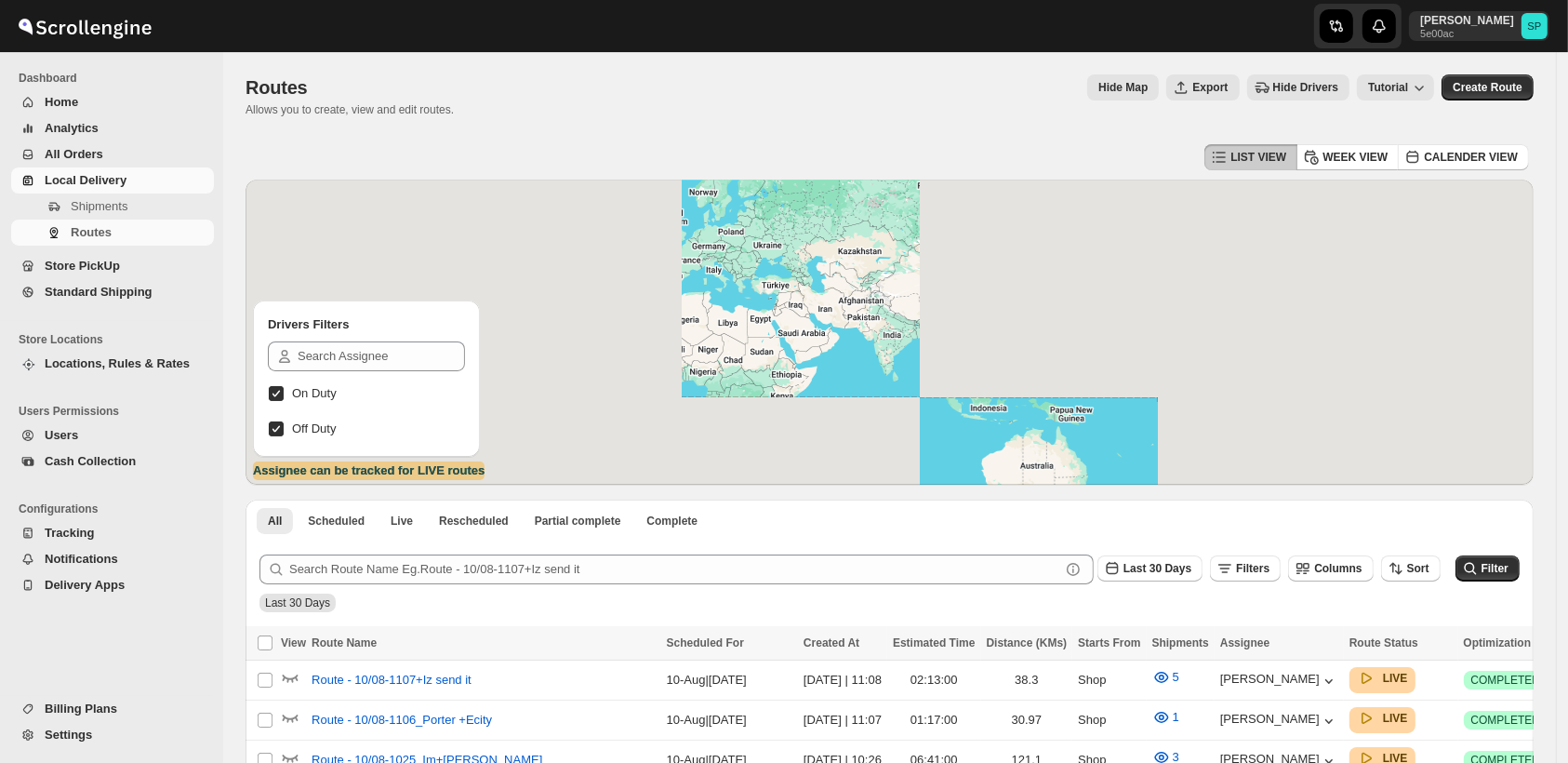
scroll to position [310, 0]
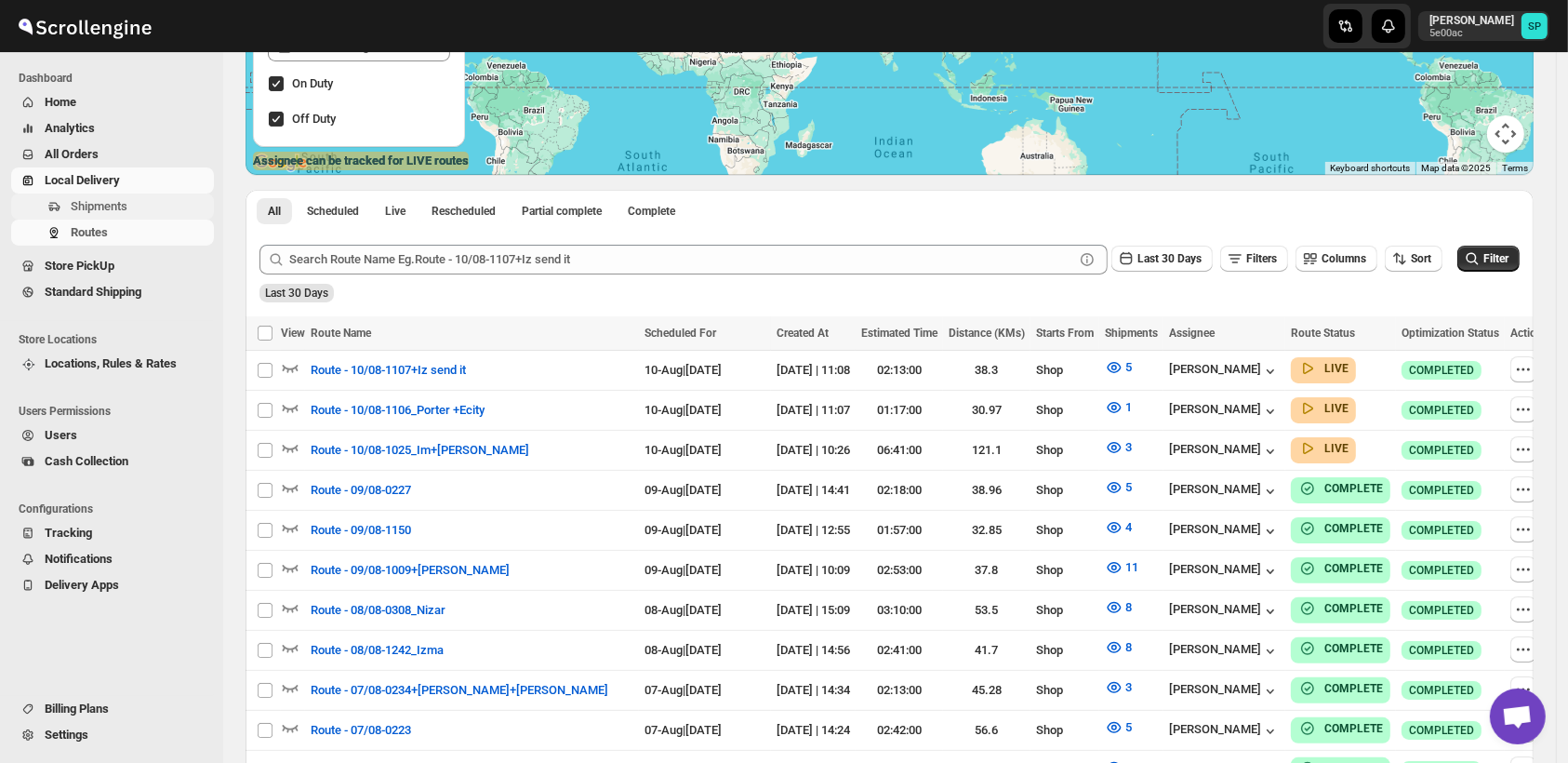
click at [86, 202] on span "Shipments" at bounding box center [99, 206] width 57 height 14
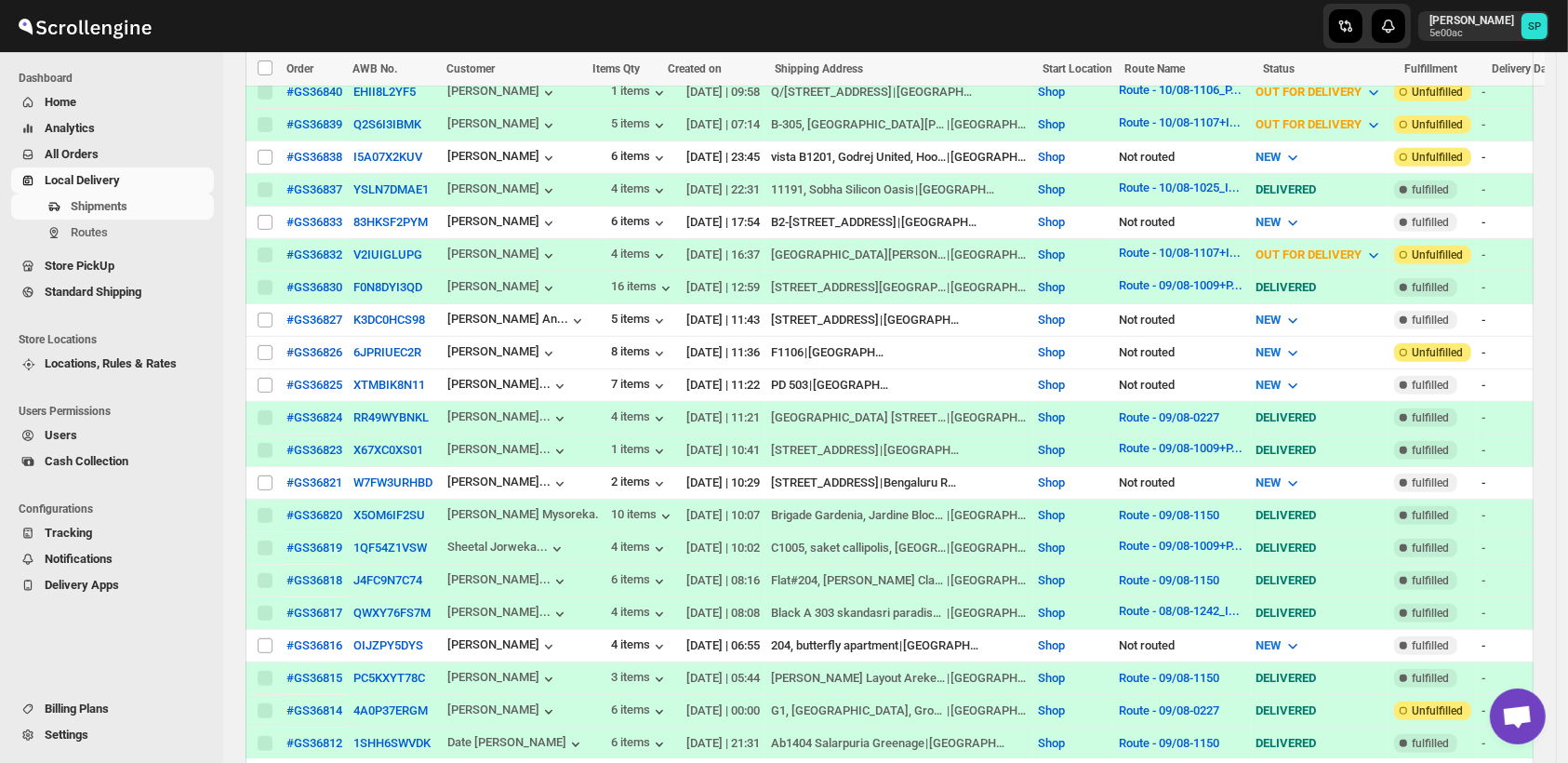
scroll to position [1034, 0]
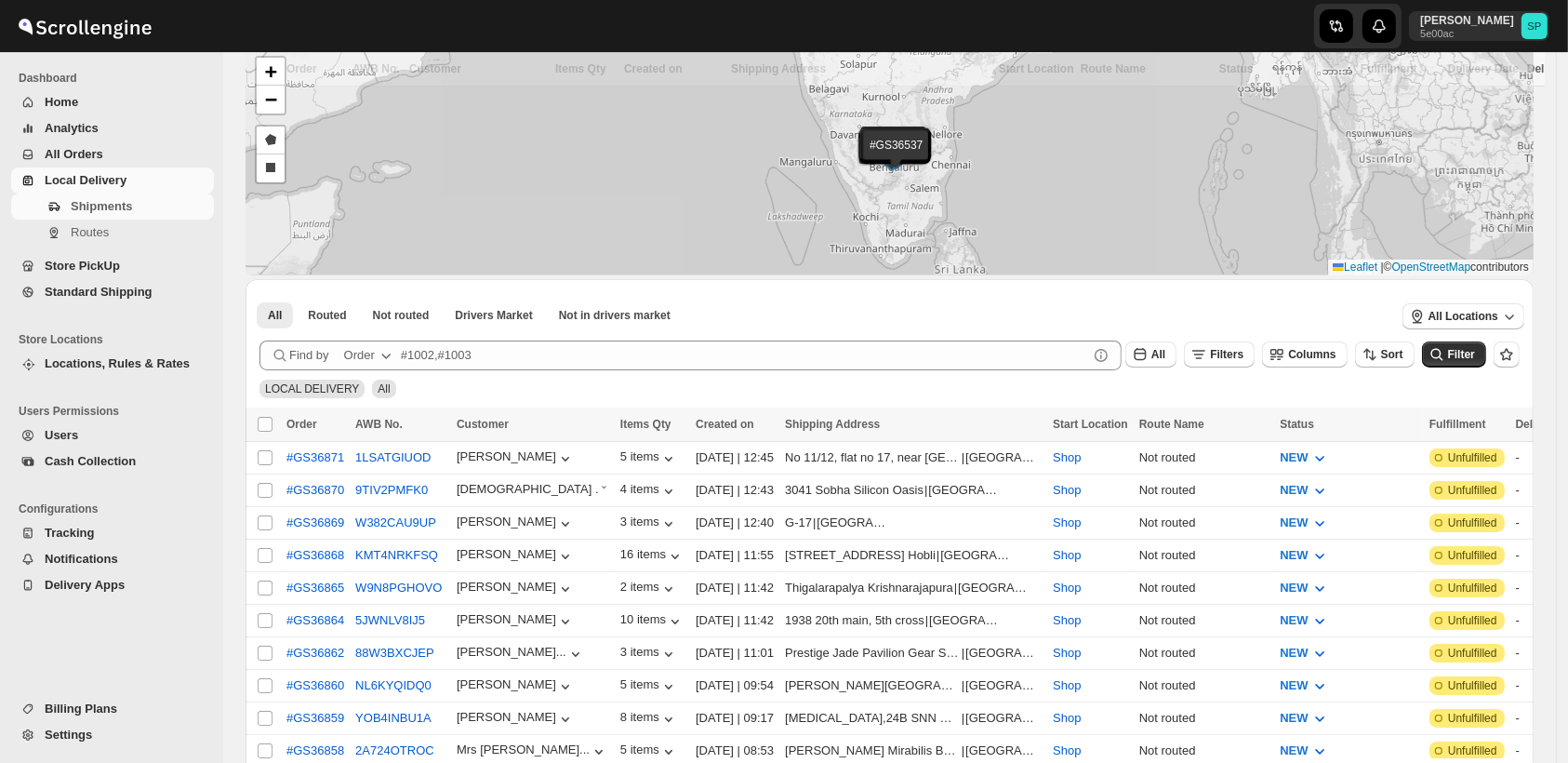
scroll to position [1645, 0]
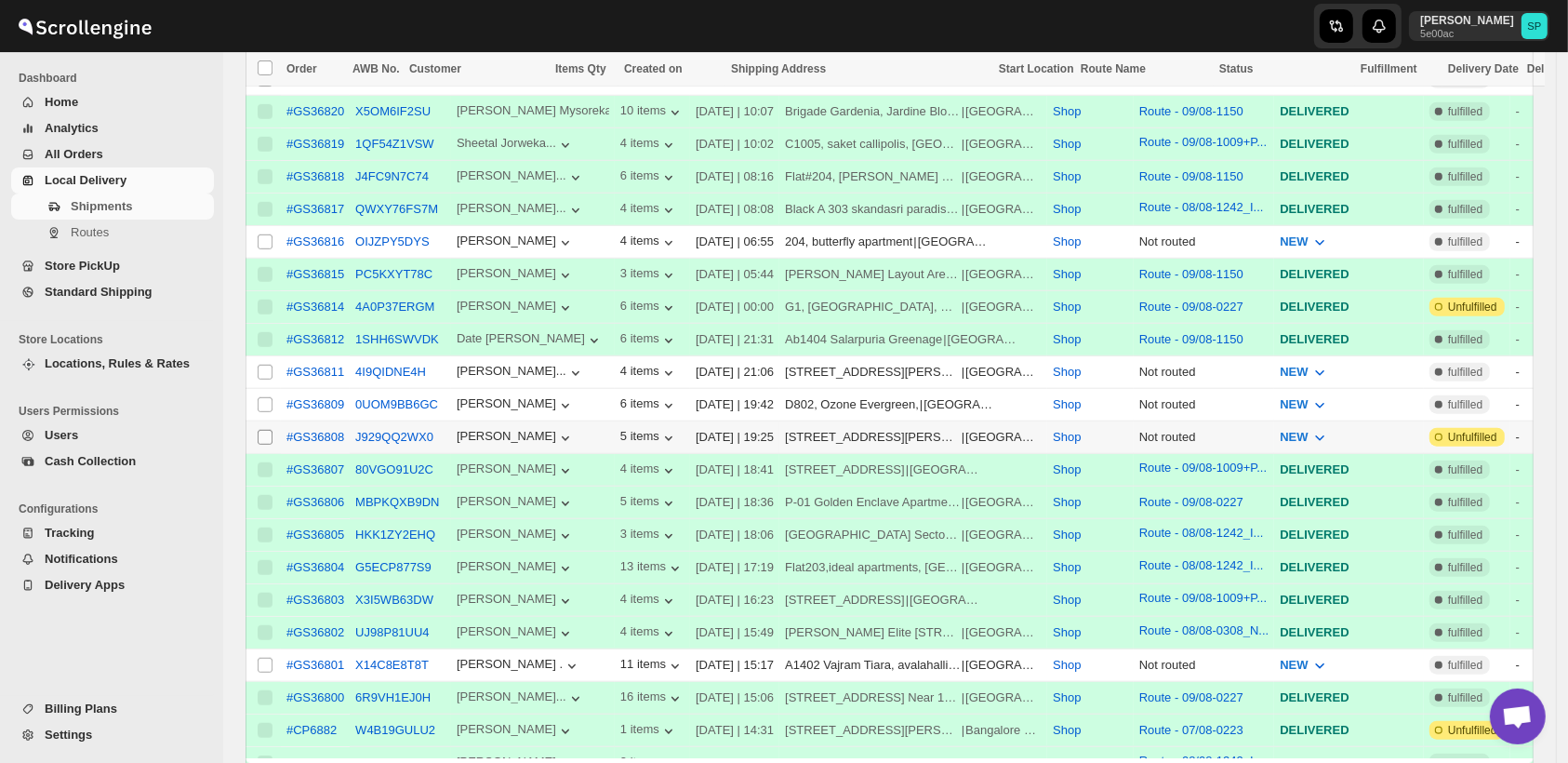
click at [261, 430] on input "Select shipment" at bounding box center [264, 437] width 15 height 15
checkbox input "true"
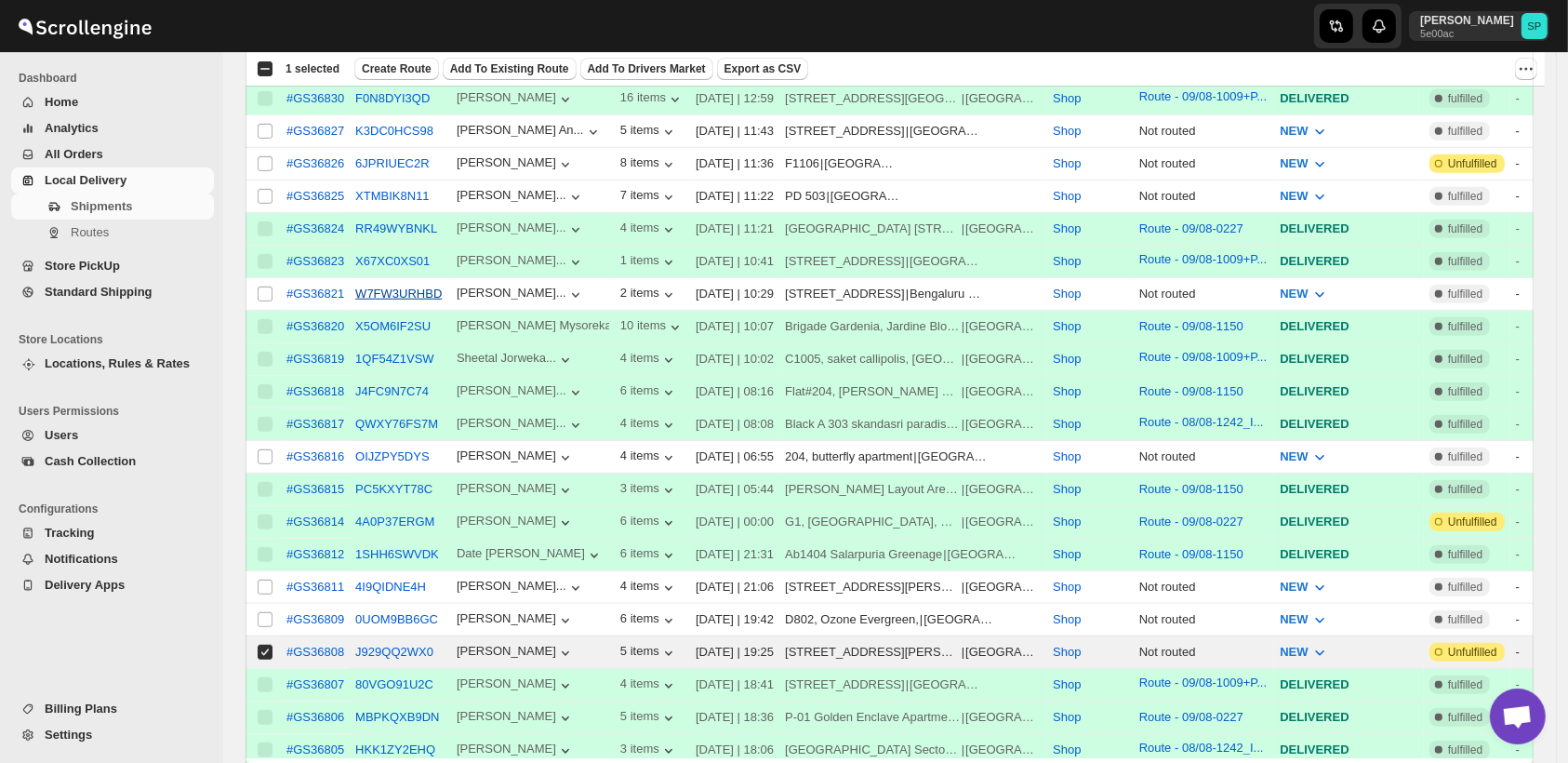
scroll to position [1230, 0]
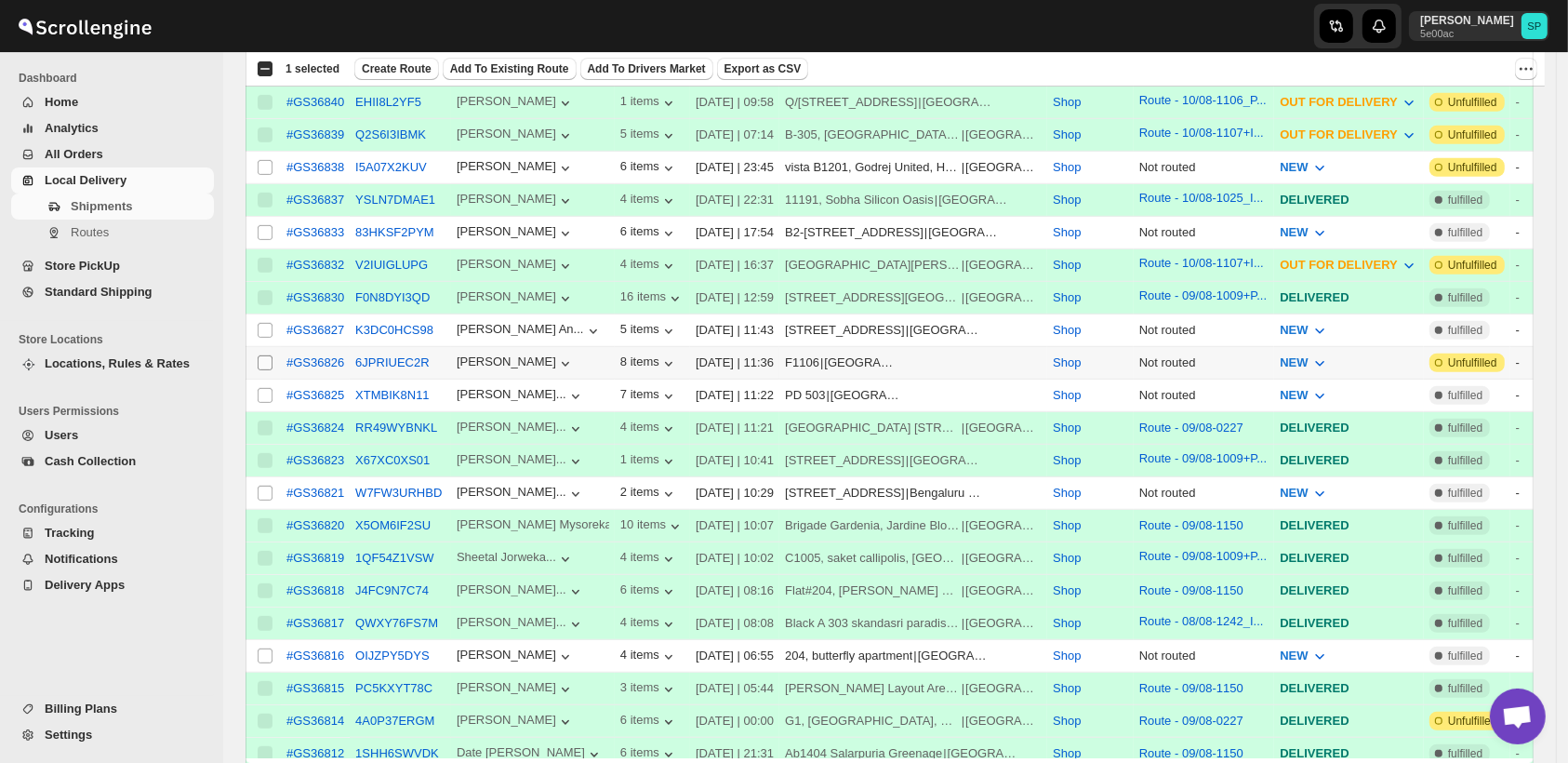
click at [269, 355] on input "Select shipment" at bounding box center [264, 362] width 15 height 15
checkbox input "true"
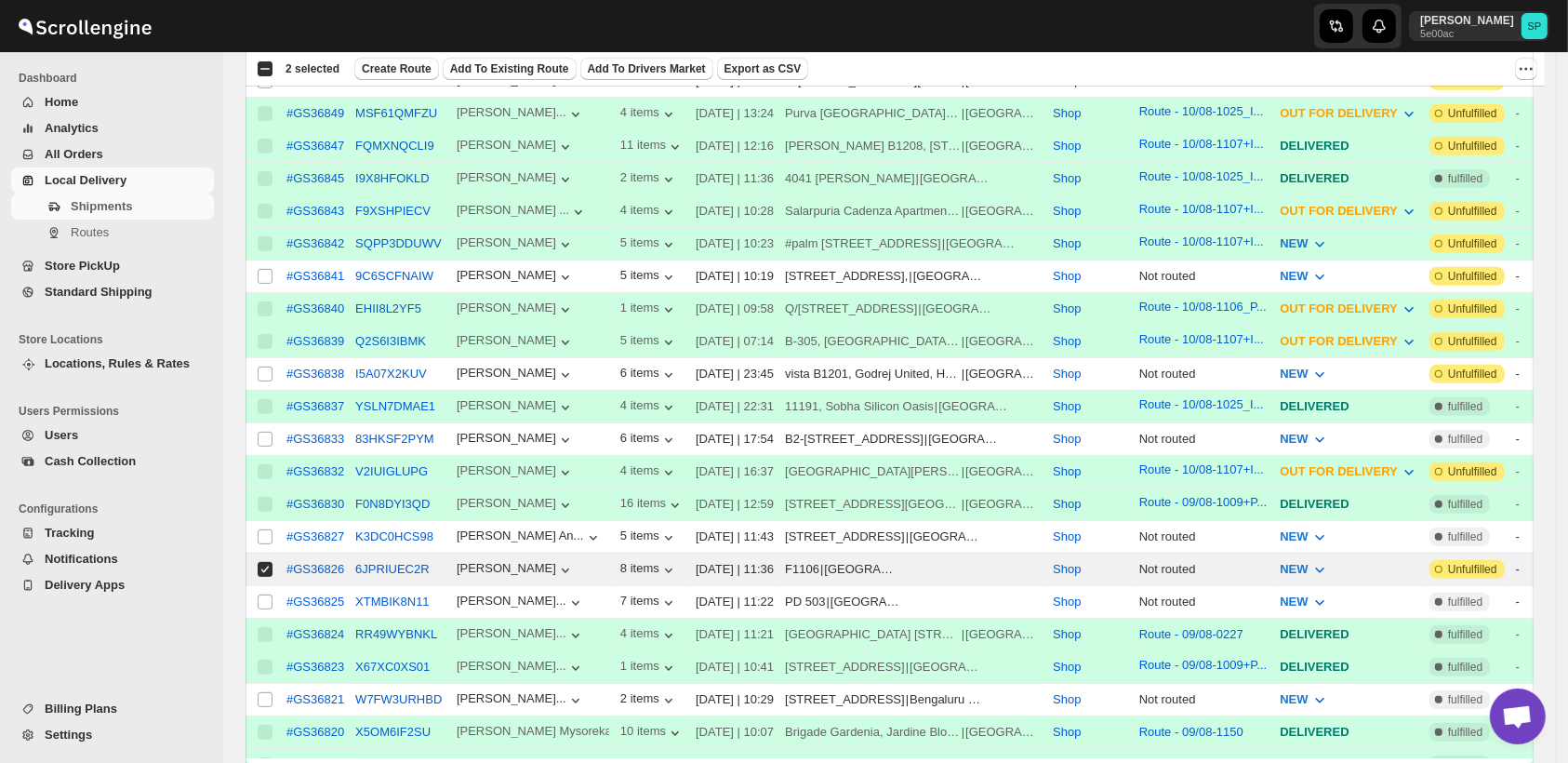
scroll to position [817, 0]
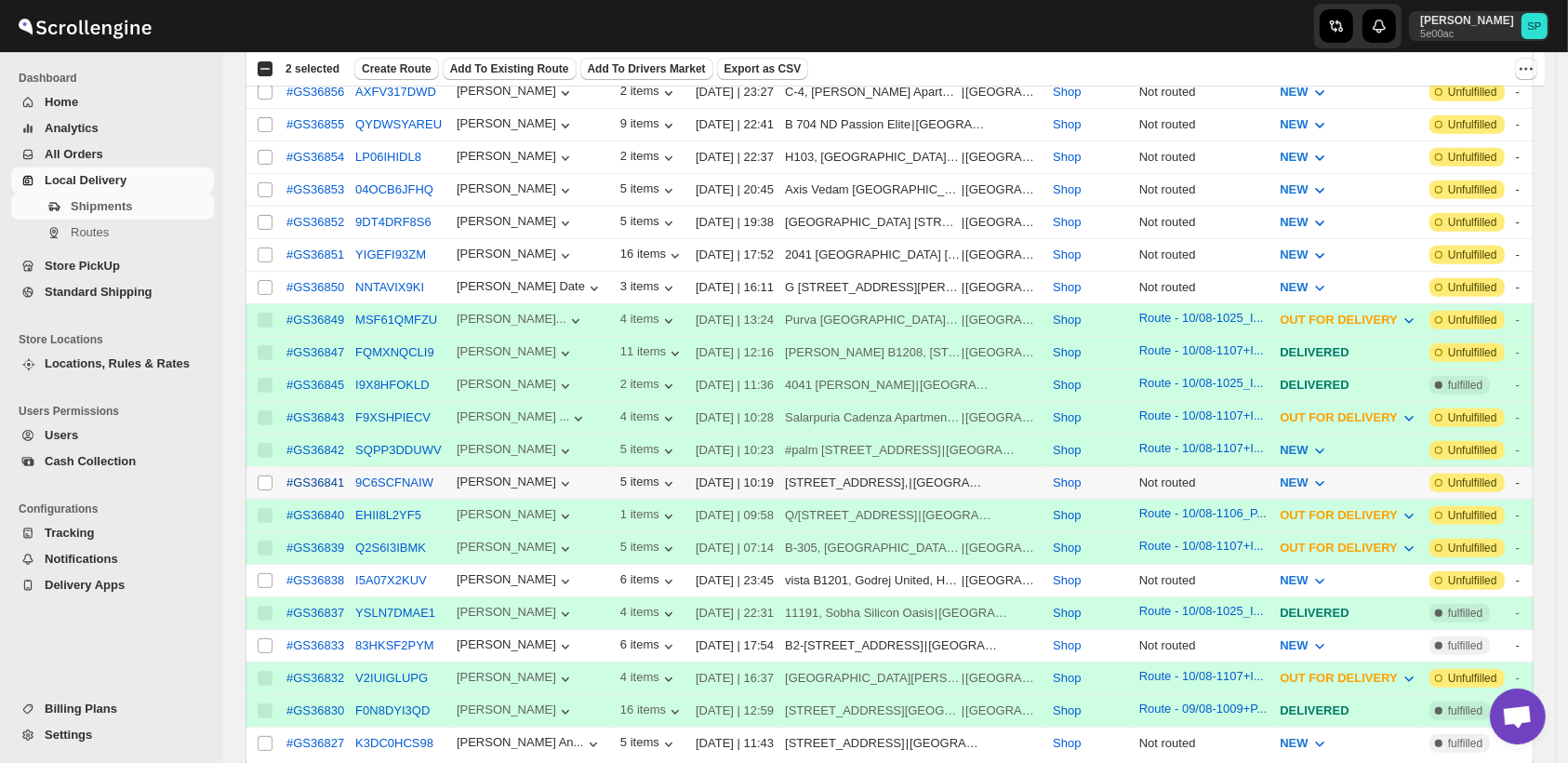
click at [260, 476] on input "Select shipment" at bounding box center [264, 483] width 15 height 15
checkbox input "true"
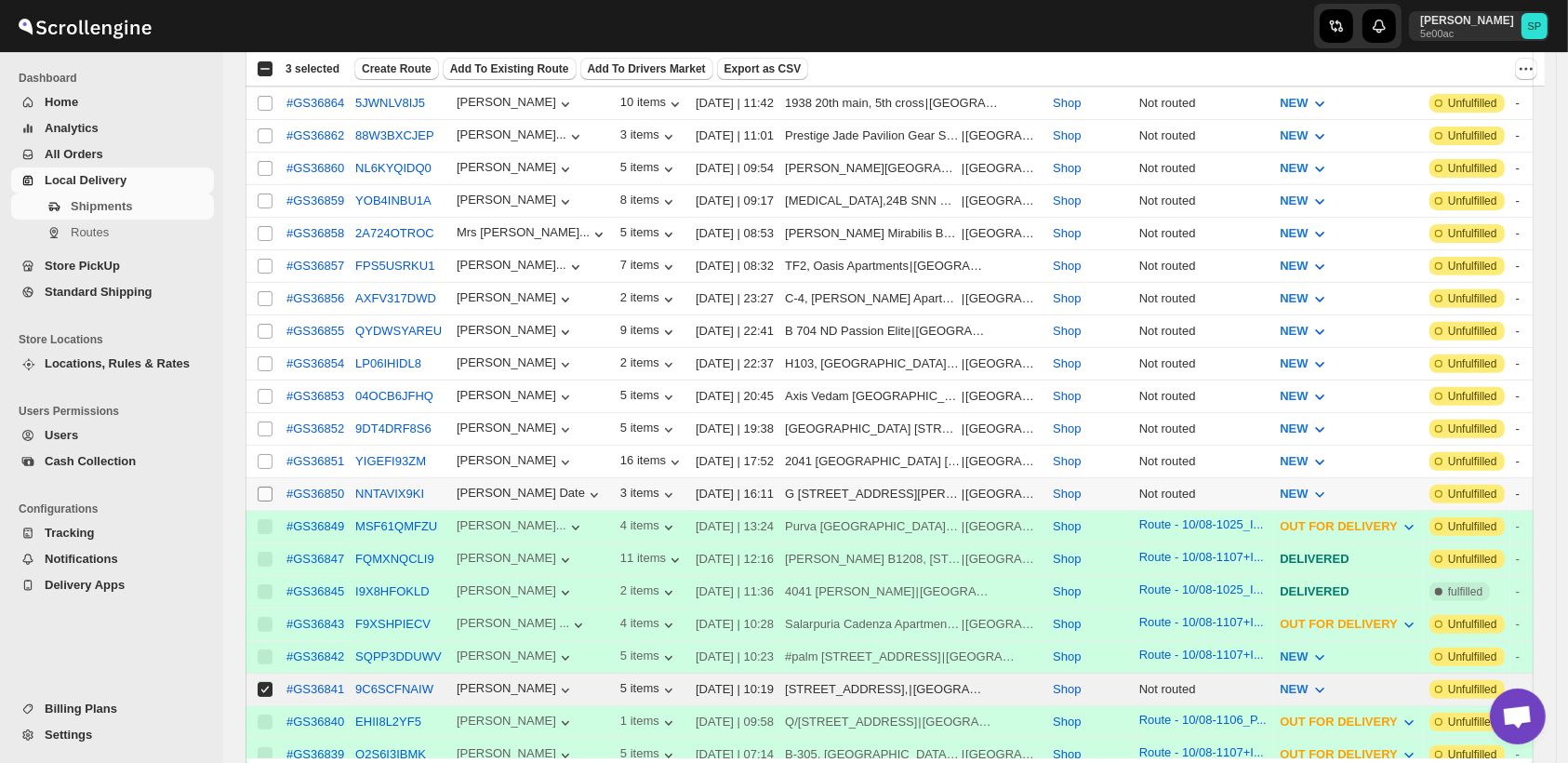
click at [265, 487] on input "Select shipment" at bounding box center [264, 494] width 15 height 15
checkbox input "true"
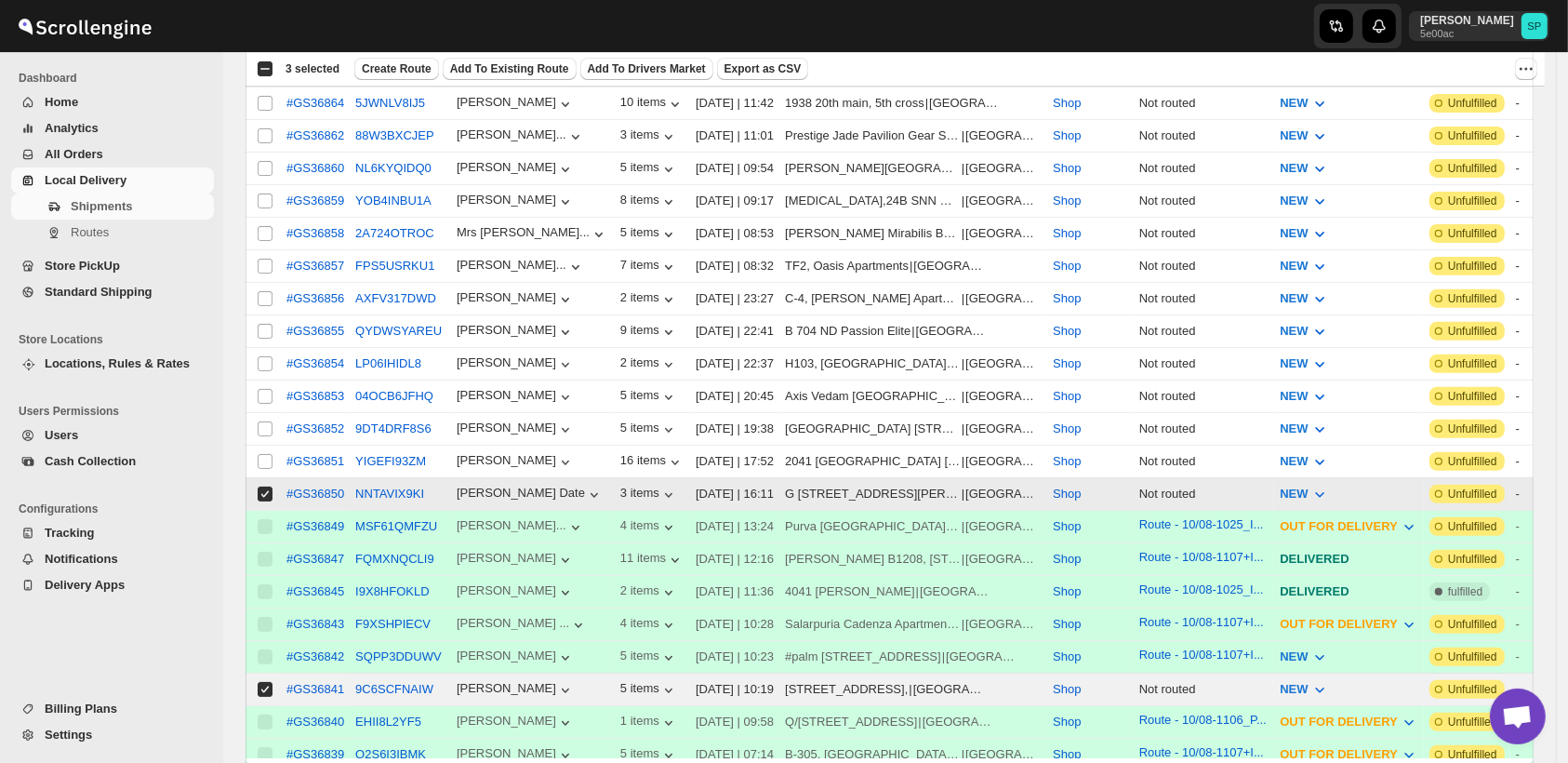
click at [263, 454] on input "Select shipment" at bounding box center [264, 461] width 15 height 15
checkbox input "true"
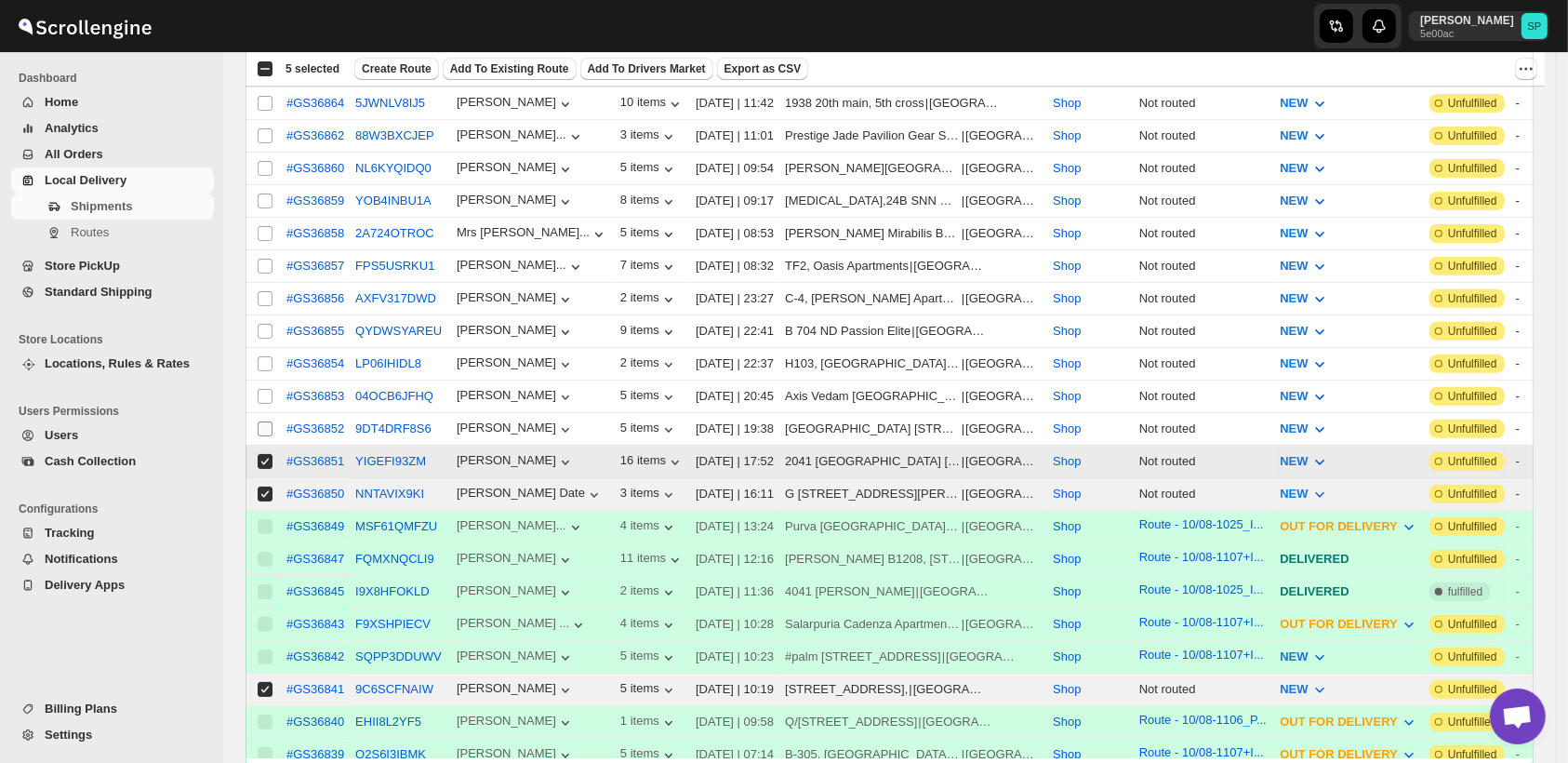
click at [266, 422] on input "Select shipment" at bounding box center [264, 429] width 15 height 15
checkbox input "true"
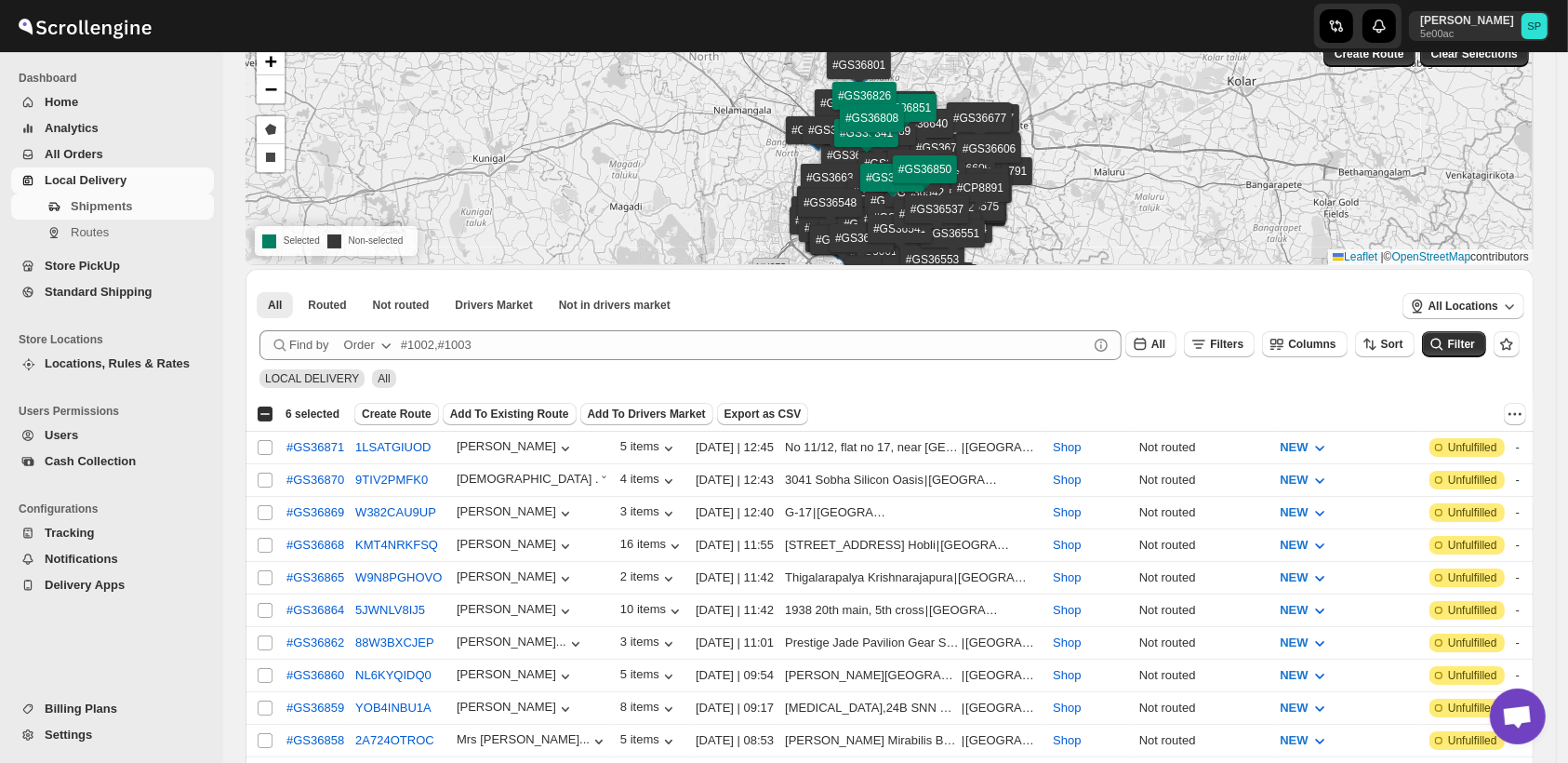
scroll to position [0, 0]
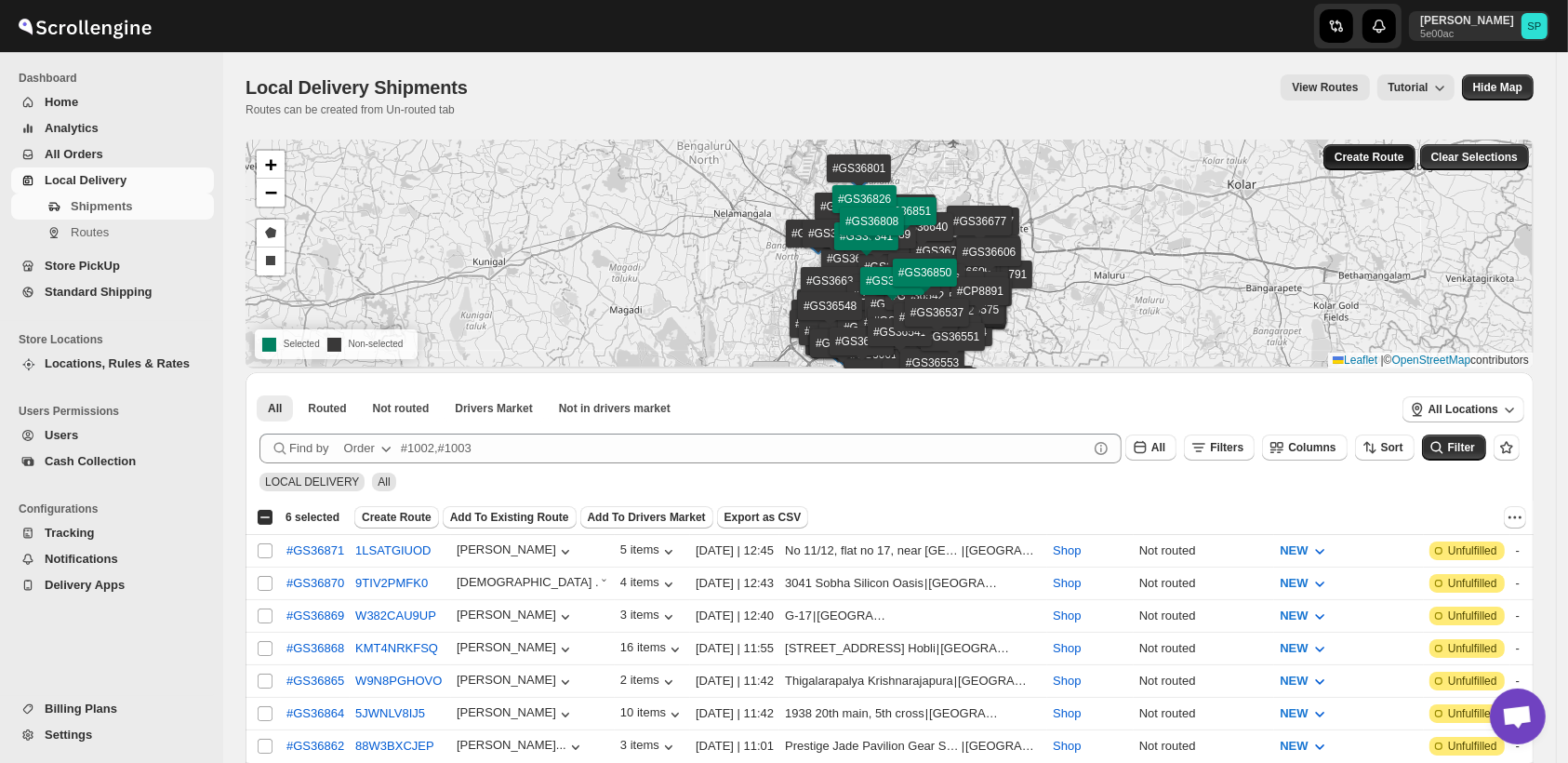
click at [1395, 163] on span "Create Route" at bounding box center [1370, 157] width 70 height 15
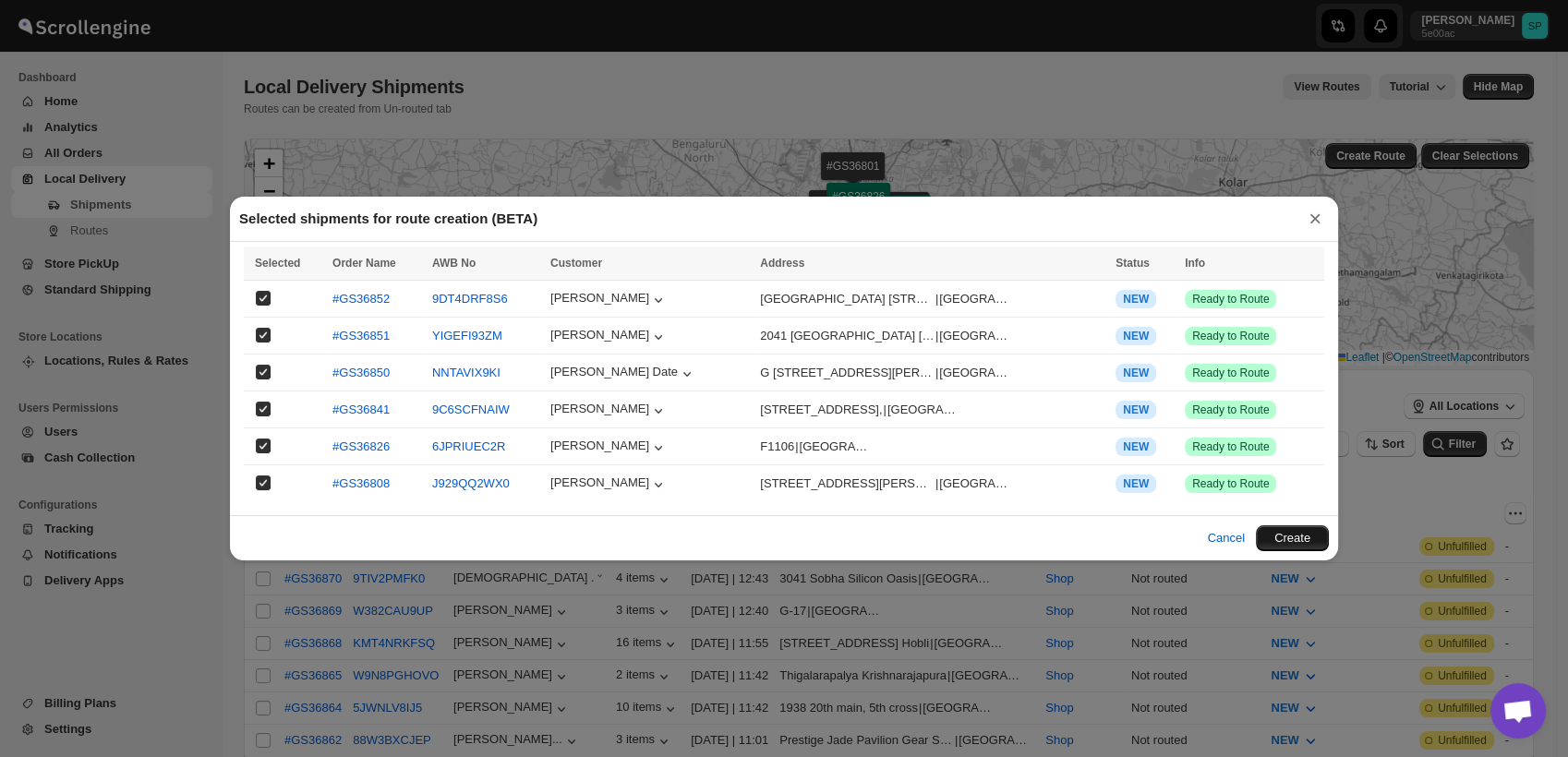
click at [1308, 532] on button "Create" at bounding box center [1293, 538] width 73 height 26
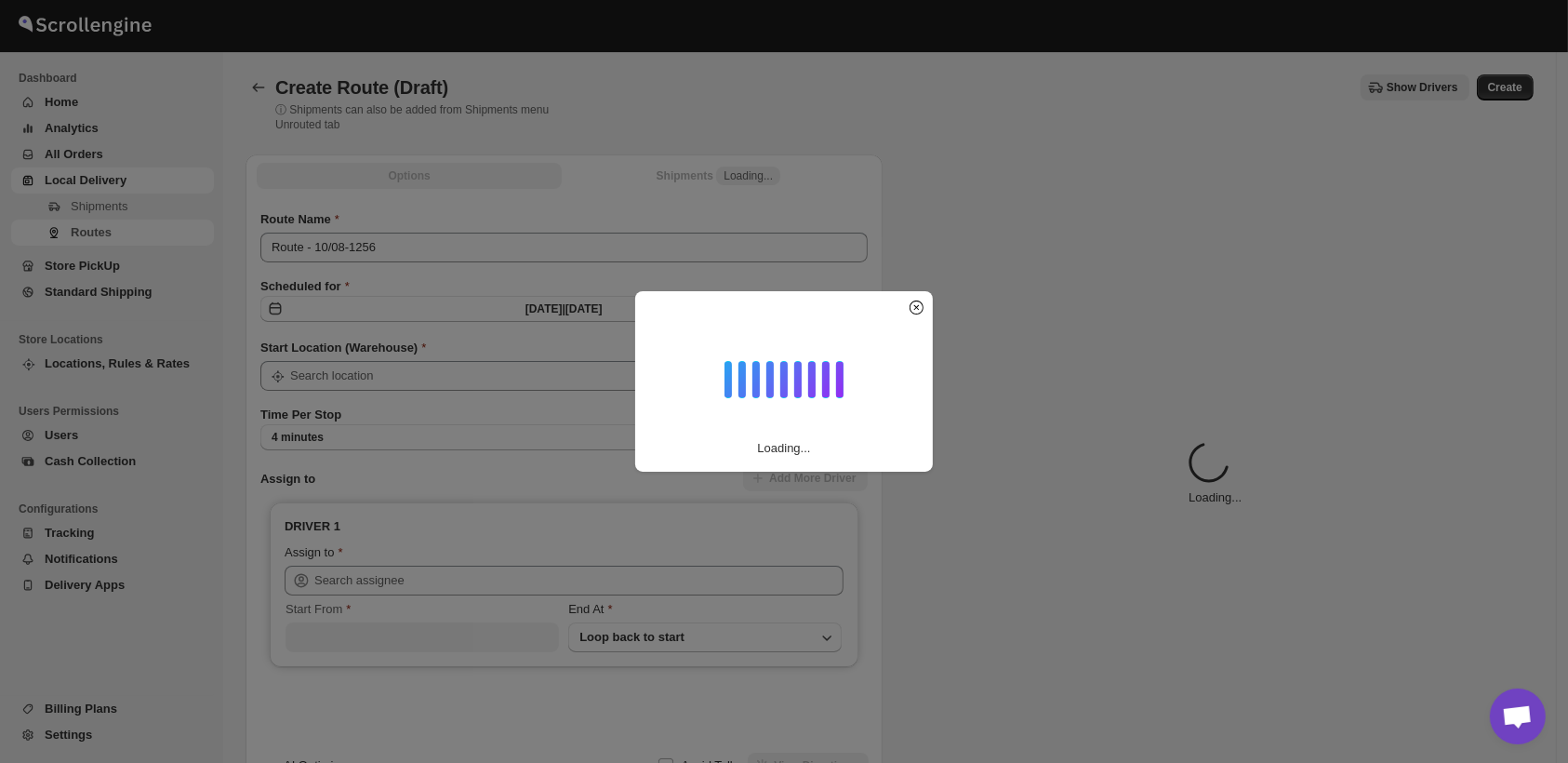
type input "Shop"
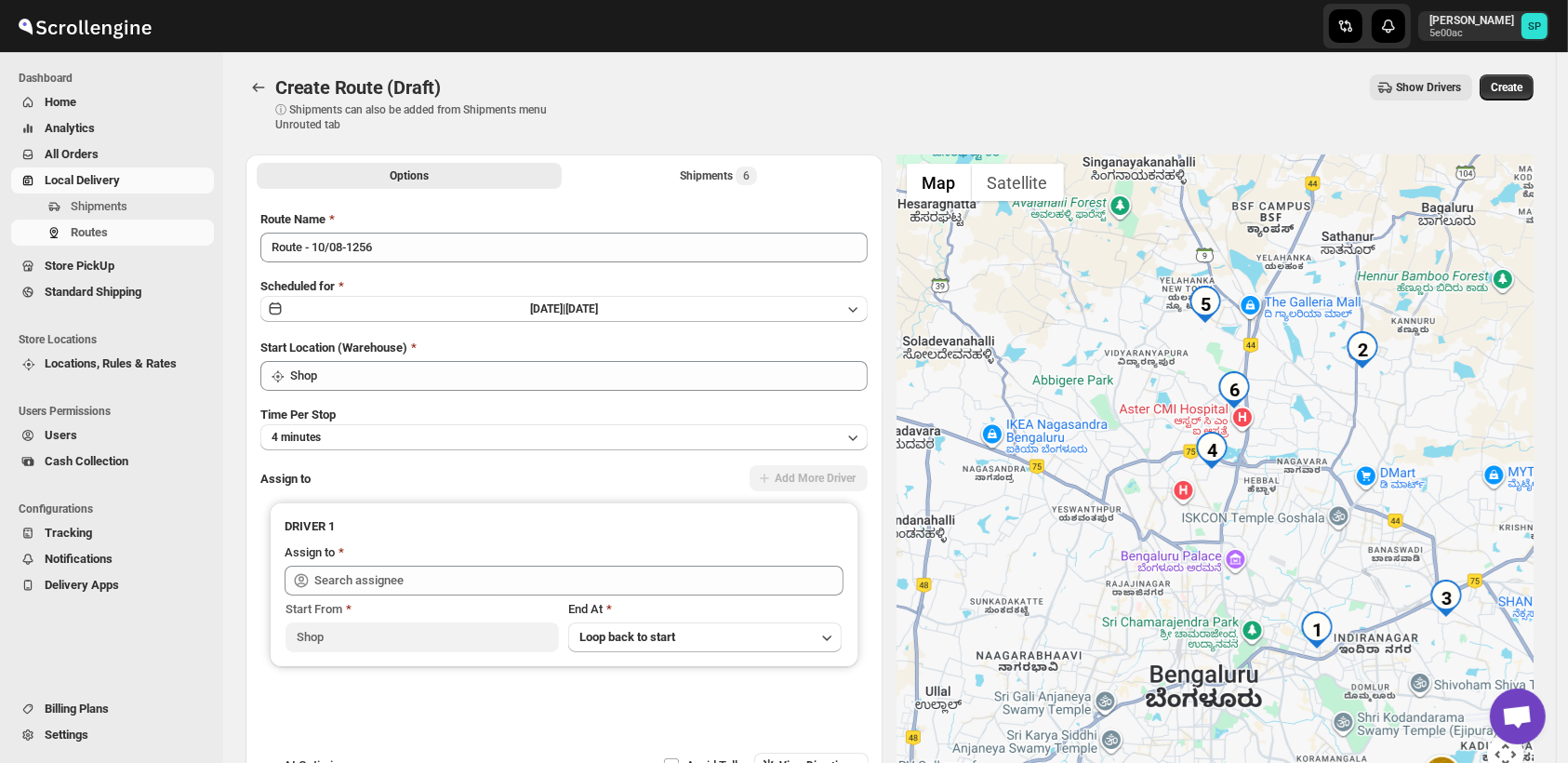
drag, startPoint x: 1151, startPoint y: 555, endPoint x: 1317, endPoint y: 788, distance: 286.1
click at [1317, 762] on html "Skip to content Sulakshana Pundle 5e00ac SP Dashboard Home Analytics All Orders…" at bounding box center [784, 381] width 1568 height 763
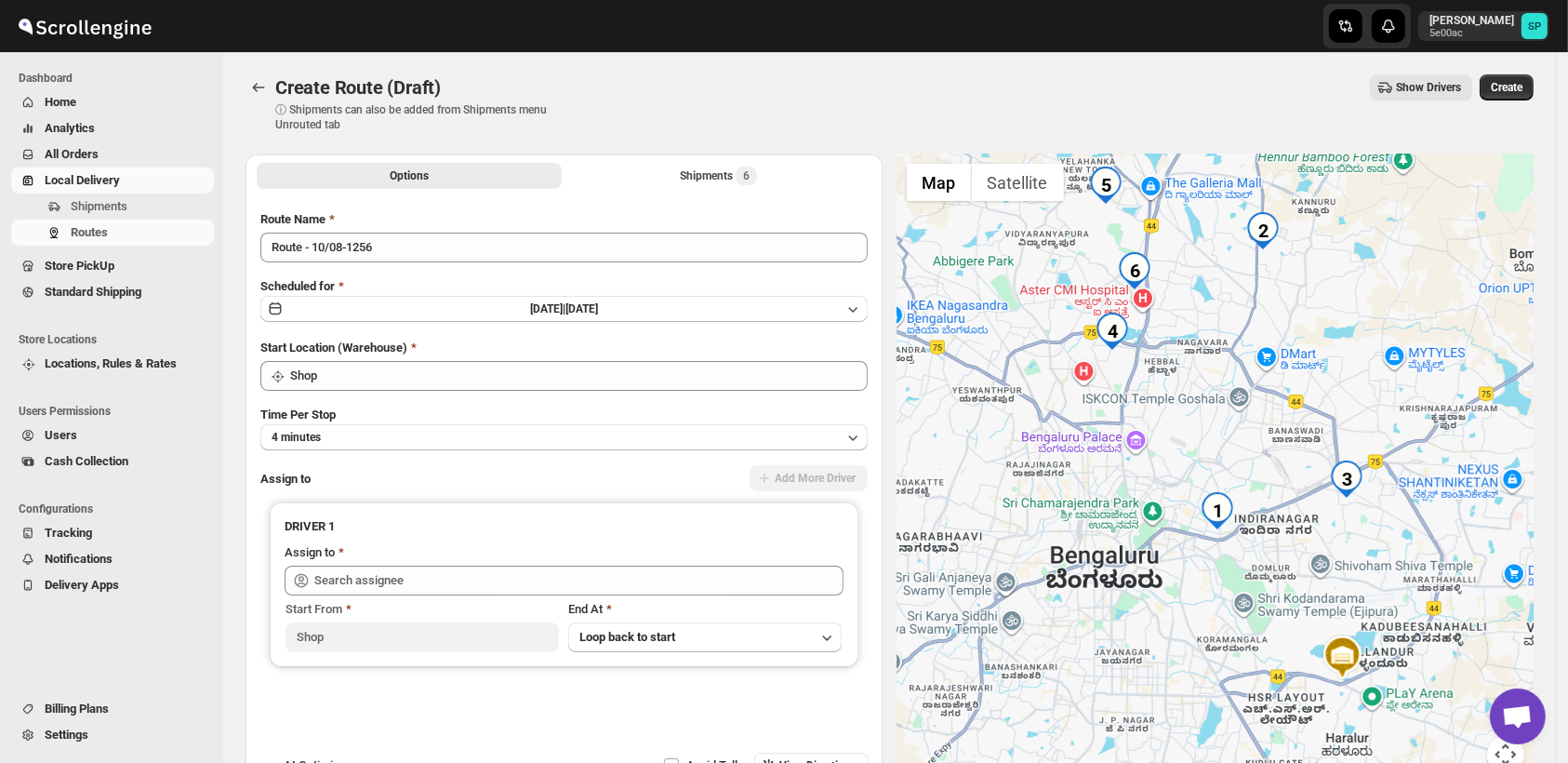
drag, startPoint x: 1141, startPoint y: 639, endPoint x: 1045, endPoint y: 522, distance: 151.3
click at [1045, 522] on div at bounding box center [1215, 475] width 637 height 641
click at [698, 185] on div "Shipments 6" at bounding box center [718, 176] width 77 height 19
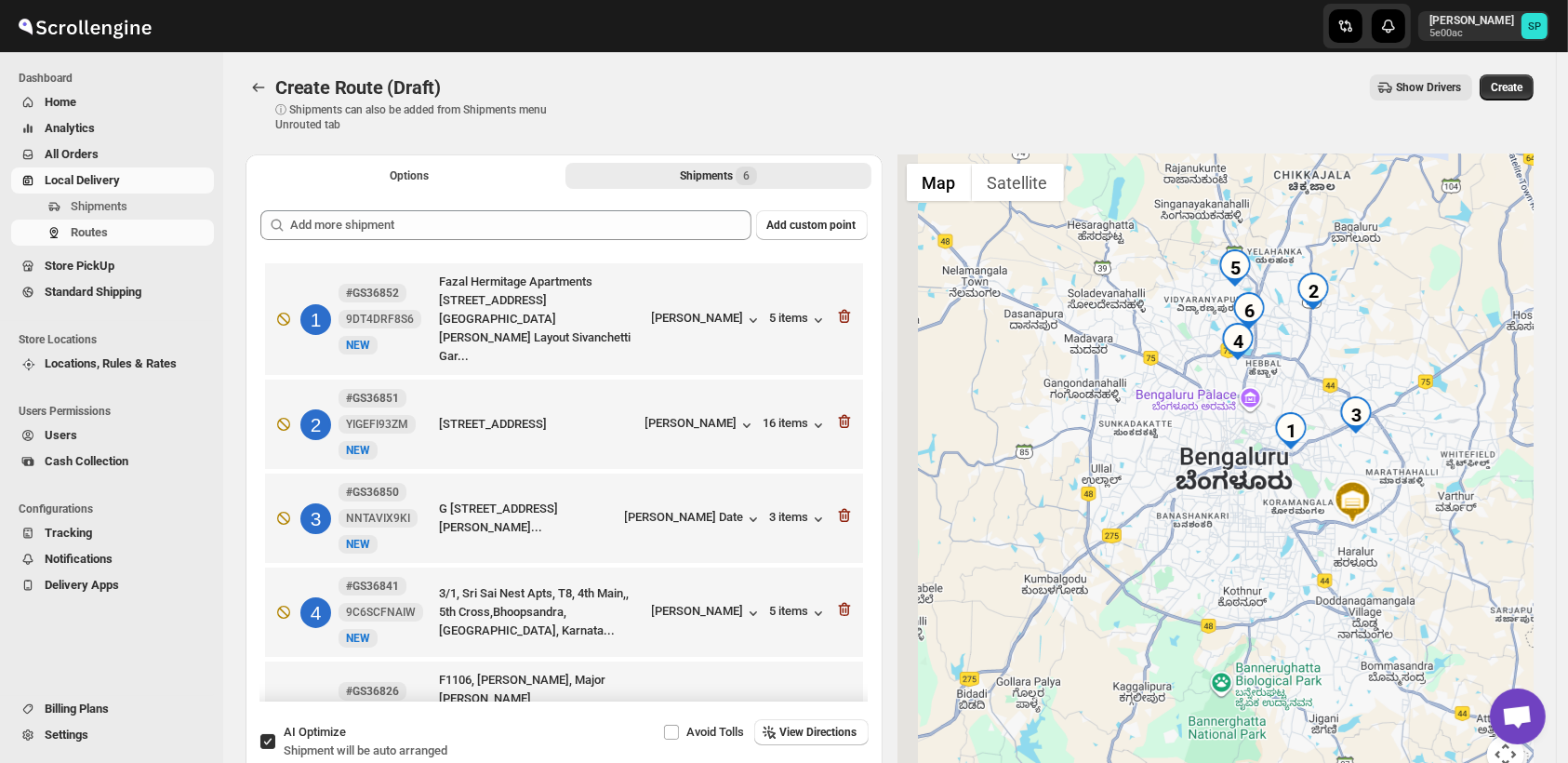
drag, startPoint x: 1146, startPoint y: 408, endPoint x: 1291, endPoint y: 484, distance: 163.7
click at [1291, 484] on div at bounding box center [1215, 475] width 637 height 641
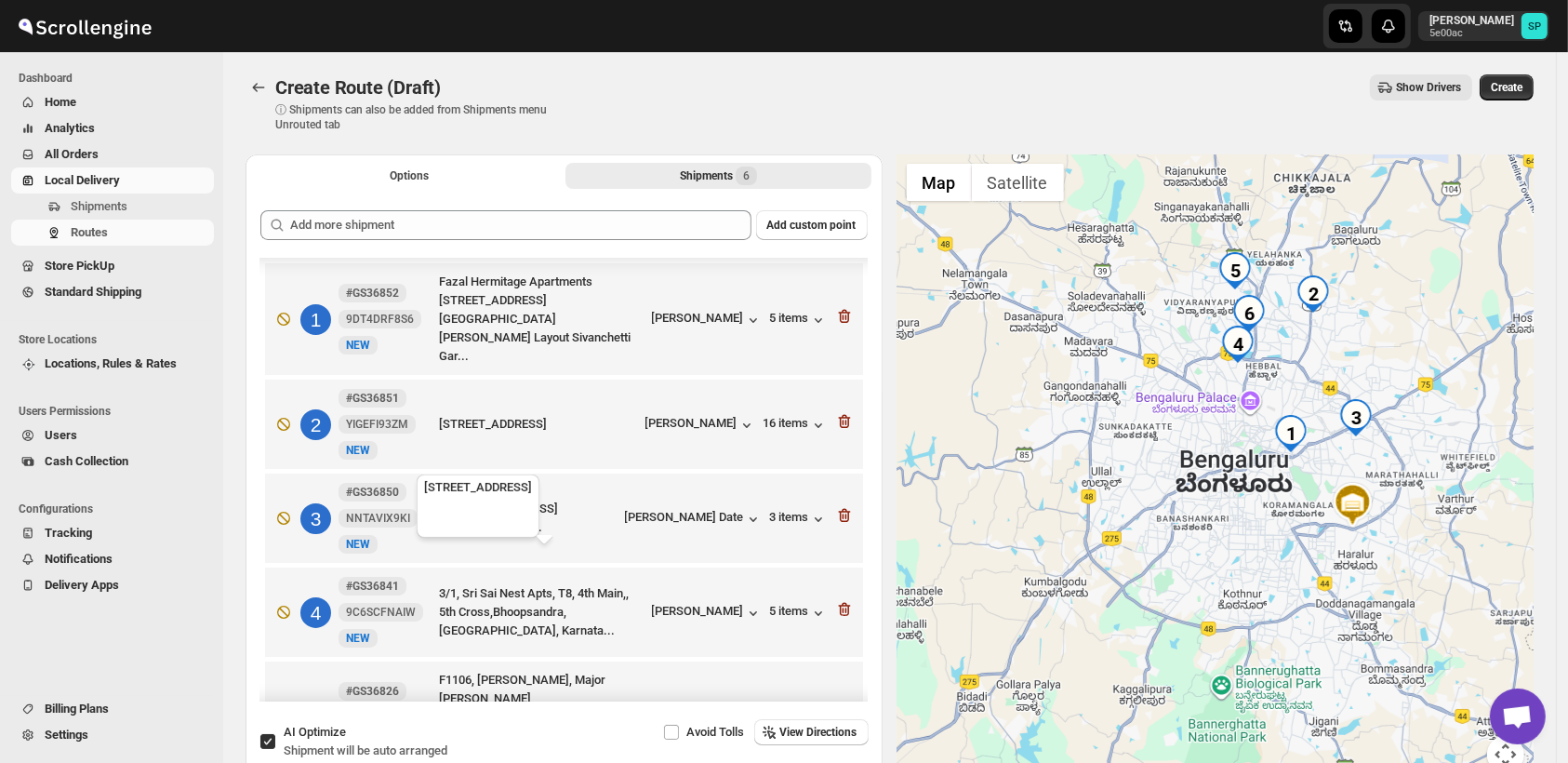
scroll to position [104, 0]
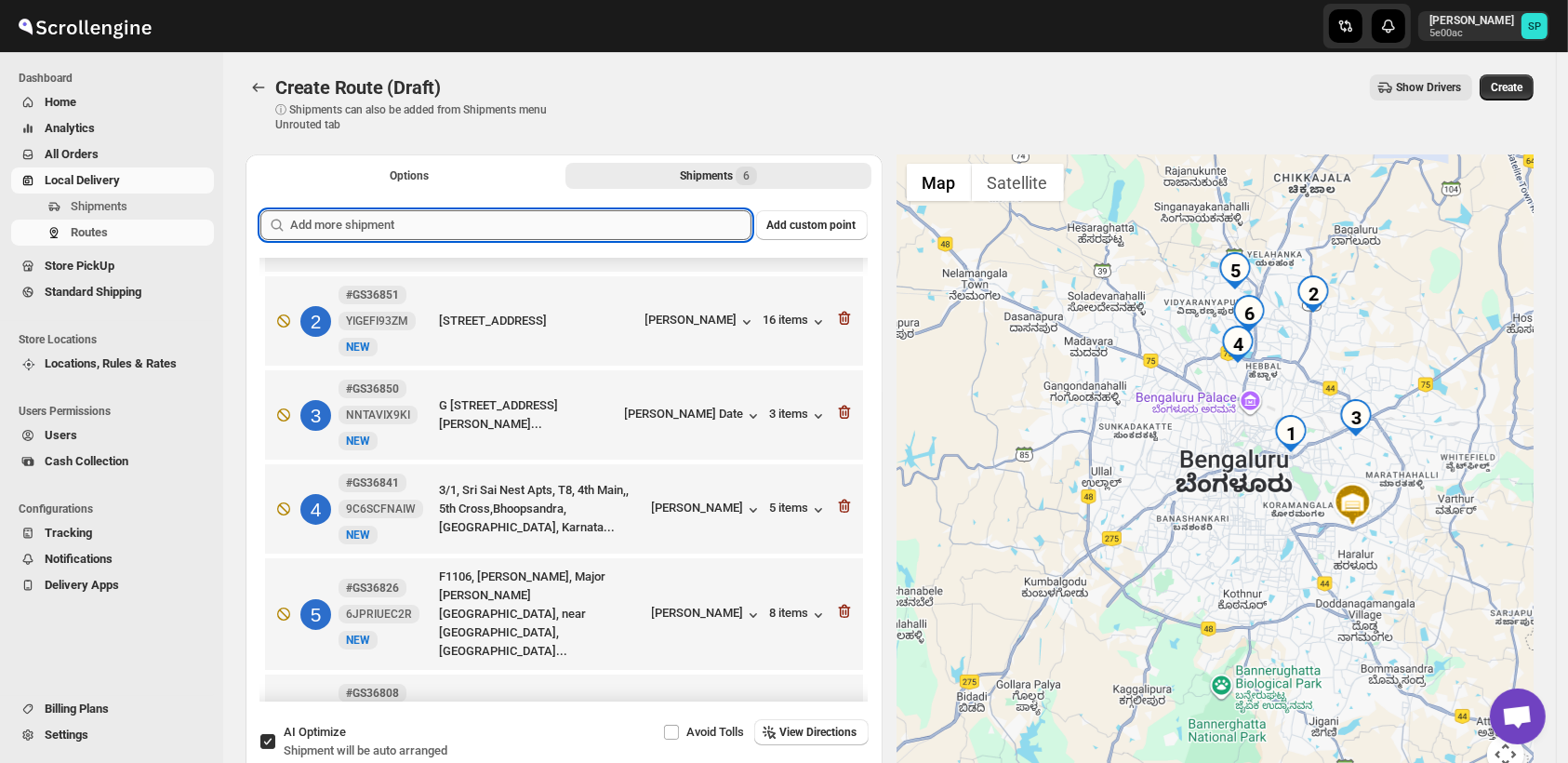
click at [617, 233] on input "text" at bounding box center [520, 225] width 462 height 30
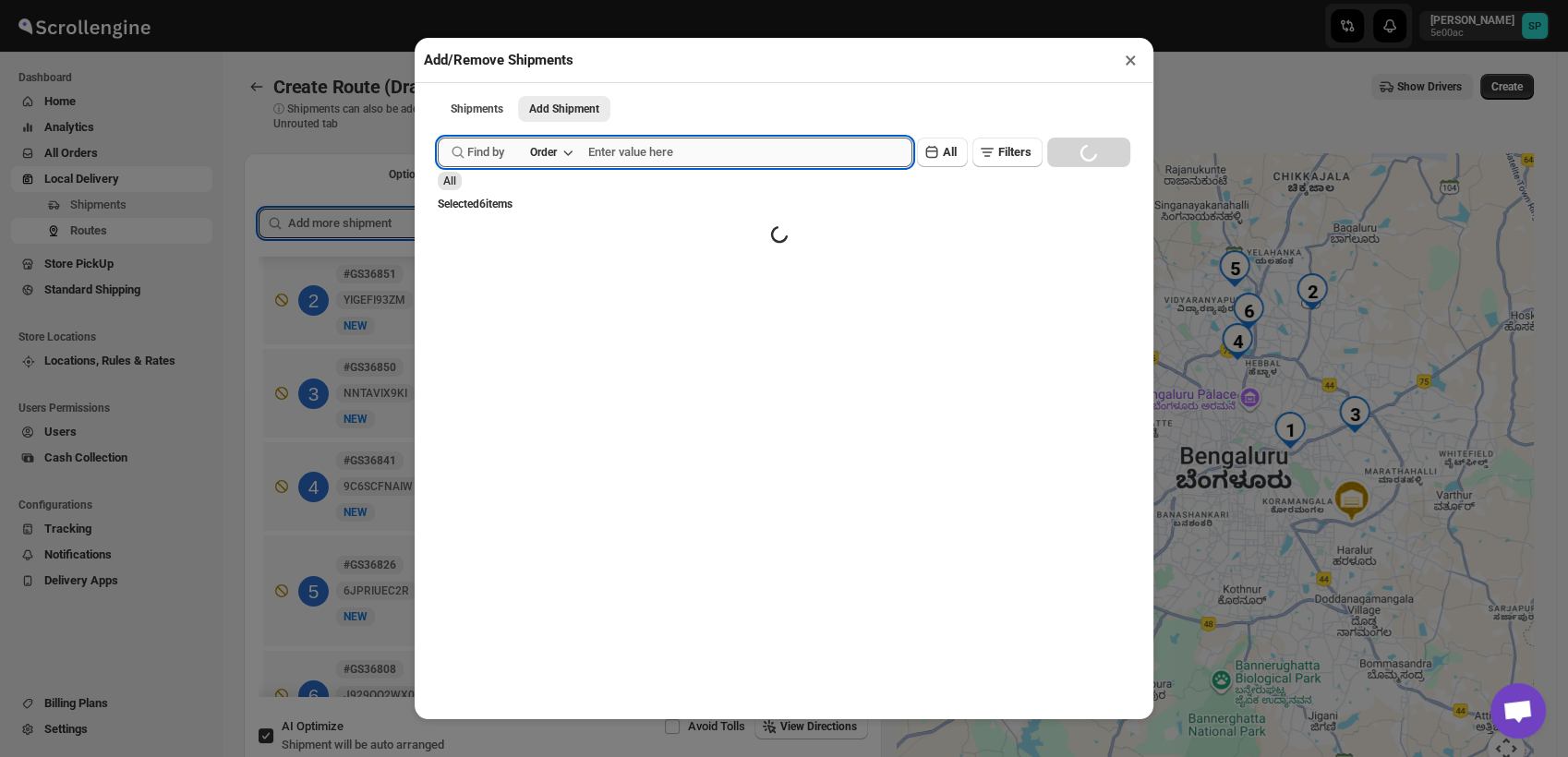
click at [763, 165] on input "text" at bounding box center [749, 152] width 324 height 30
paste input "36850"
click at [1056, 144] on div "Find by Order 36850 Clear All Filters Loading SEARCH" at bounding box center [784, 152] width 693 height 30
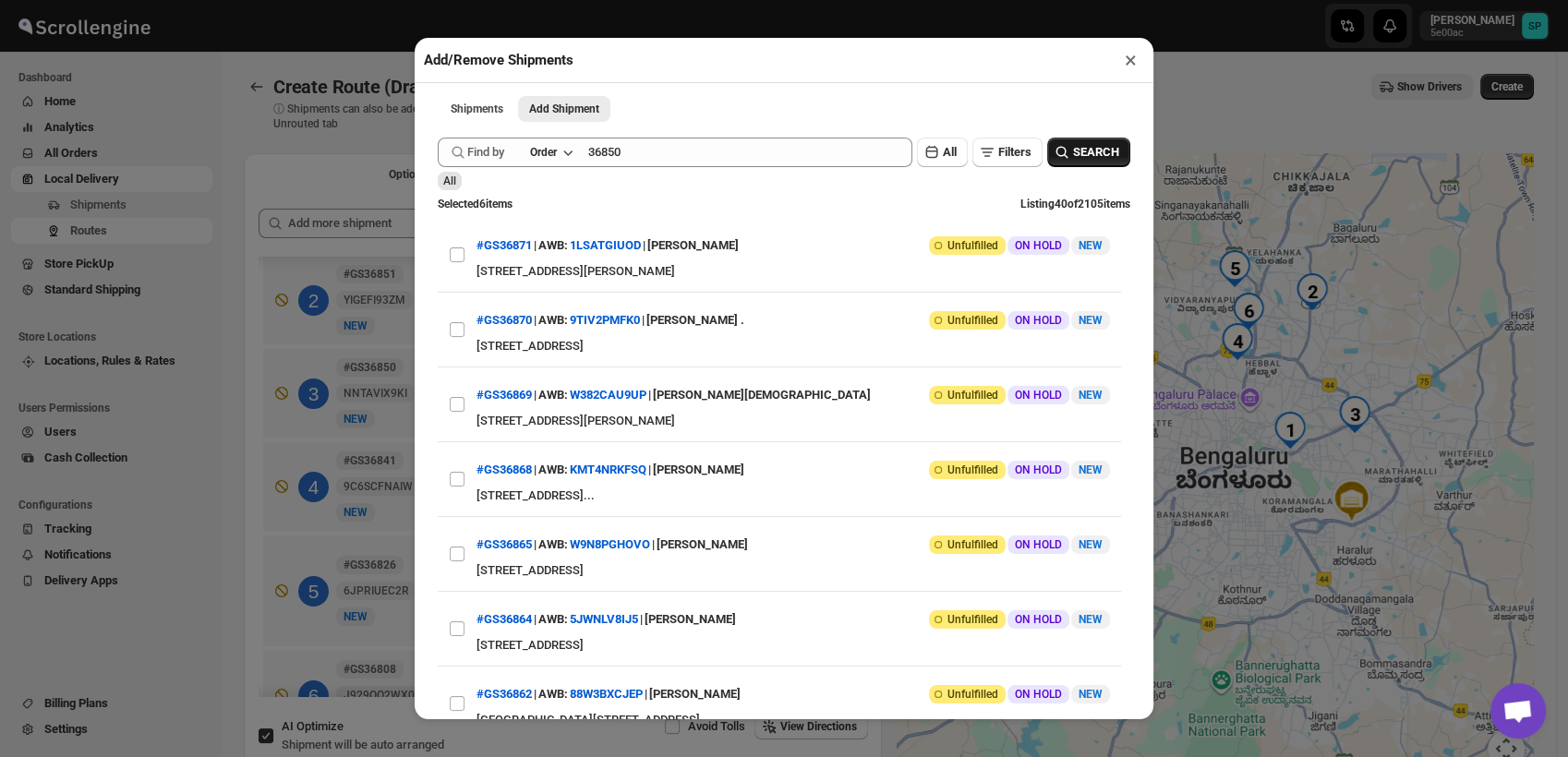
click at [1097, 143] on button "SEARCH" at bounding box center [1089, 152] width 83 height 30
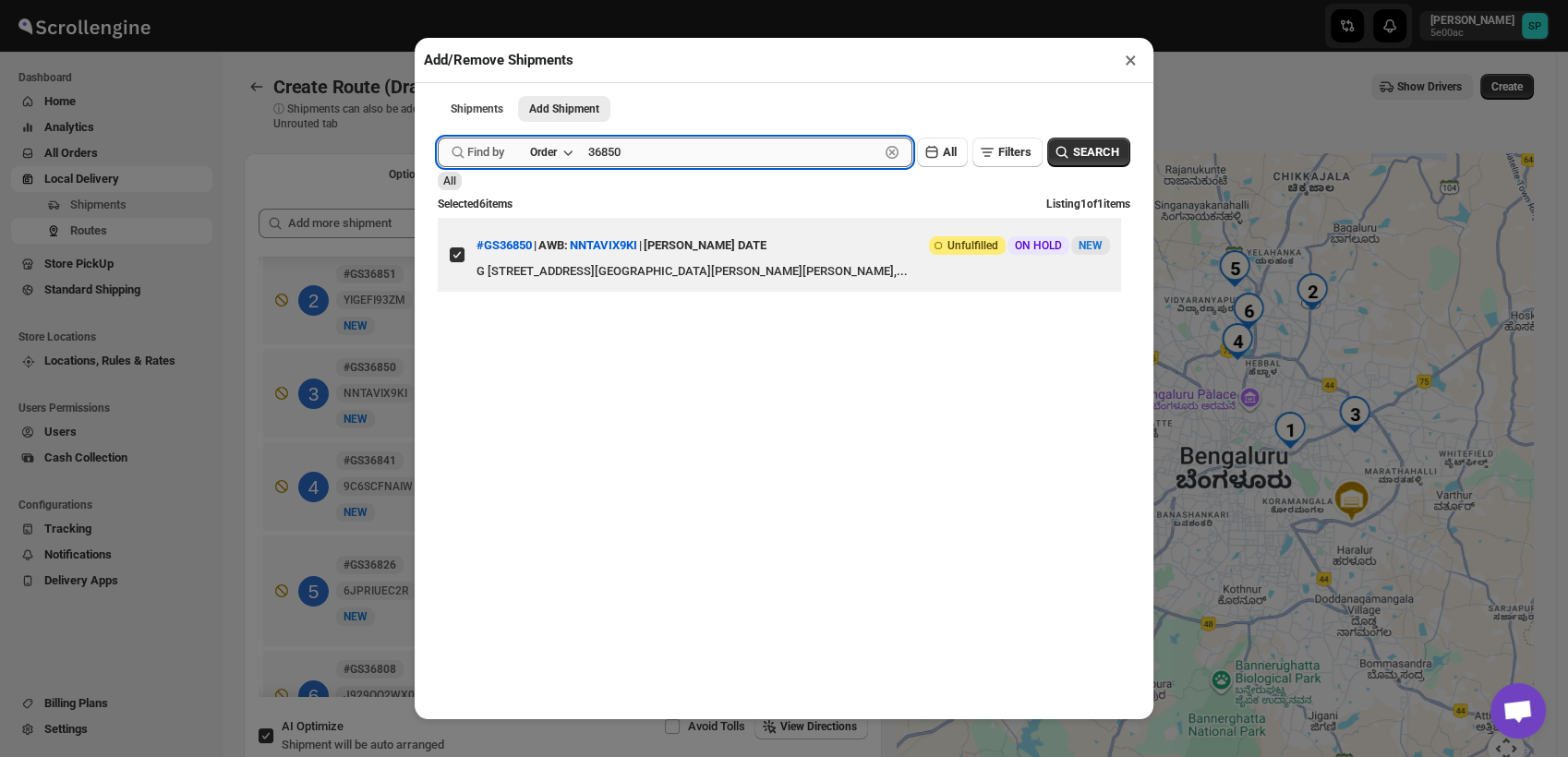
click at [639, 141] on input "36850" at bounding box center [734, 152] width 291 height 30
paste input "2"
click at [1103, 155] on span "SEARCH" at bounding box center [1096, 152] width 47 height 19
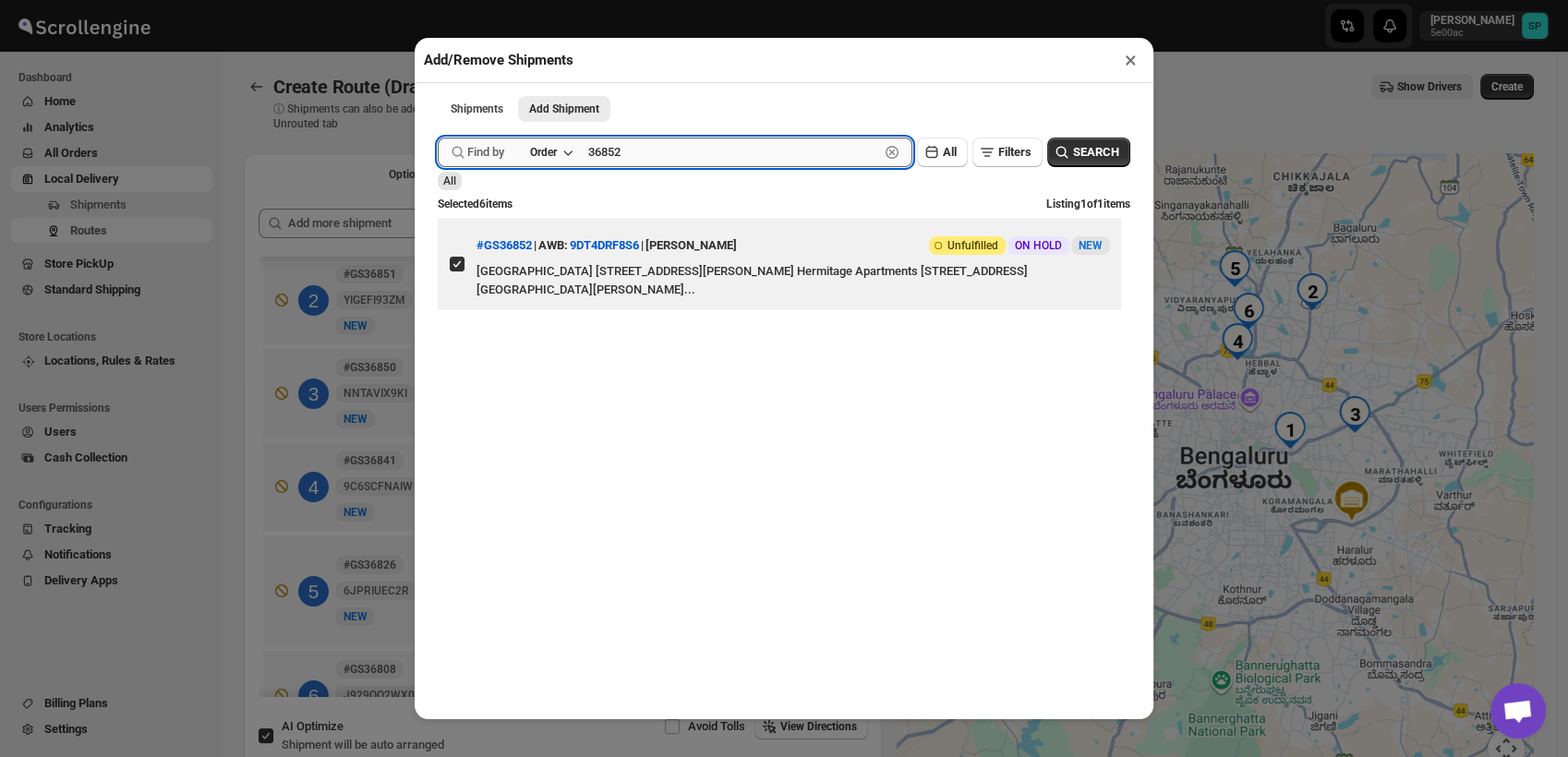
click at [662, 160] on input "36852" at bounding box center [734, 152] width 291 height 30
paste input "41"
click at [1056, 151] on icon "button" at bounding box center [1062, 152] width 12 height 12
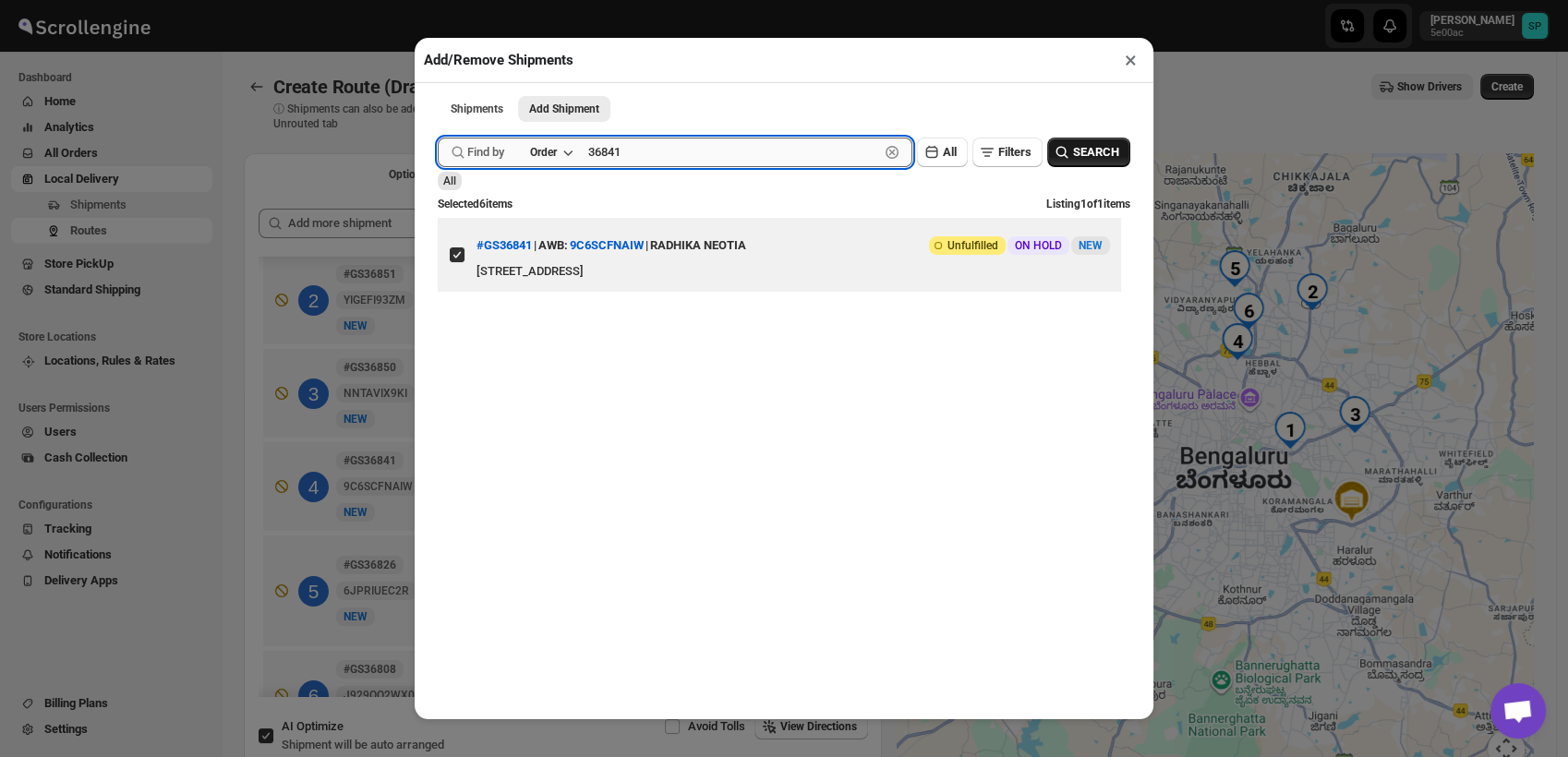
click at [690, 165] on input "36841" at bounding box center [734, 152] width 291 height 30
paste input "08"
click at [1047, 151] on button "SEARCH" at bounding box center [1089, 152] width 83 height 30
click at [713, 166] on input "36808" at bounding box center [734, 152] width 291 height 30
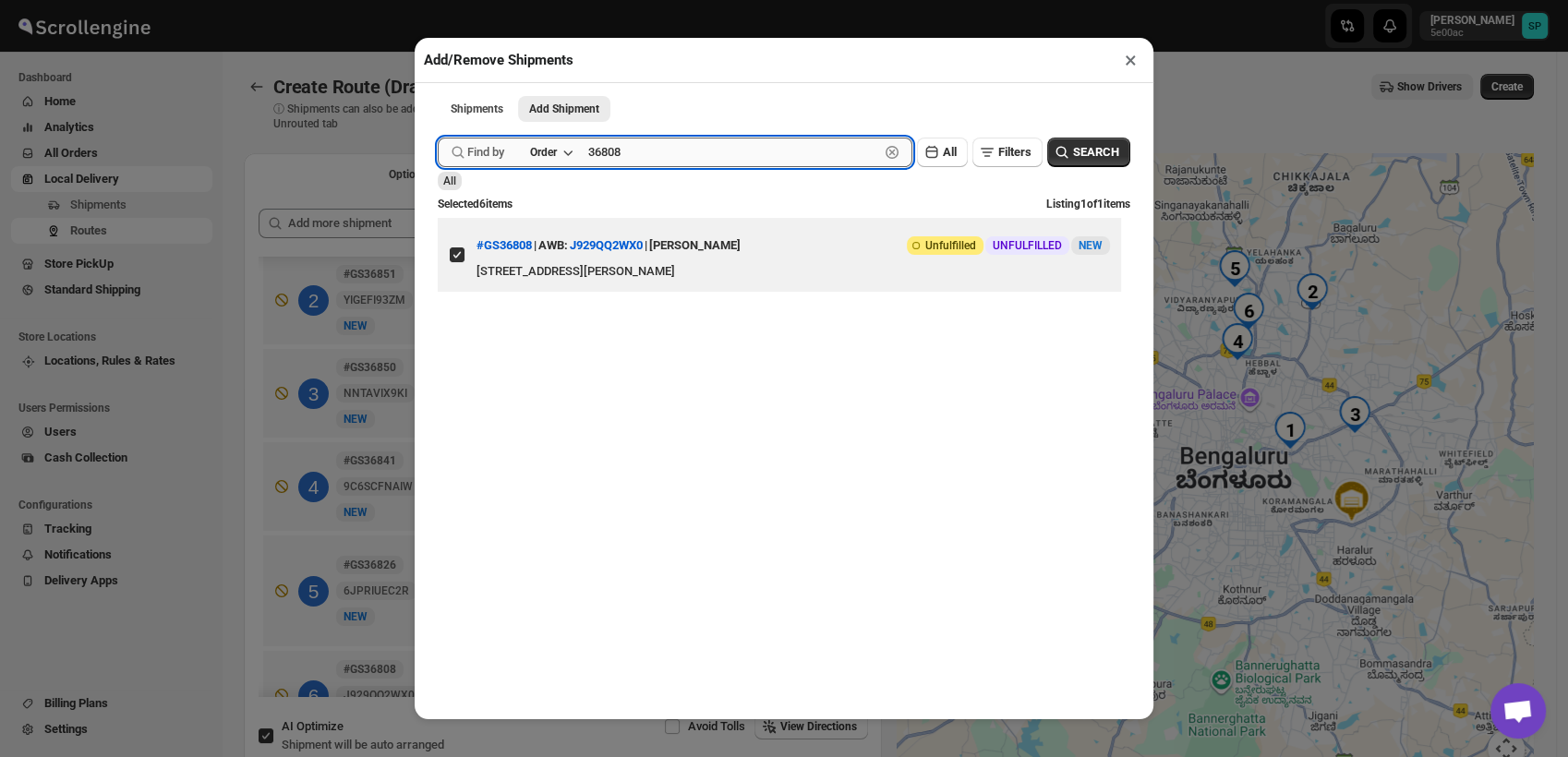
click at [713, 166] on input "36808" at bounding box center [734, 152] width 291 height 30
paste input "51"
type input "36851"
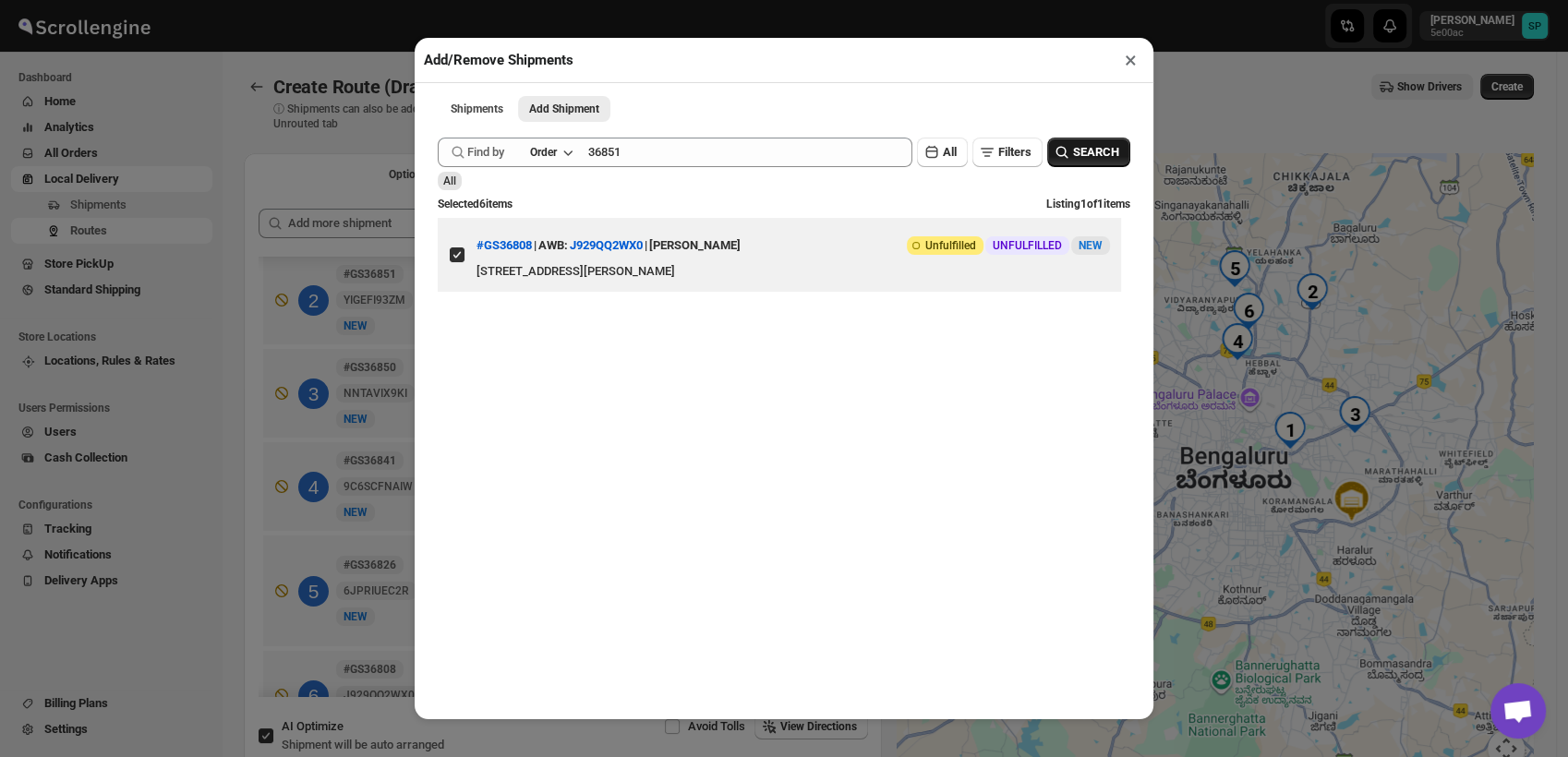
click at [1063, 142] on button "SEARCH" at bounding box center [1089, 152] width 83 height 30
click at [1130, 66] on button "×" at bounding box center [1130, 60] width 27 height 26
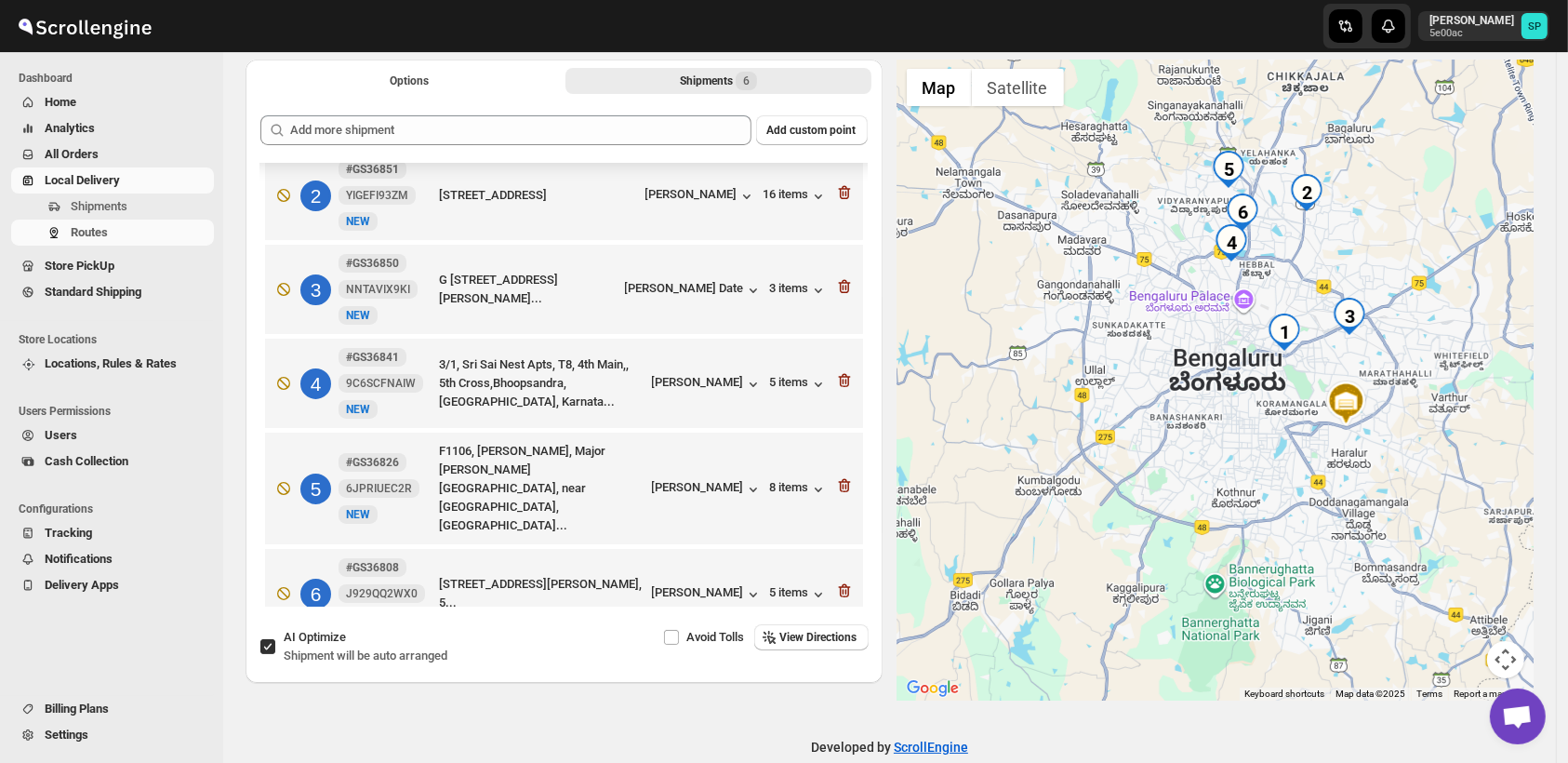
scroll to position [126, 0]
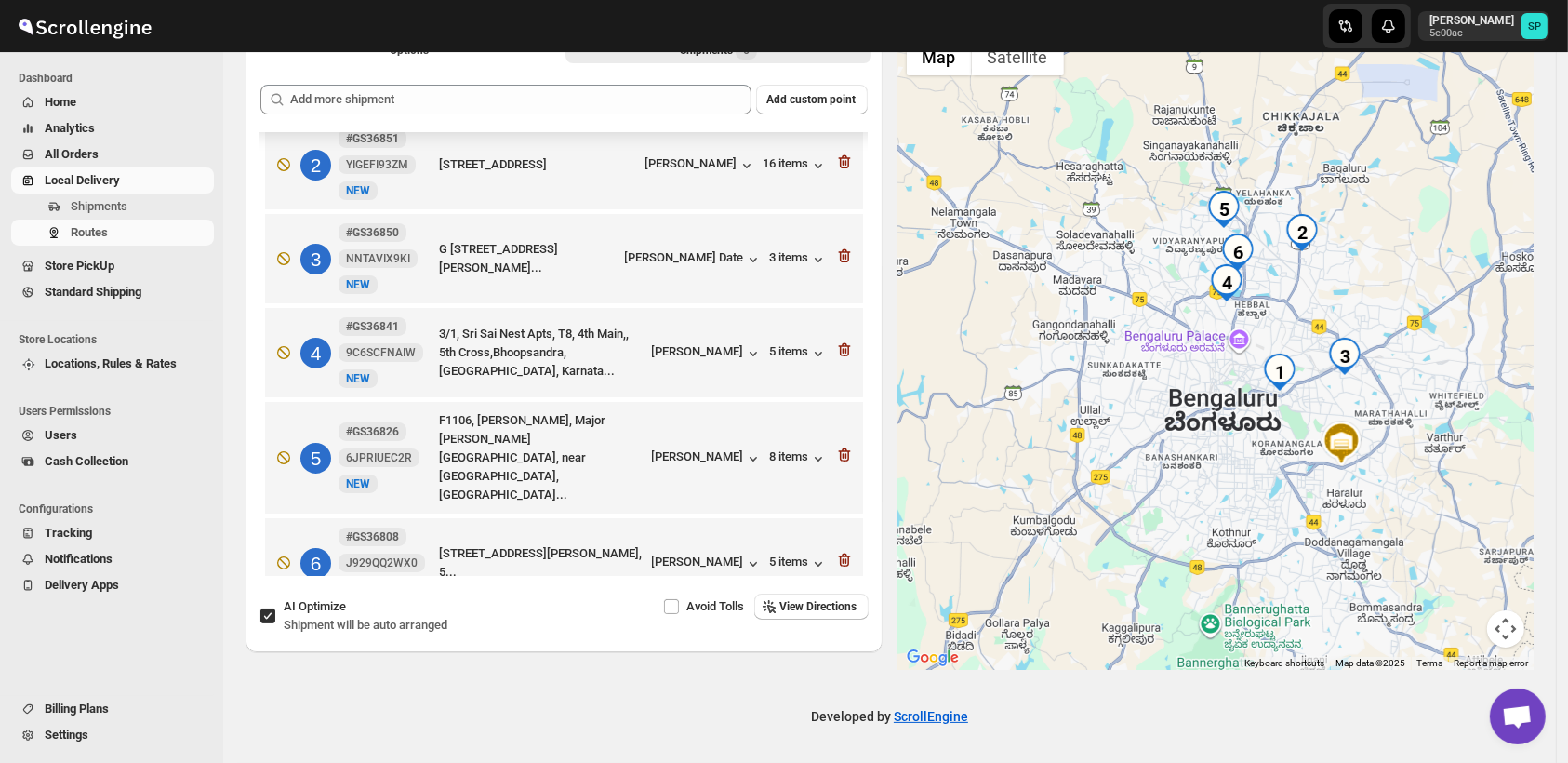
drag, startPoint x: 1234, startPoint y: 373, endPoint x: 1228, endPoint y: 451, distance: 78.2
click at [1228, 451] on div at bounding box center [1215, 349] width 637 height 641
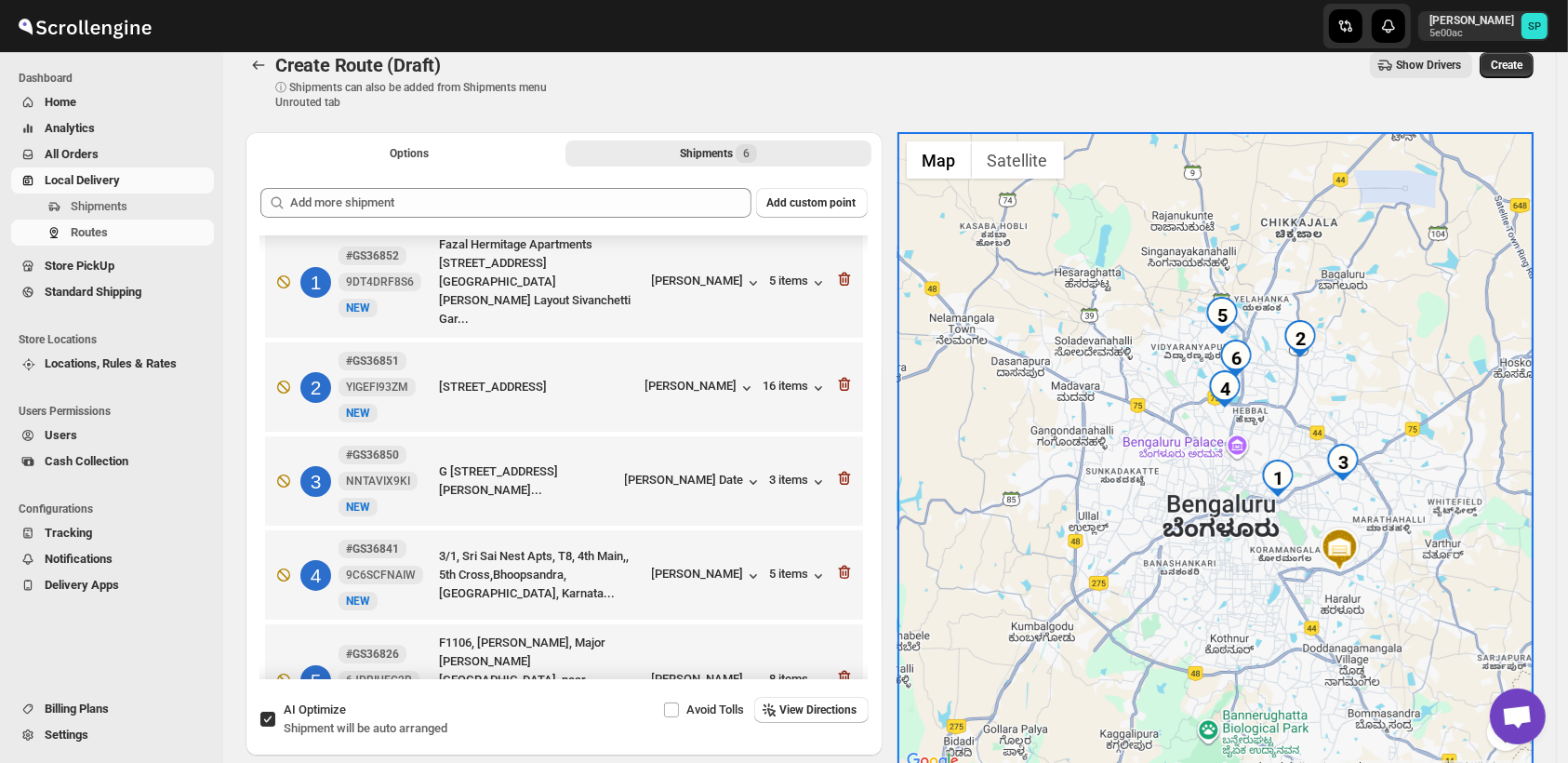
scroll to position [0, 0]
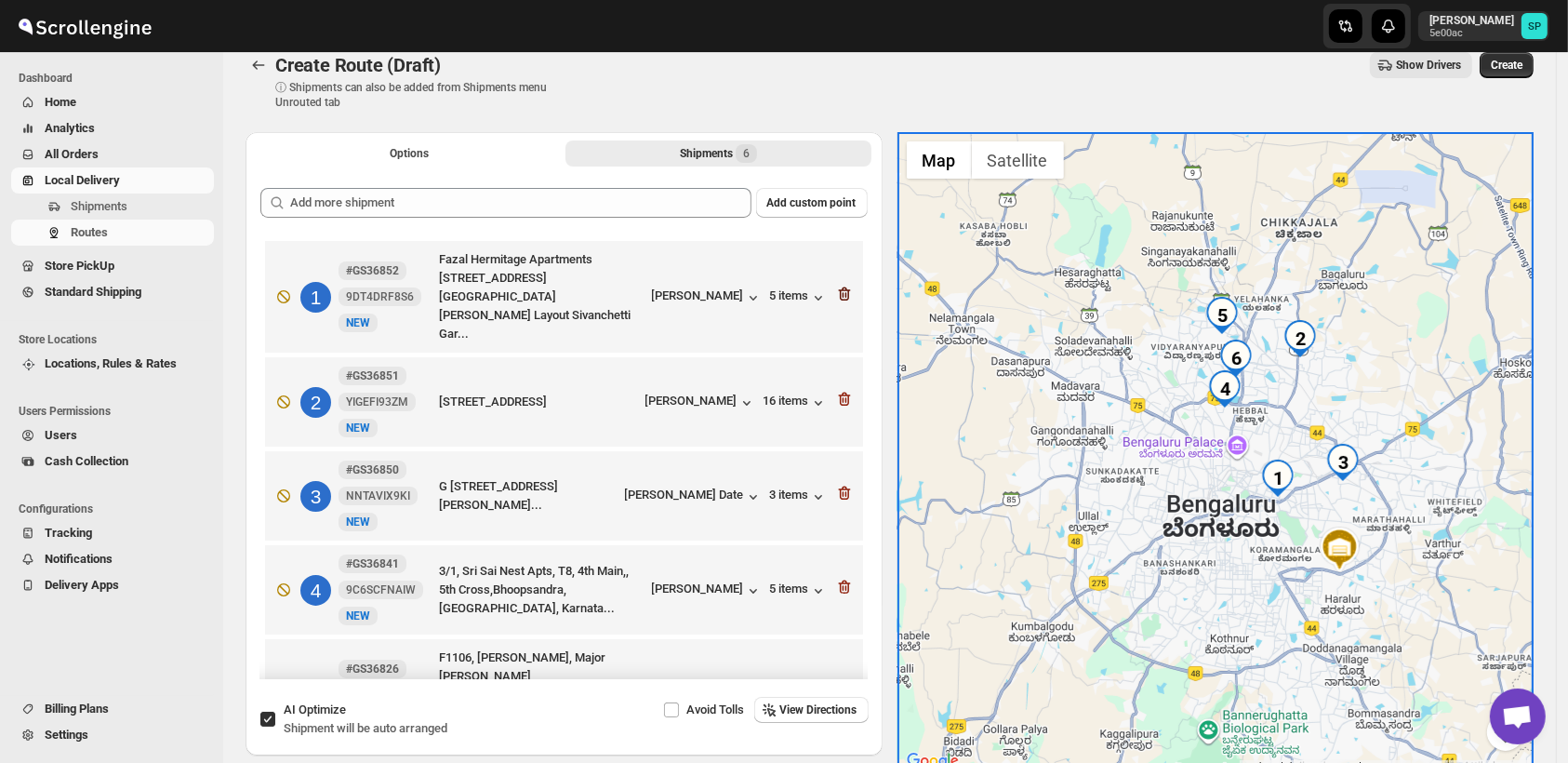
click at [838, 287] on icon "button" at bounding box center [844, 294] width 12 height 14
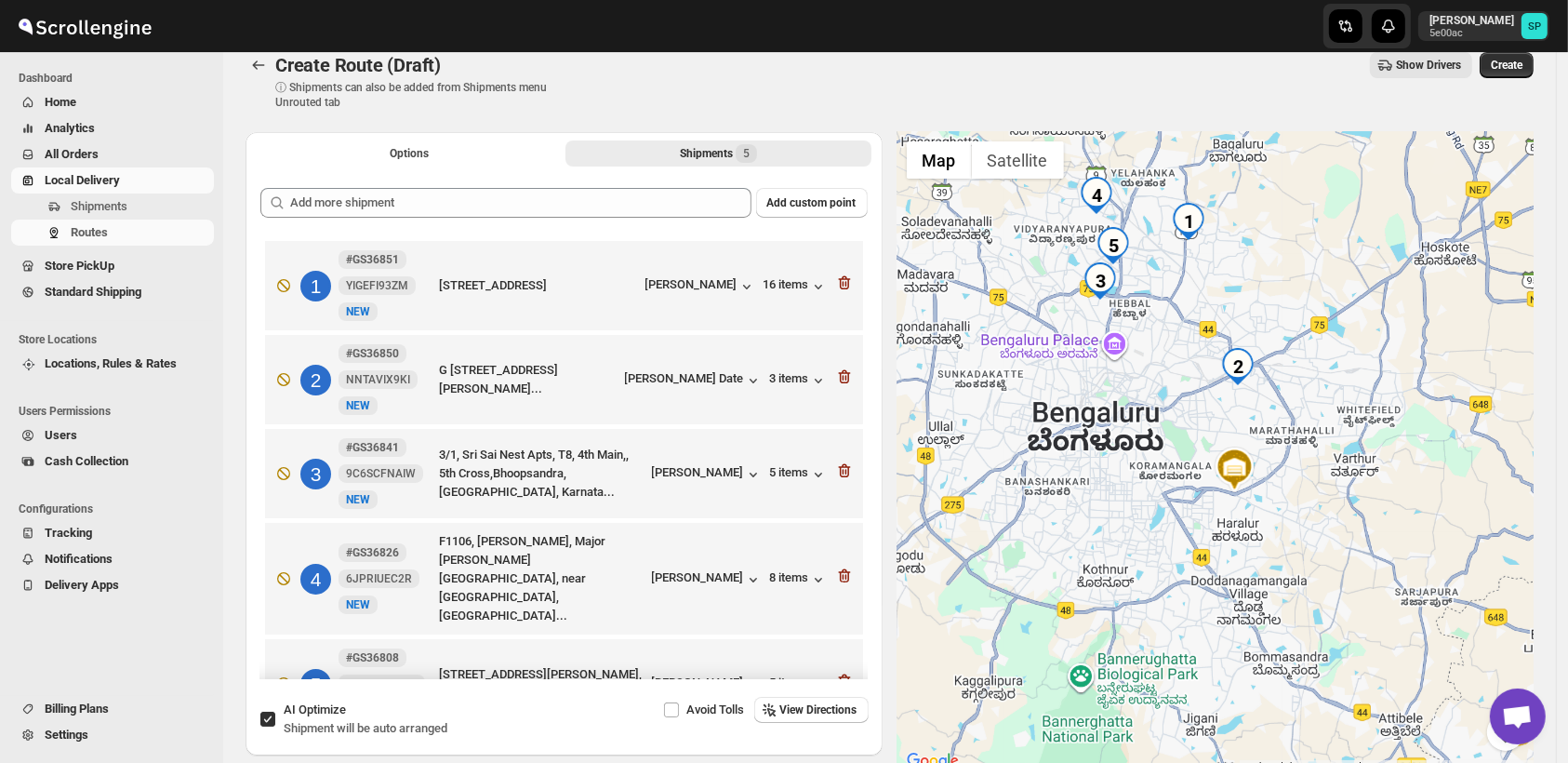
click at [838, 282] on icon "button" at bounding box center [844, 283] width 12 height 14
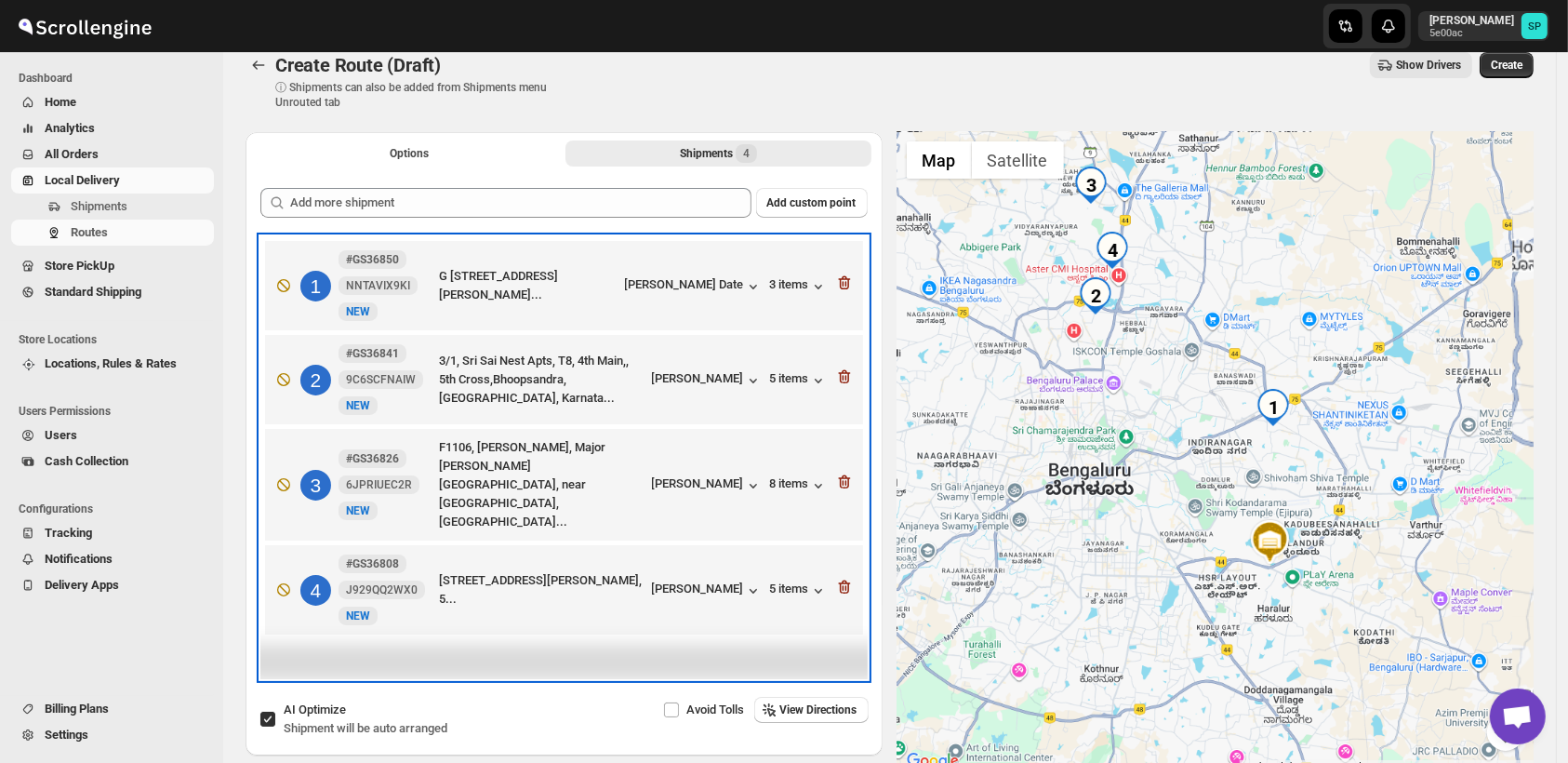
click at [834, 282] on div "1 #GS36850 NNTAVIX9KI New NEW G 602 Purva Seasons Kaggadasapura Main Rd, Nagava…" at bounding box center [560, 282] width 587 height 78
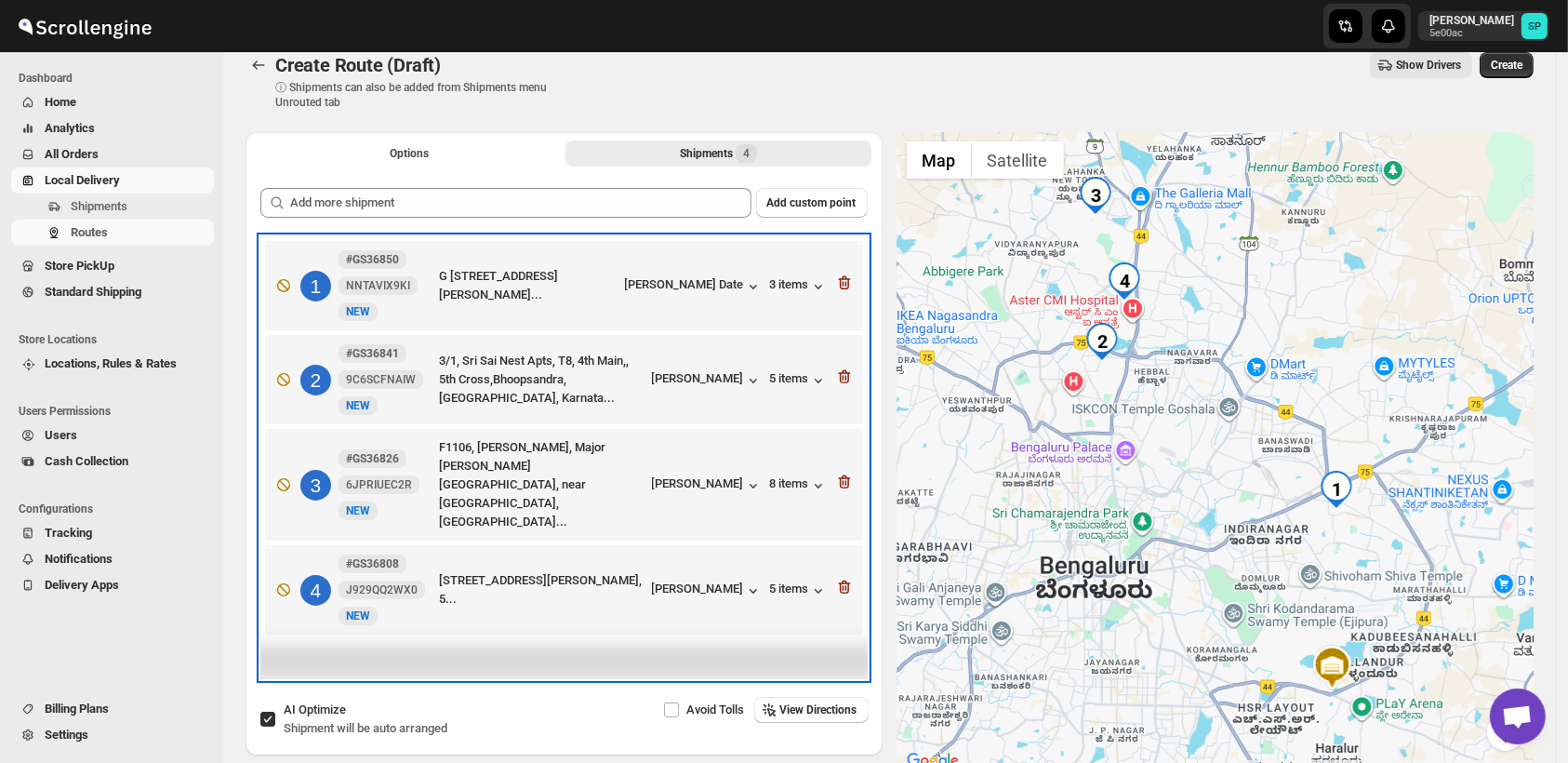
click at [834, 282] on div "1 #GS36850 NNTAVIX9KI New NEW G 602 Purva Seasons Kaggadasapura Main Rd, Nagava…" at bounding box center [560, 282] width 587 height 78
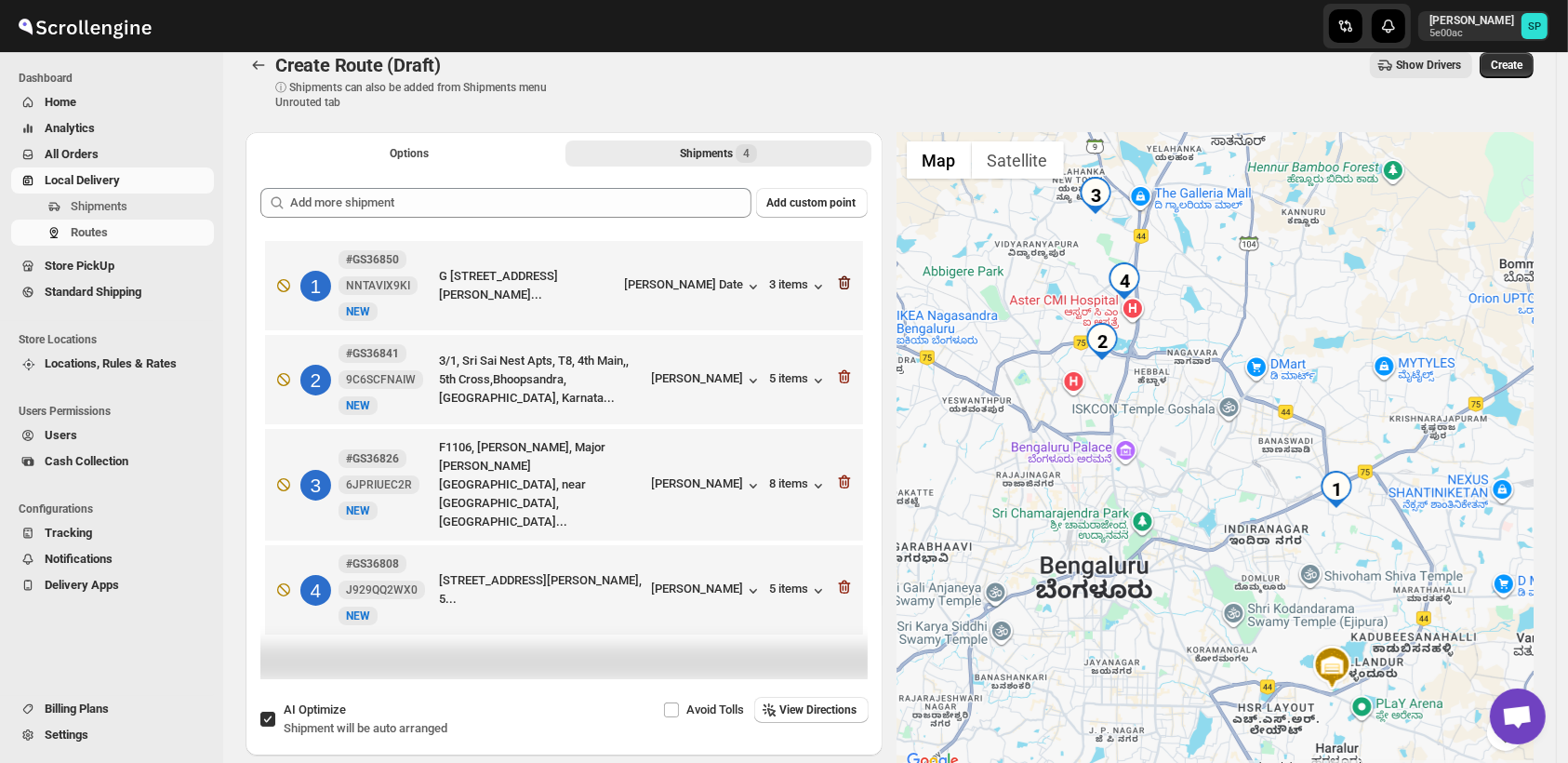
click at [849, 284] on icon "button" at bounding box center [844, 282] width 19 height 19
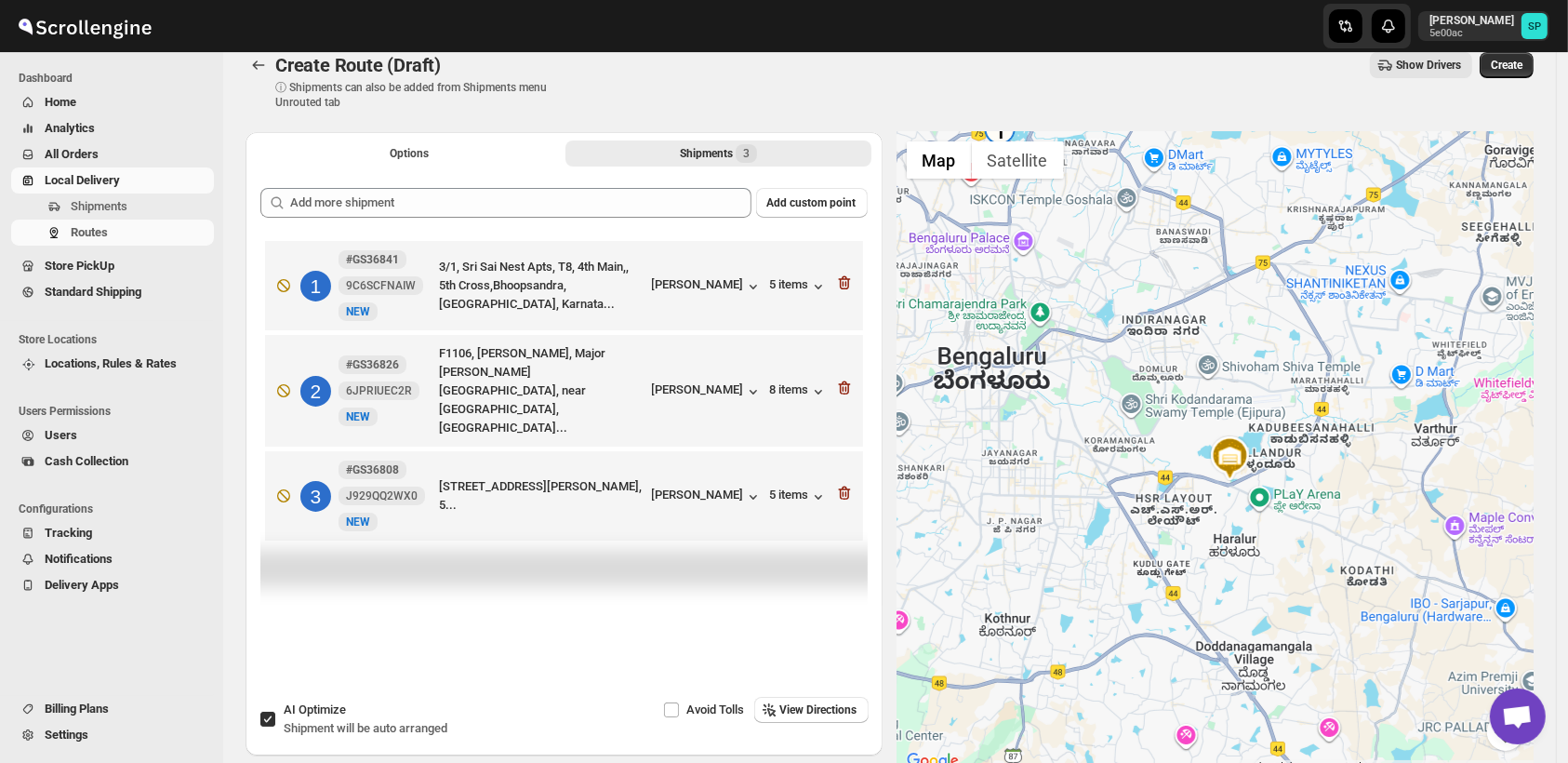
click at [849, 284] on icon "button" at bounding box center [844, 282] width 19 height 19
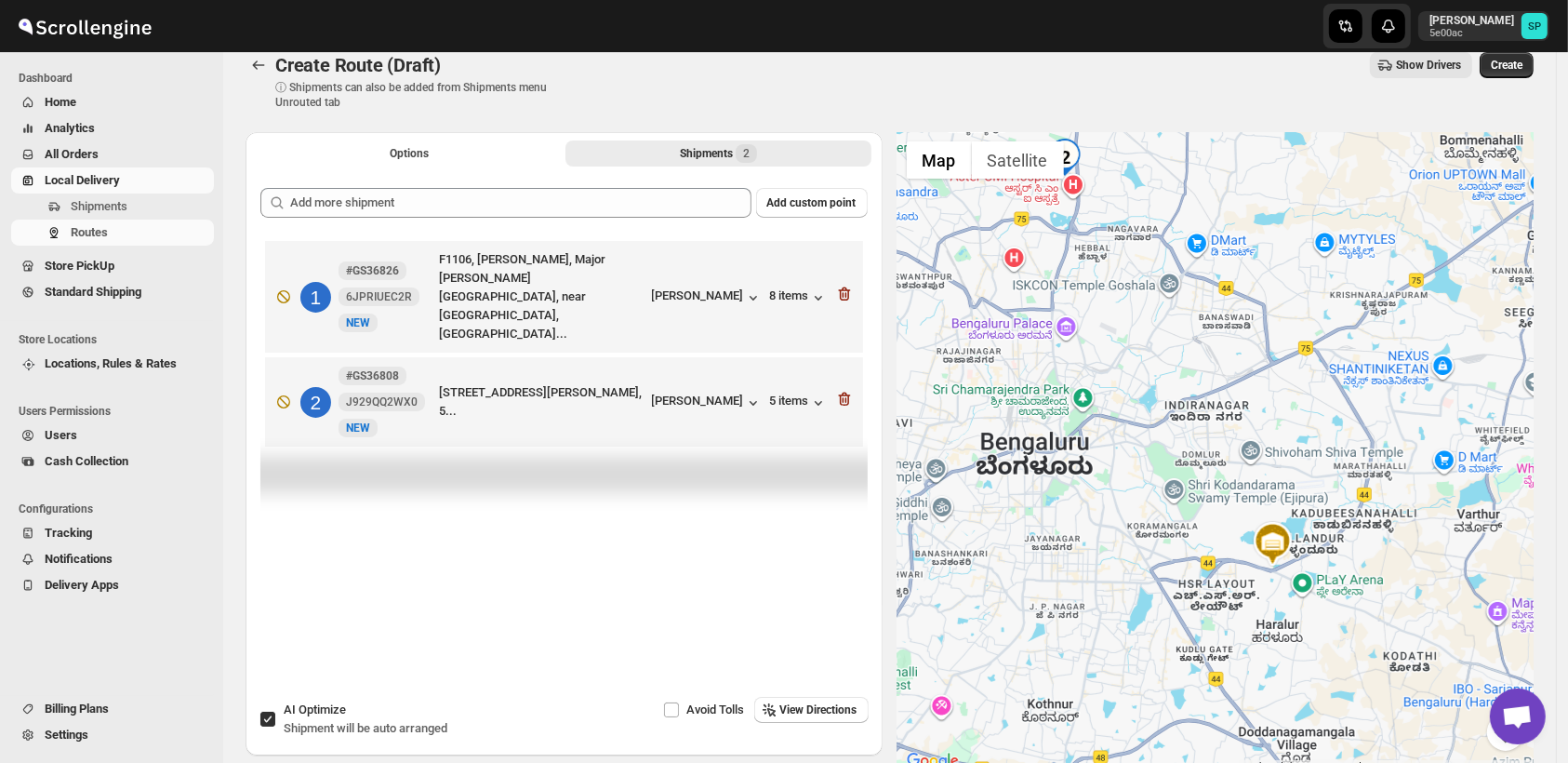
click at [849, 284] on icon "button" at bounding box center [844, 293] width 19 height 19
click at [849, 390] on icon "button" at bounding box center [844, 399] width 19 height 19
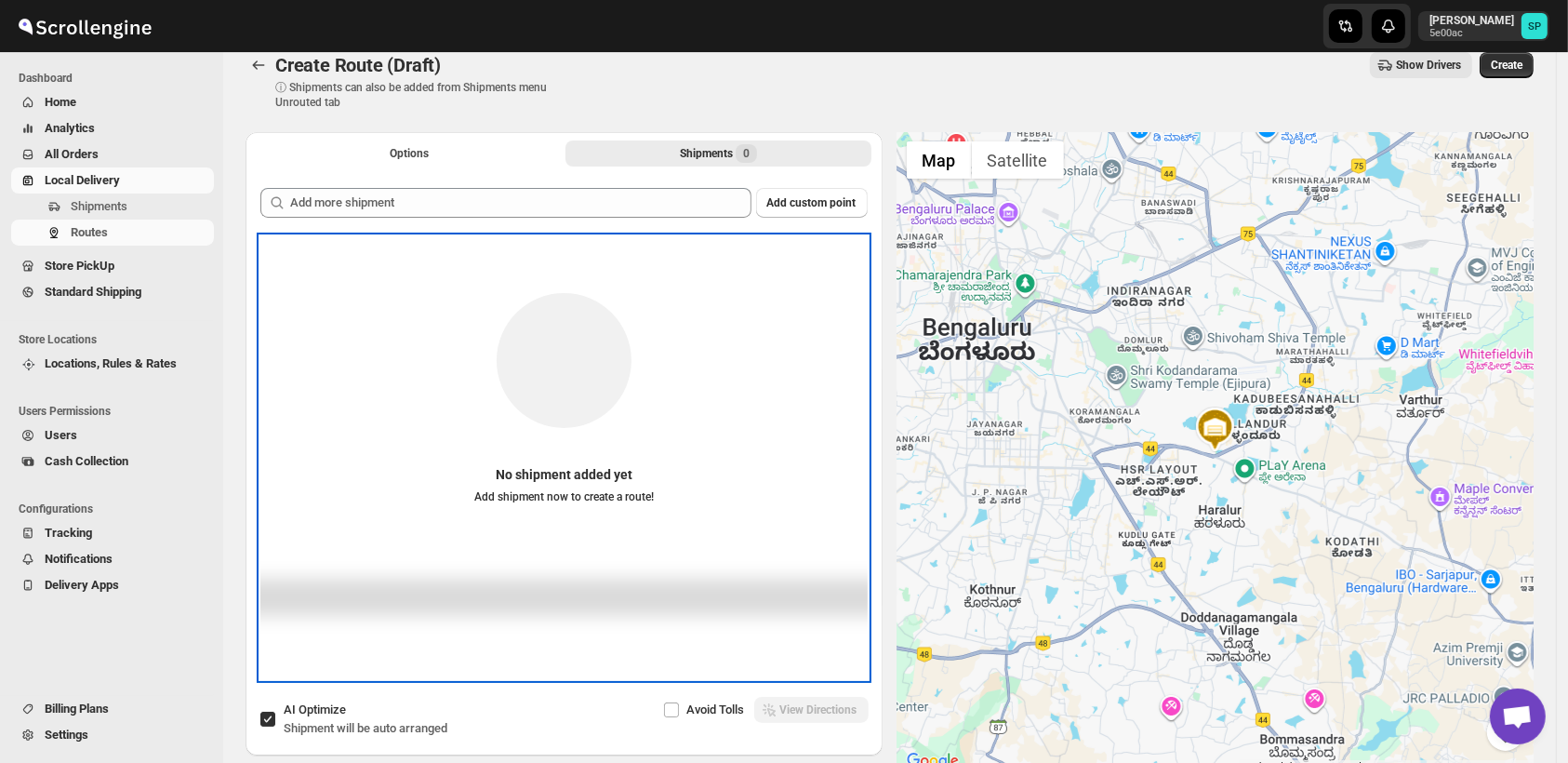
click at [849, 284] on div "No shipment added yet Add shipment now to create a route!" at bounding box center [563, 387] width 607 height 264
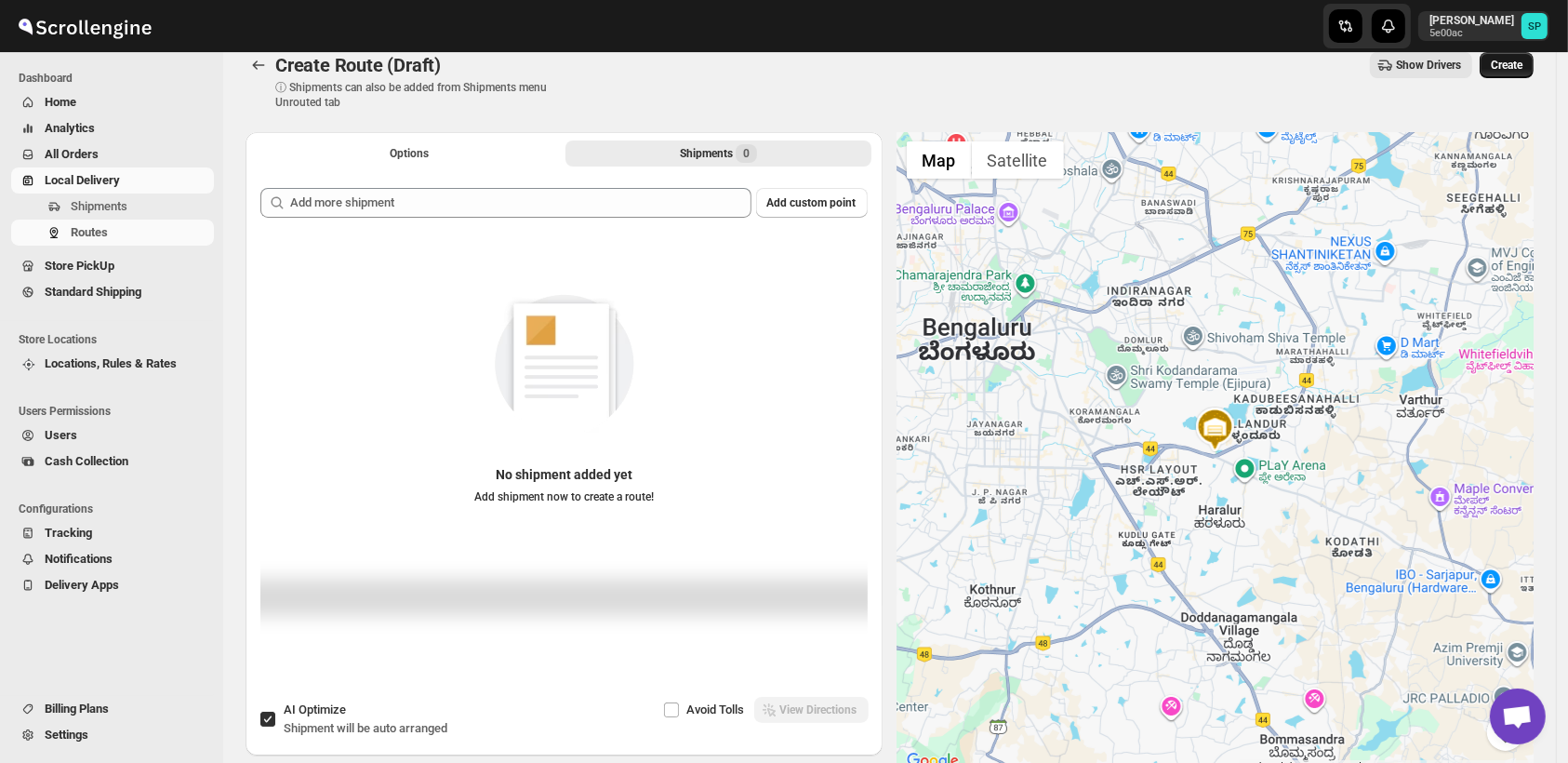
click at [1500, 75] on button "Create" at bounding box center [1506, 65] width 54 height 26
click at [101, 212] on span "Shipments" at bounding box center [99, 206] width 57 height 14
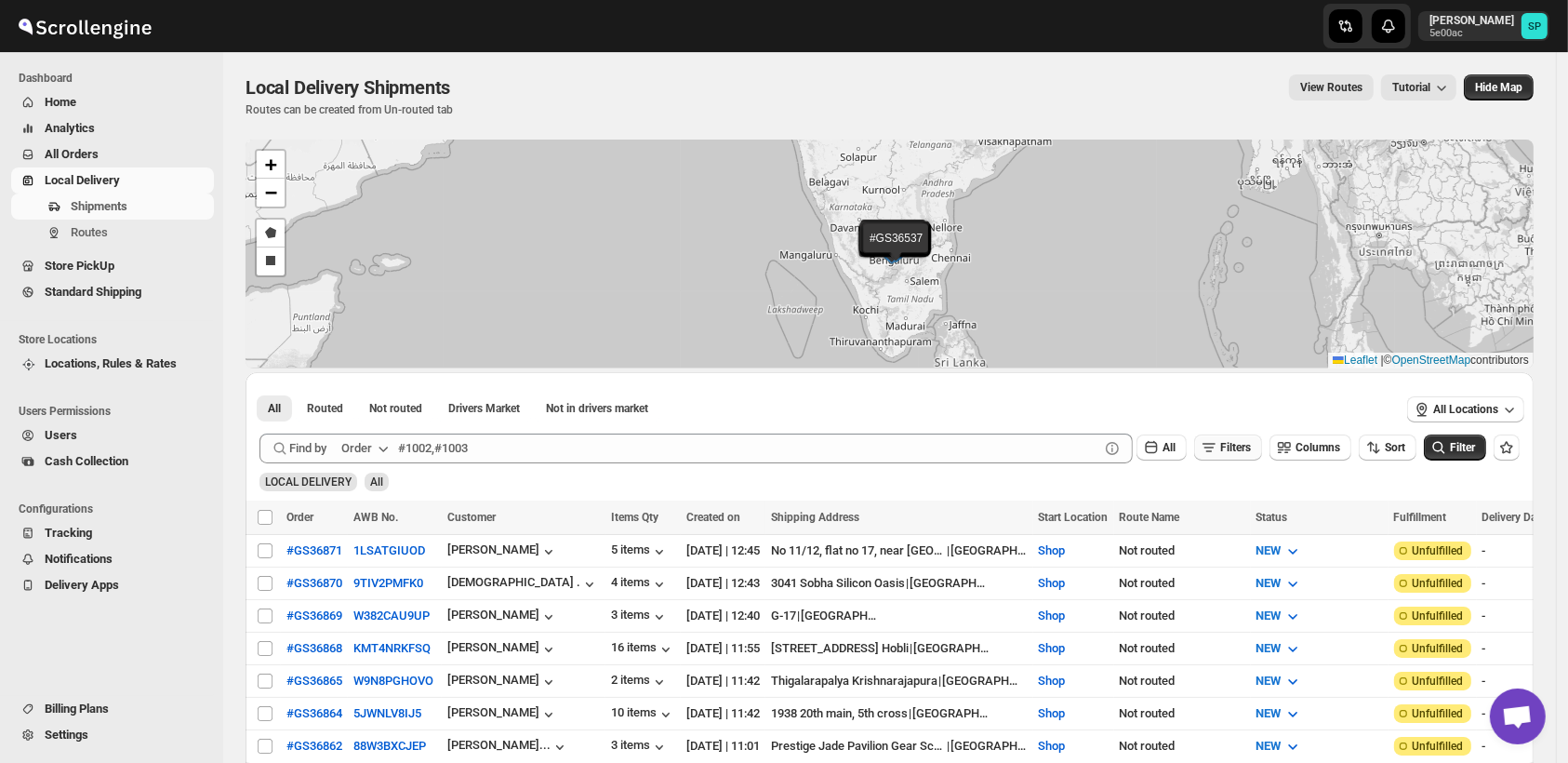
click at [1233, 443] on span "Filters" at bounding box center [1235, 447] width 31 height 13
click at [1242, 513] on button "Add Filter" at bounding box center [1238, 521] width 86 height 26
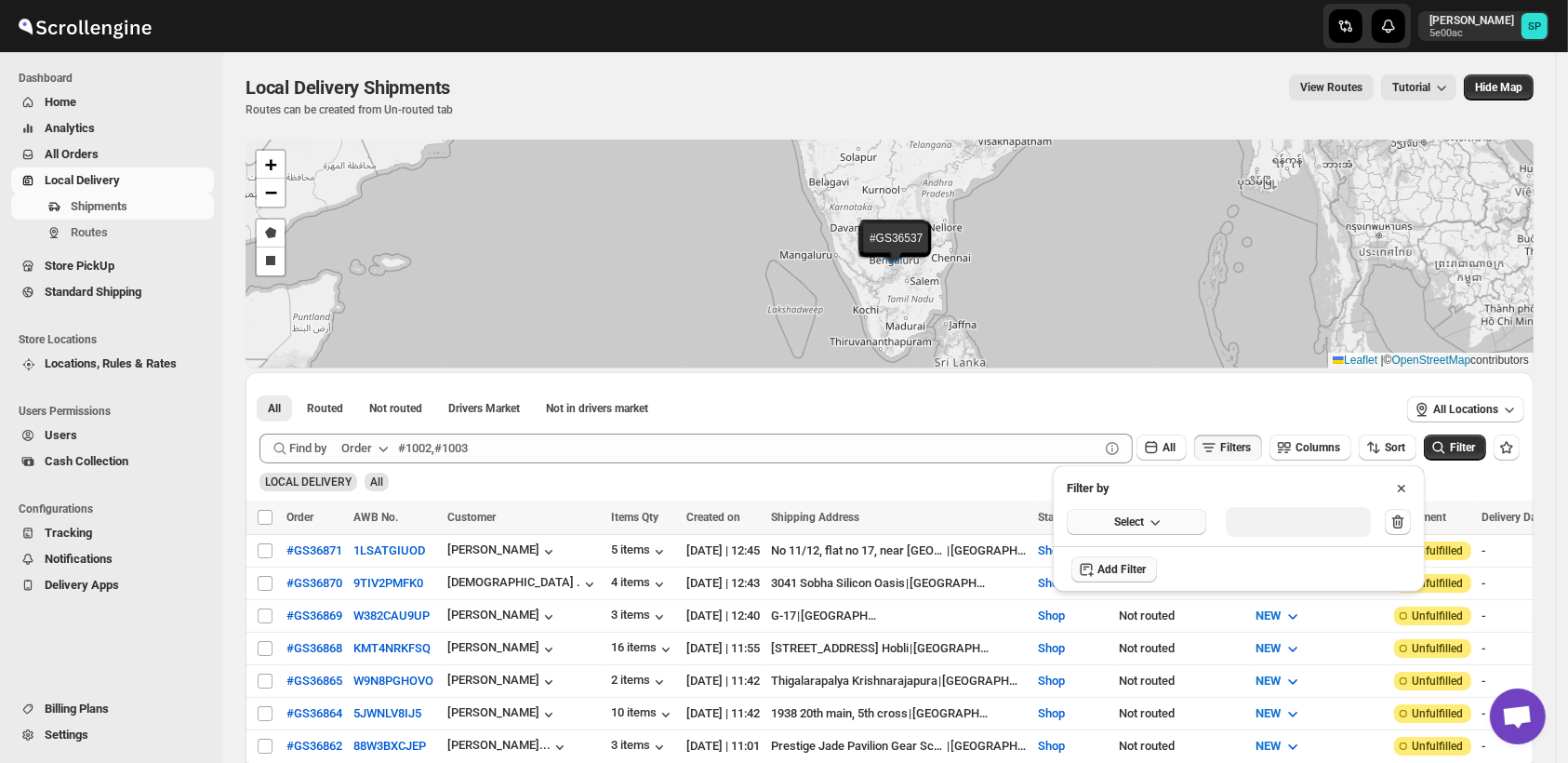
click at [1136, 514] on button "Select" at bounding box center [1136, 522] width 140 height 26
click at [1137, 698] on div "Fulfillment Status" at bounding box center [1123, 694] width 92 height 19
click at [1323, 524] on div "Select value" at bounding box center [1283, 520] width 93 height 15
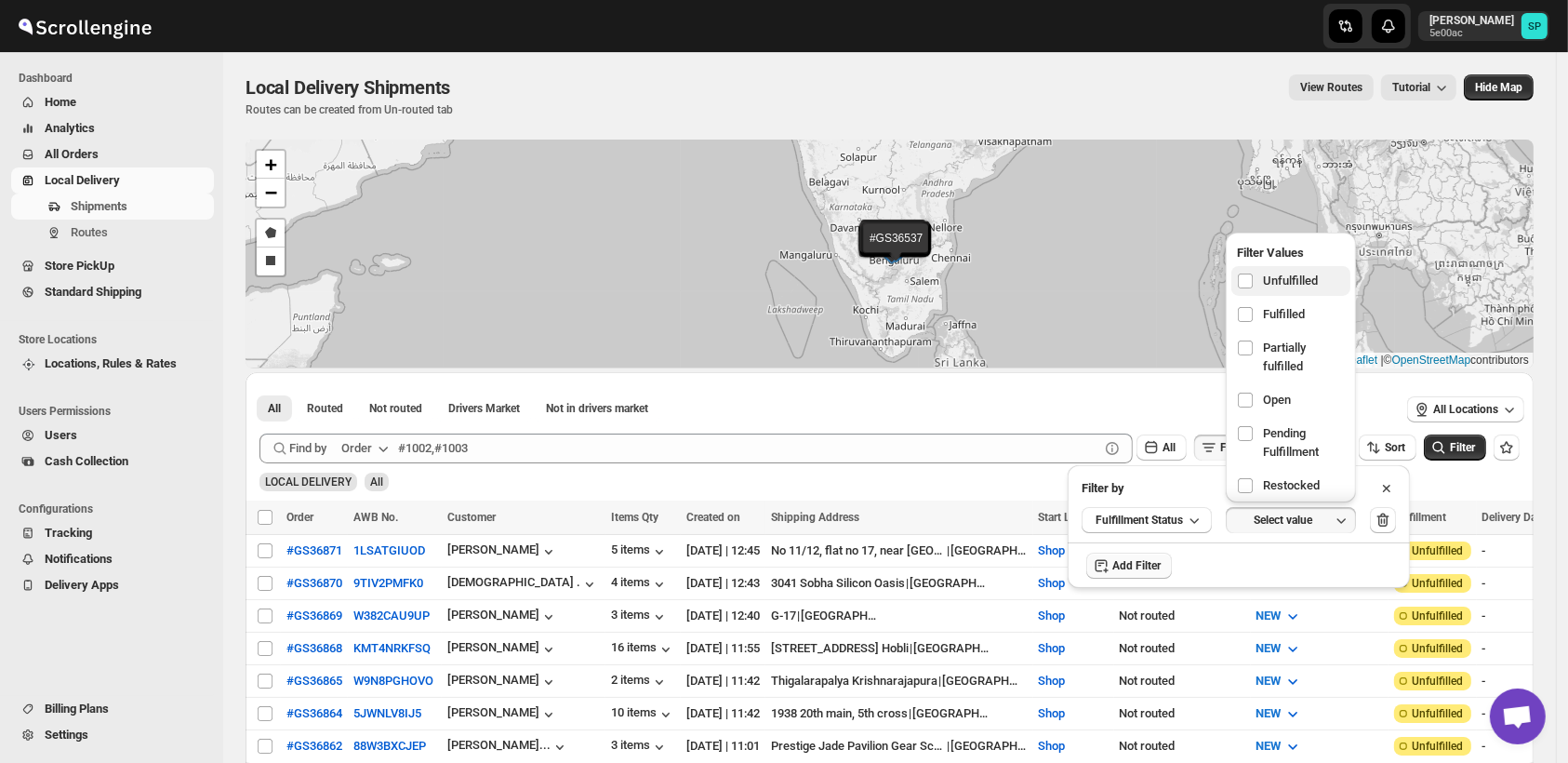
click at [1272, 294] on label "Unfulfilled" at bounding box center [1290, 281] width 119 height 30
click at [1253, 288] on input "checkbox" at bounding box center [1245, 280] width 15 height 15
checkbox input "true"
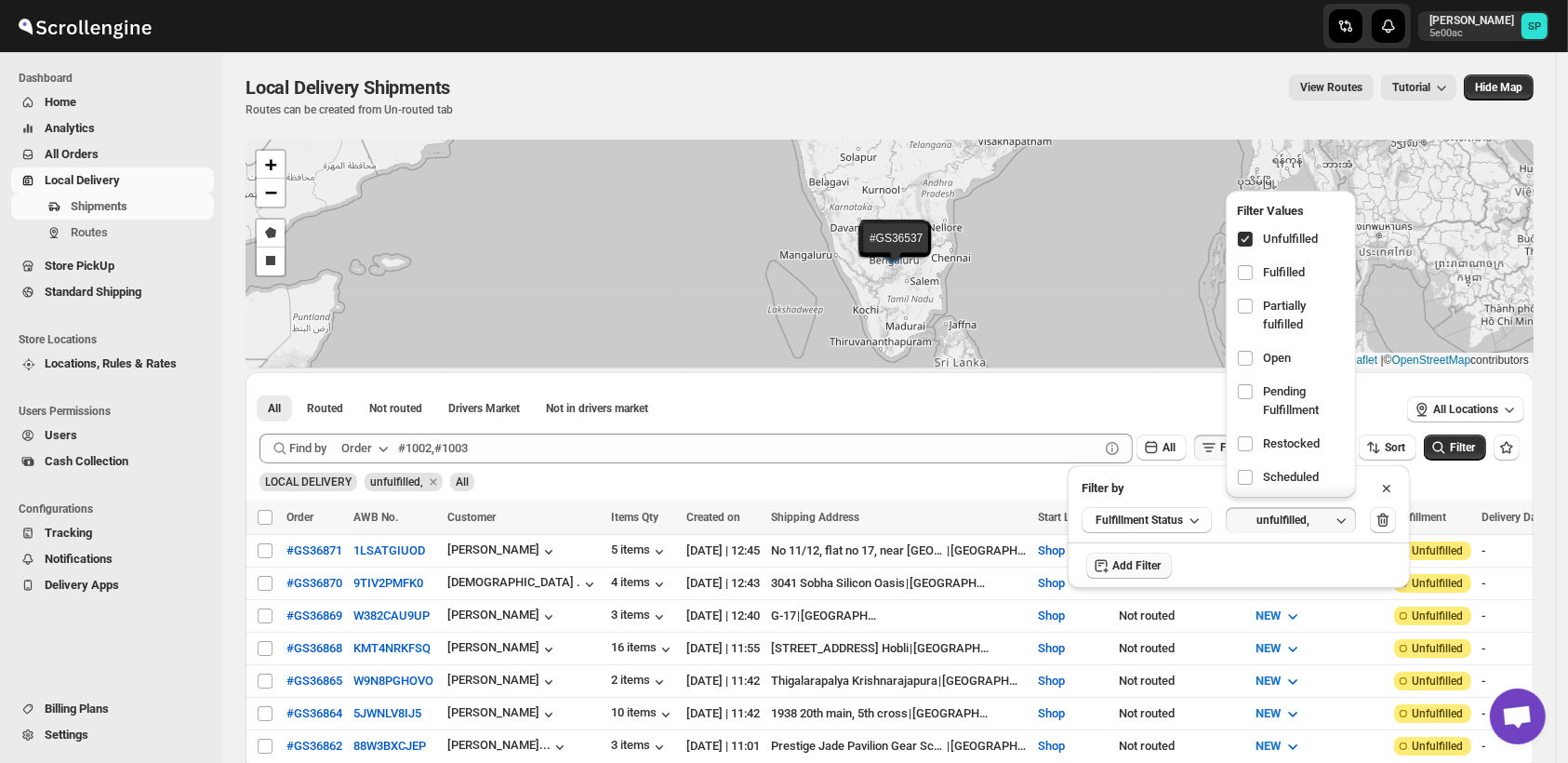
click at [1359, 563] on div "Add Filter" at bounding box center [1238, 567] width 342 height 48
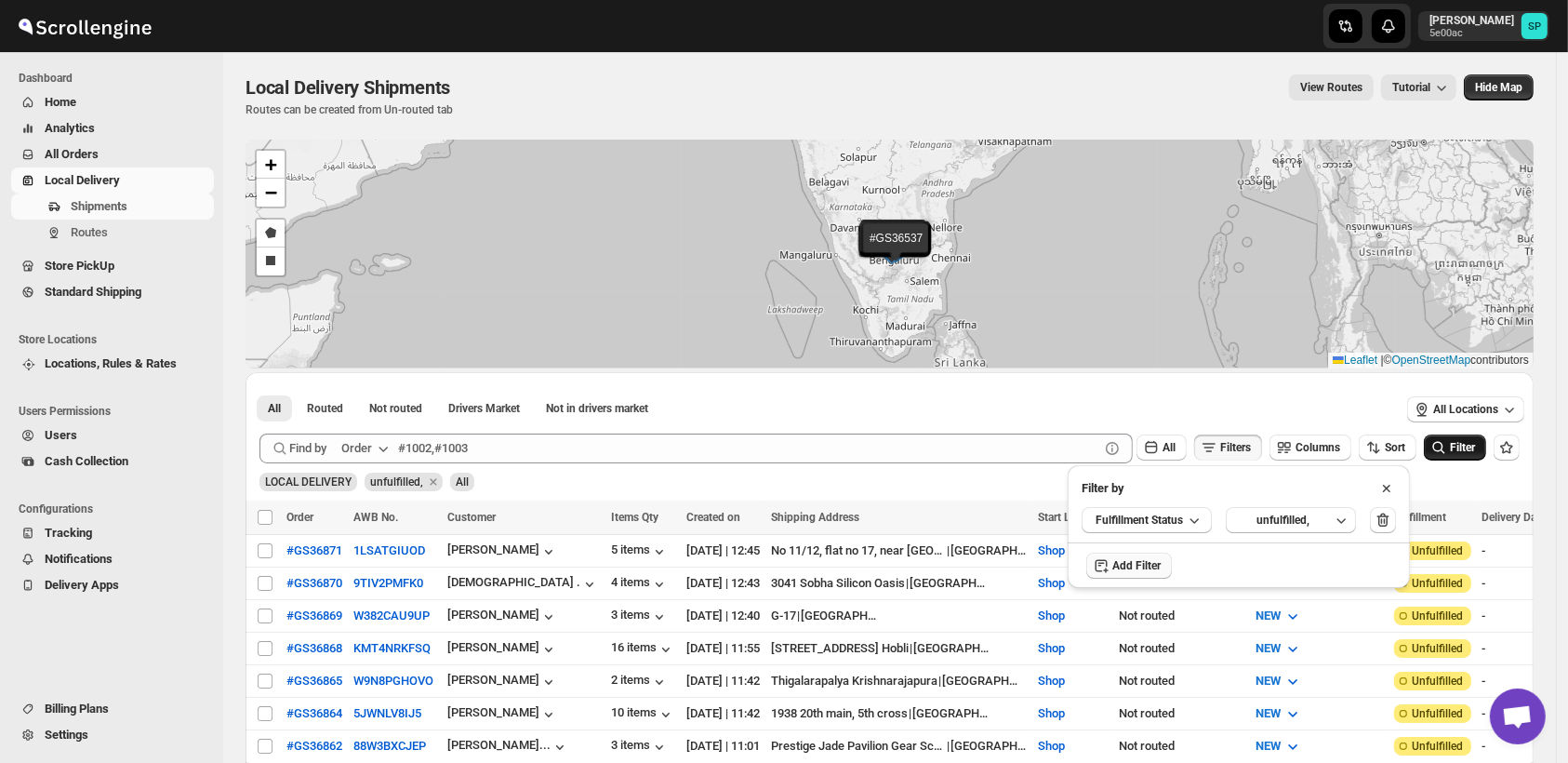
click at [1448, 455] on icon "submit" at bounding box center [1438, 447] width 19 height 19
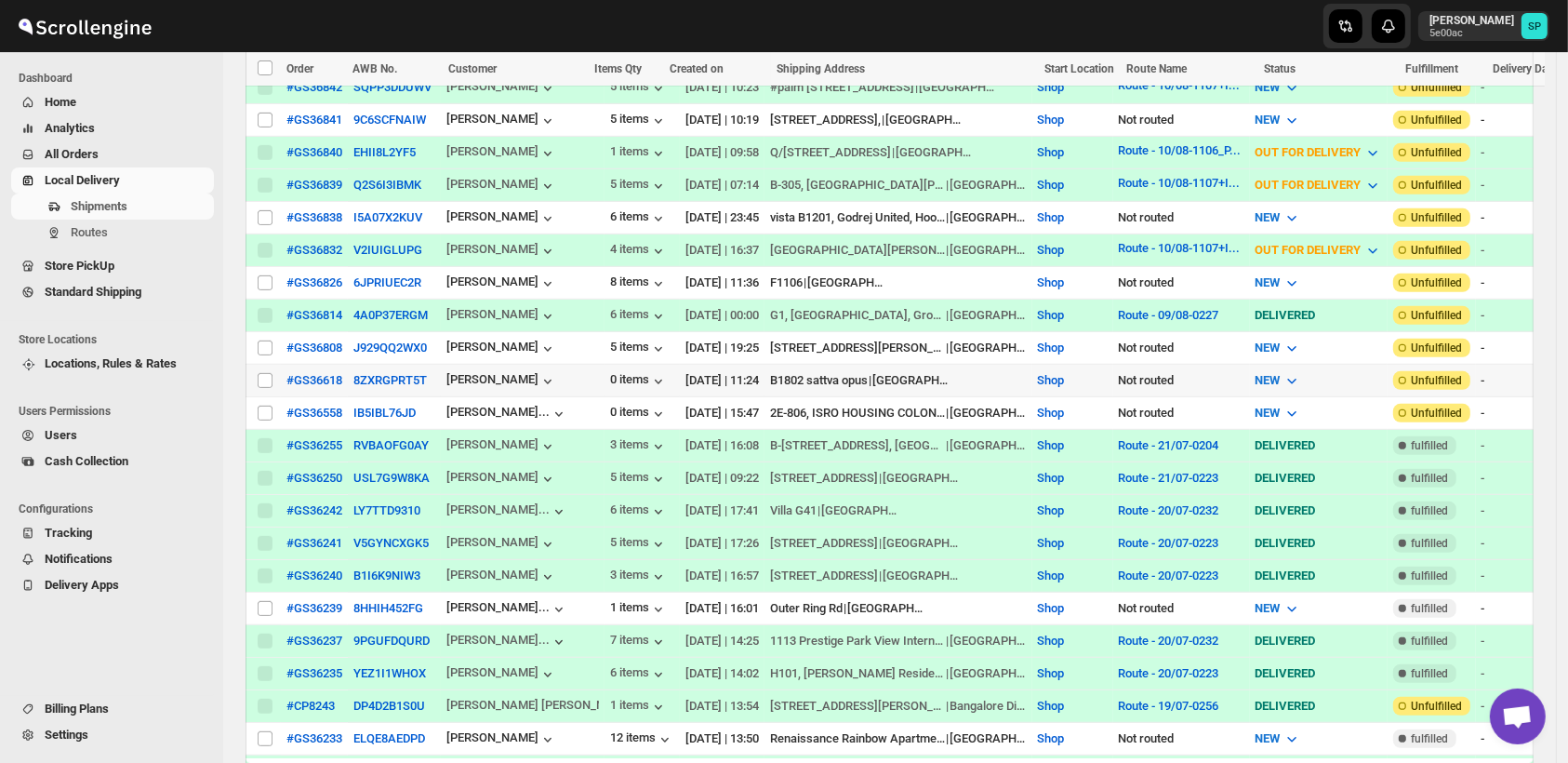
scroll to position [826, 0]
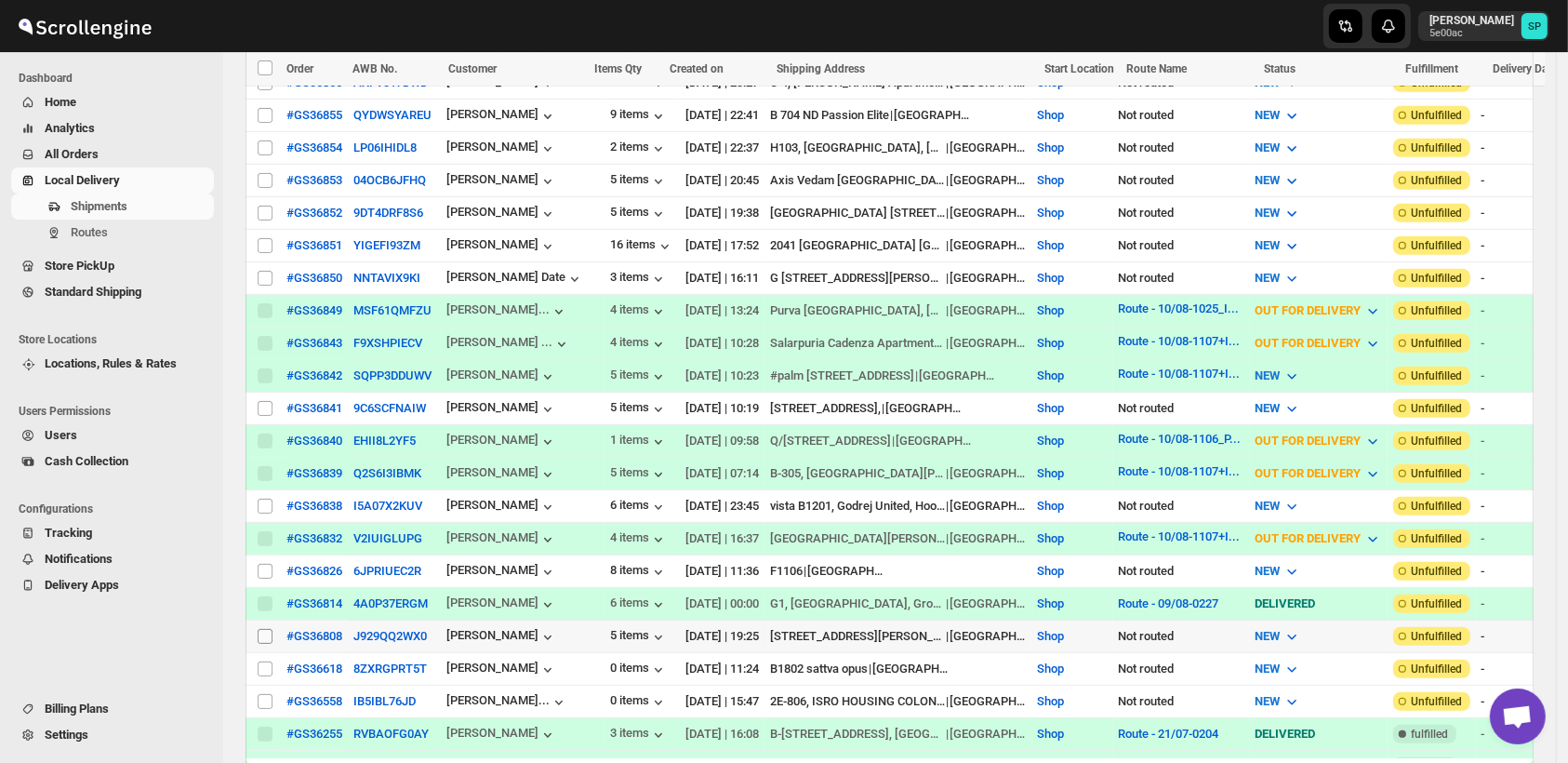
click at [259, 629] on input "Select shipment" at bounding box center [264, 636] width 15 height 15
checkbox input "true"
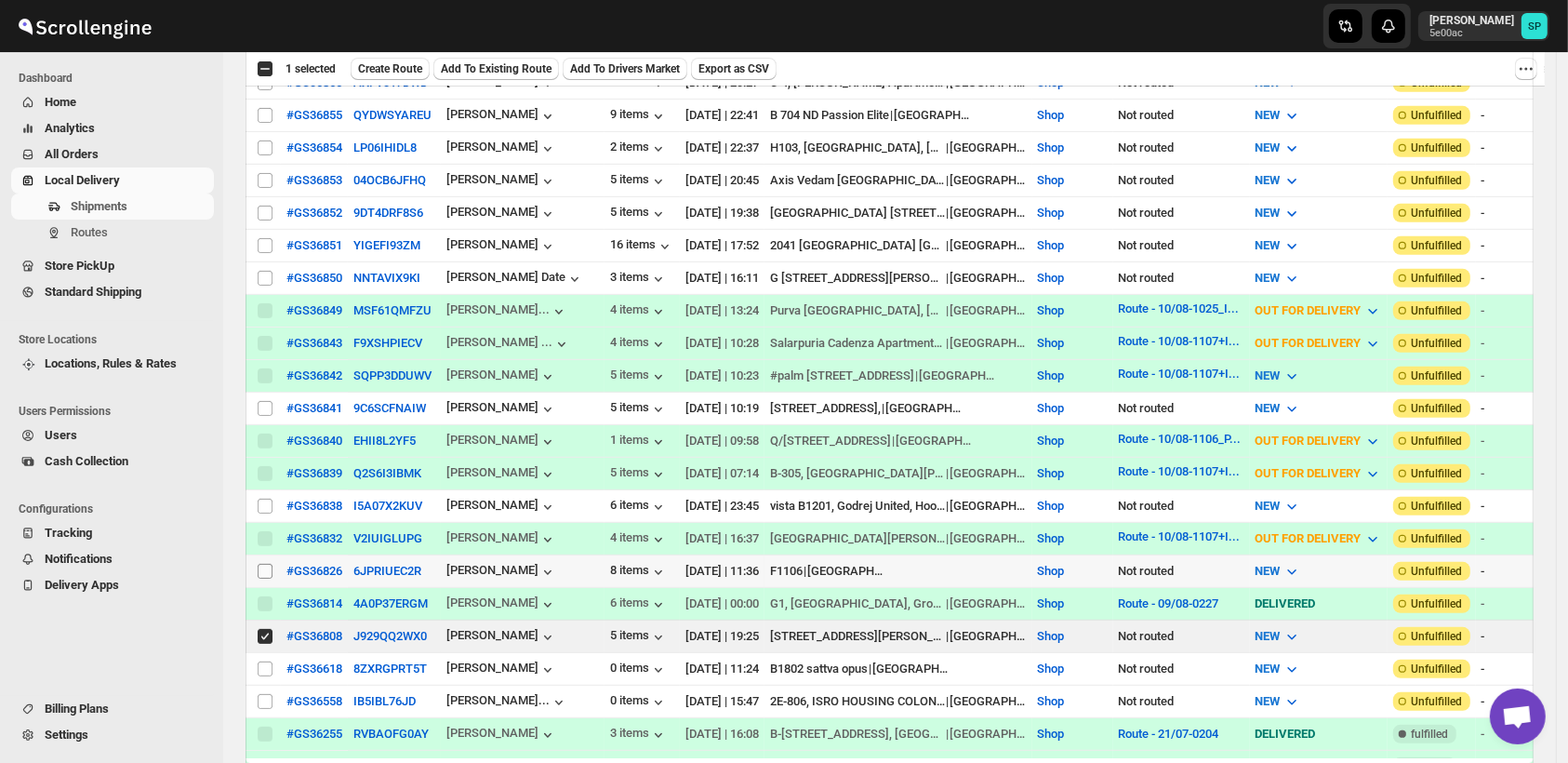
click at [262, 564] on input "Select shipment" at bounding box center [264, 571] width 15 height 15
checkbox input "true"
click at [262, 499] on input "Select shipment" at bounding box center [264, 506] width 15 height 15
checkbox input "true"
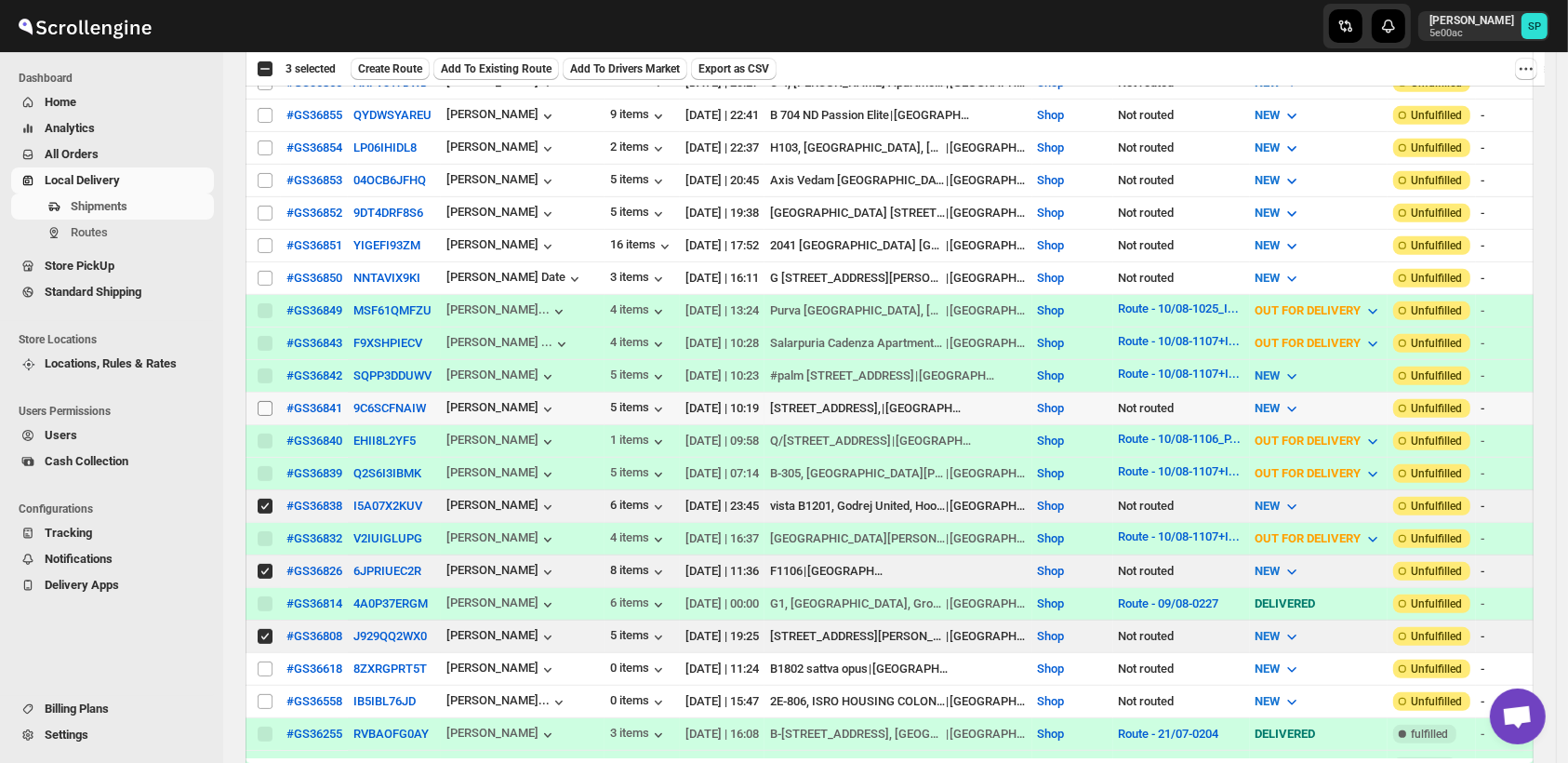
click at [267, 401] on input "Select shipment" at bounding box center [264, 408] width 15 height 15
checkbox input "true"
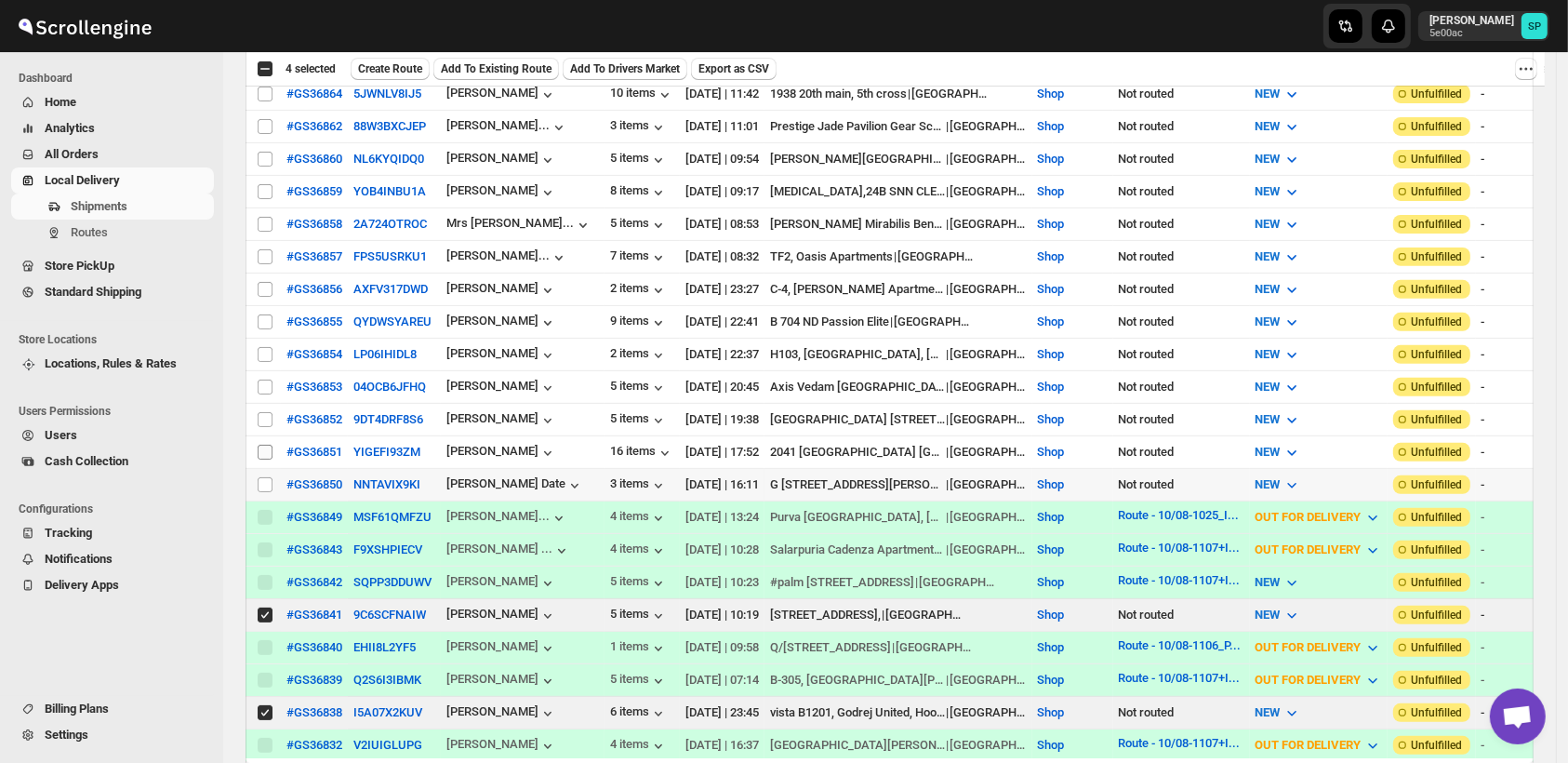
click at [267, 478] on input "Select shipment" at bounding box center [264, 485] width 15 height 15
checkbox input "true"
click at [260, 445] on input "Select shipment" at bounding box center [264, 452] width 15 height 15
checkbox input "true"
click at [266, 412] on input "Select shipment" at bounding box center [264, 419] width 15 height 15
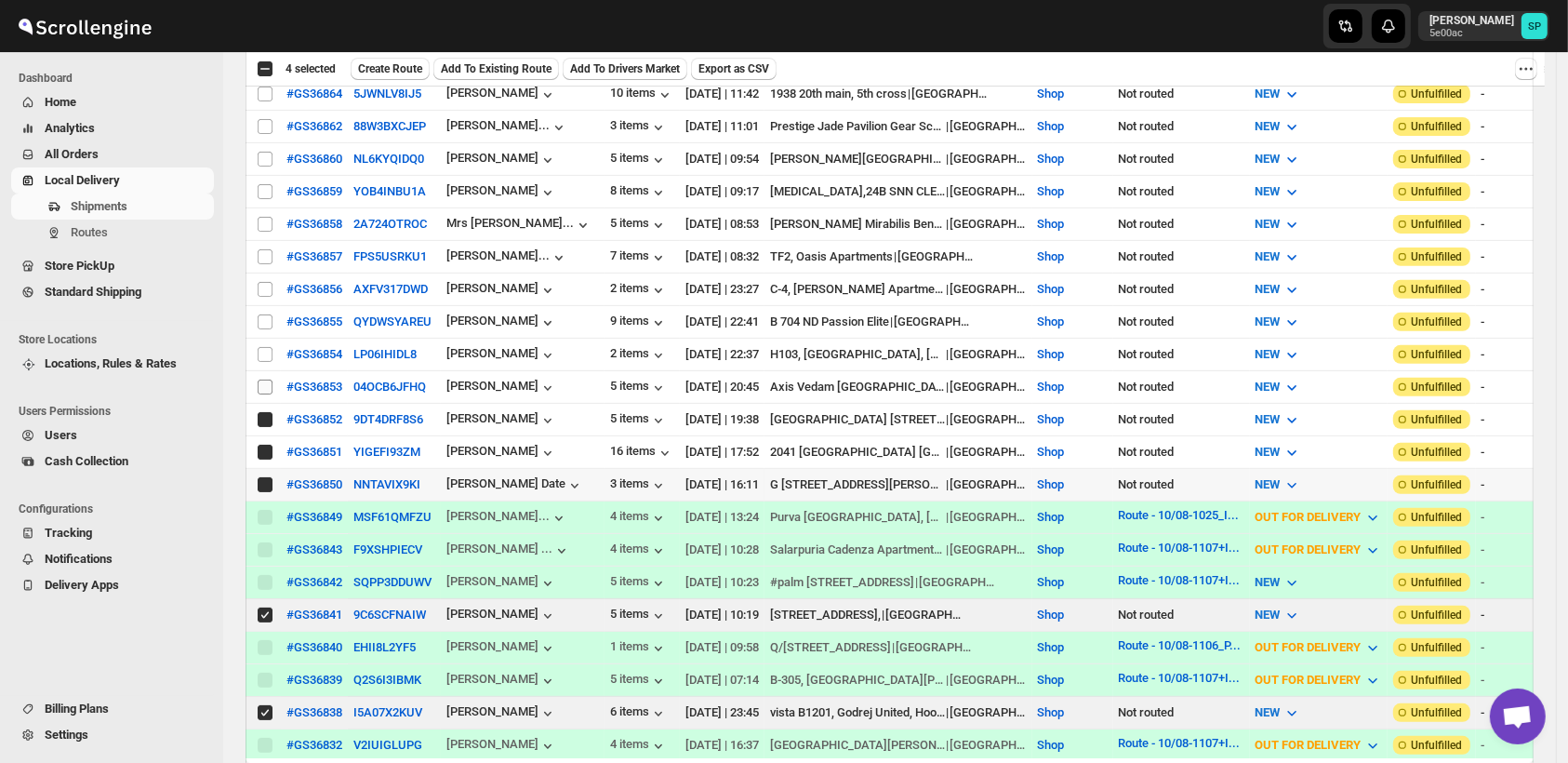
checkbox input "true"
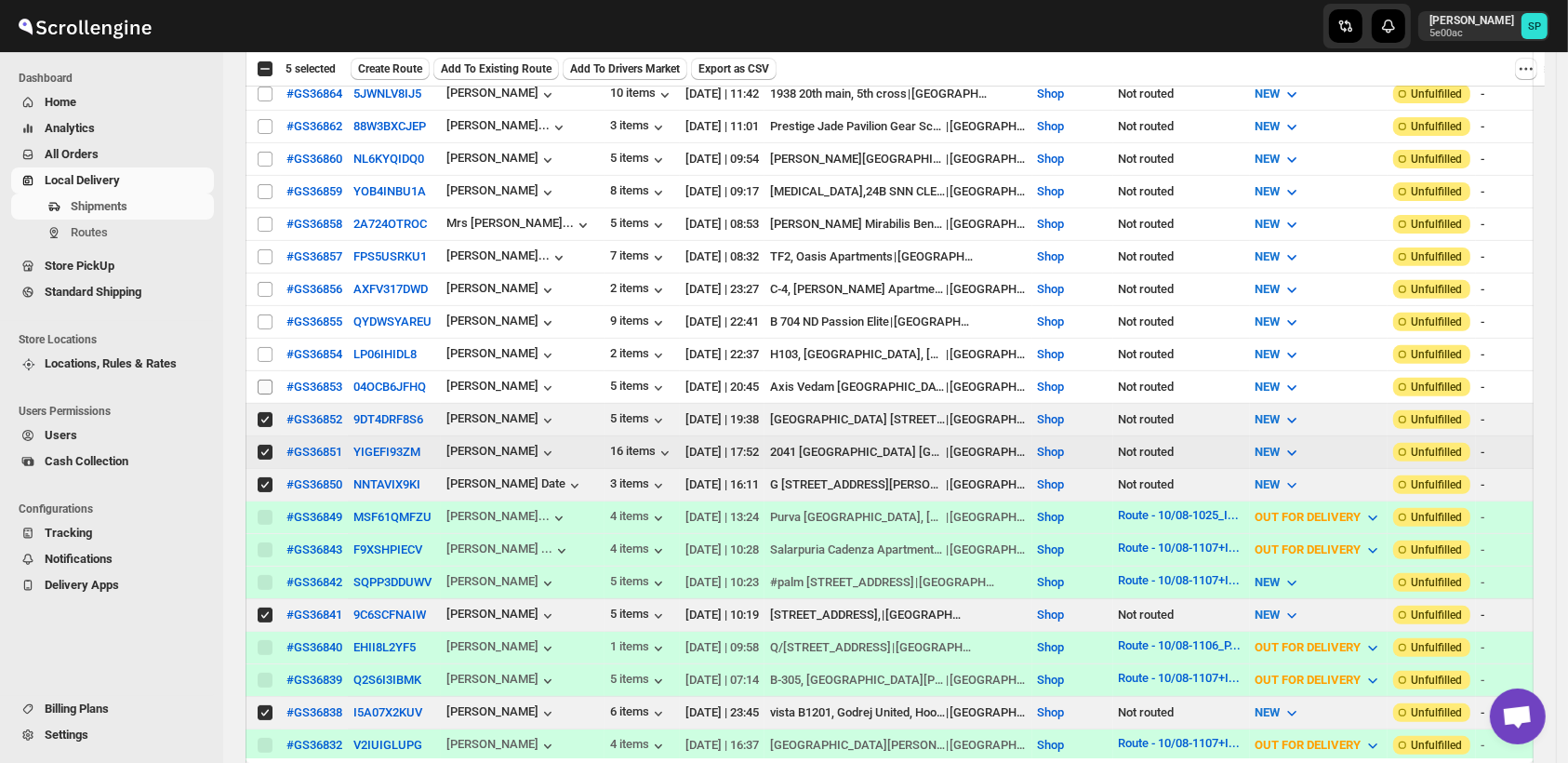
click at [265, 380] on input "Select shipment" at bounding box center [264, 387] width 15 height 15
checkbox input "true"
click at [264, 347] on input "Select shipment" at bounding box center [264, 354] width 15 height 15
checkbox input "true"
click at [268, 314] on input "Select shipment" at bounding box center [264, 321] width 15 height 15
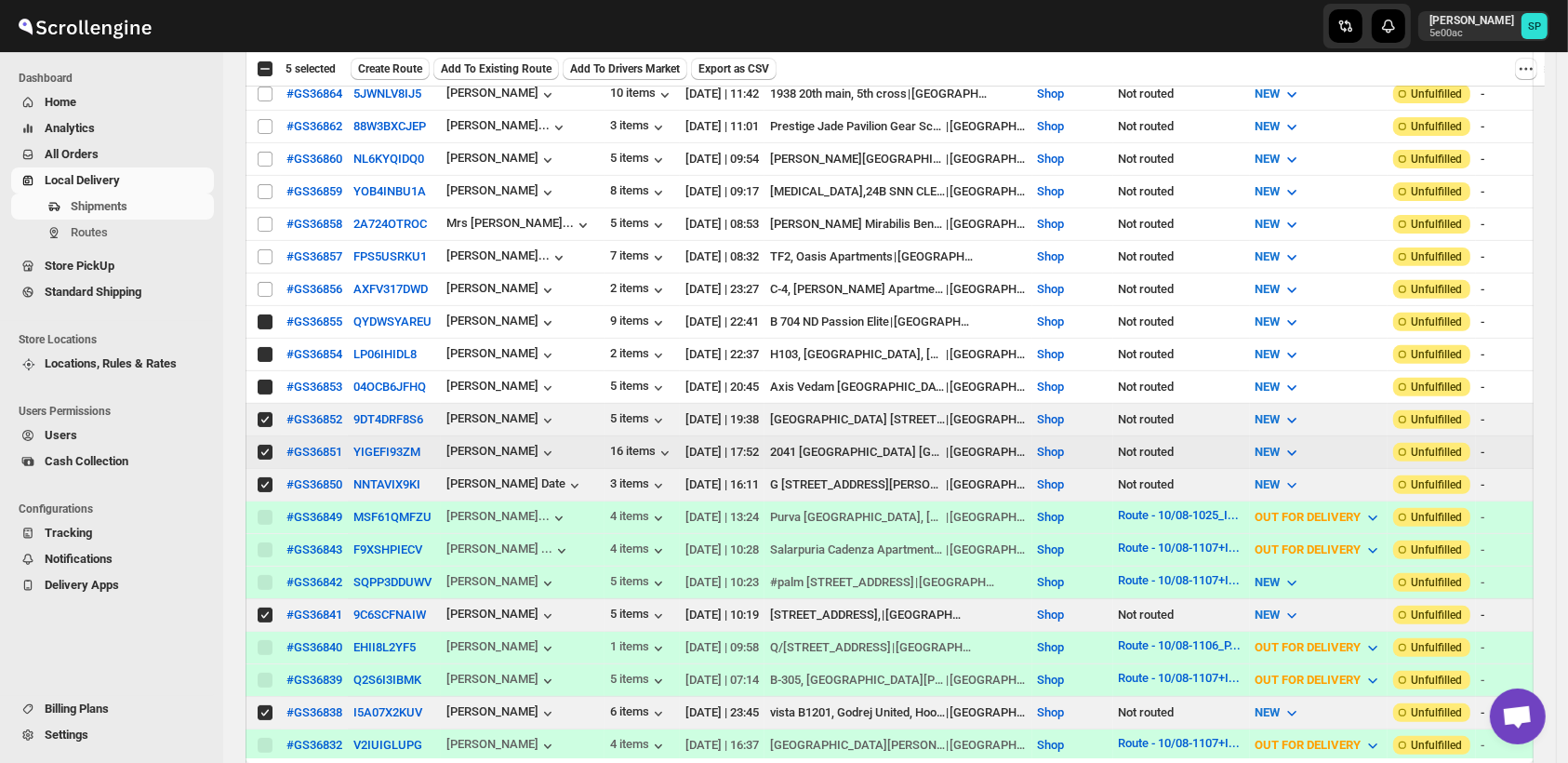
checkbox input "true"
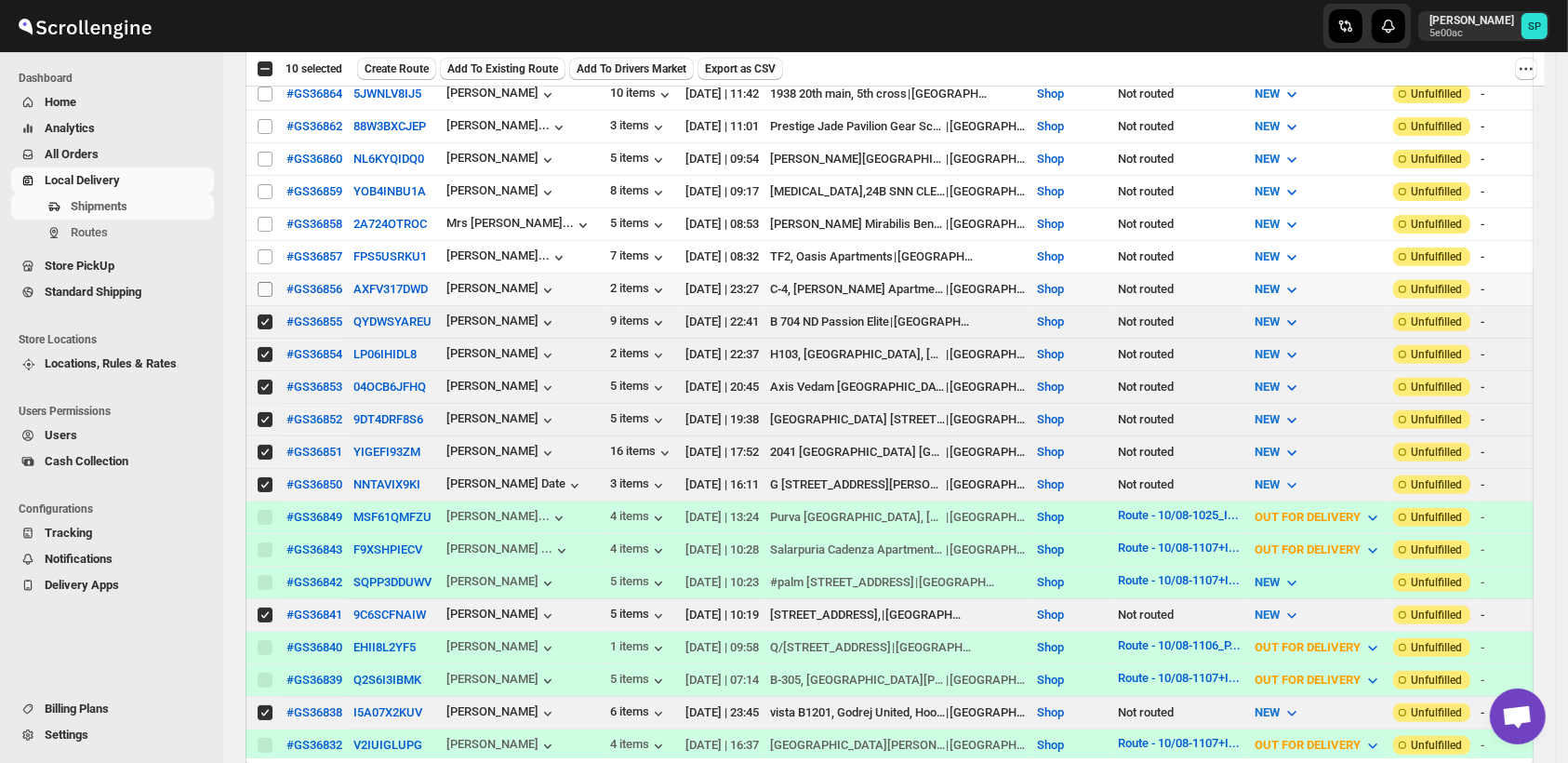
click at [263, 282] on input "Select shipment" at bounding box center [264, 289] width 15 height 15
checkbox input "true"
click at [259, 249] on input "Select shipment" at bounding box center [264, 256] width 15 height 15
checkbox input "true"
click at [265, 219] on span at bounding box center [265, 223] width 17 height 17
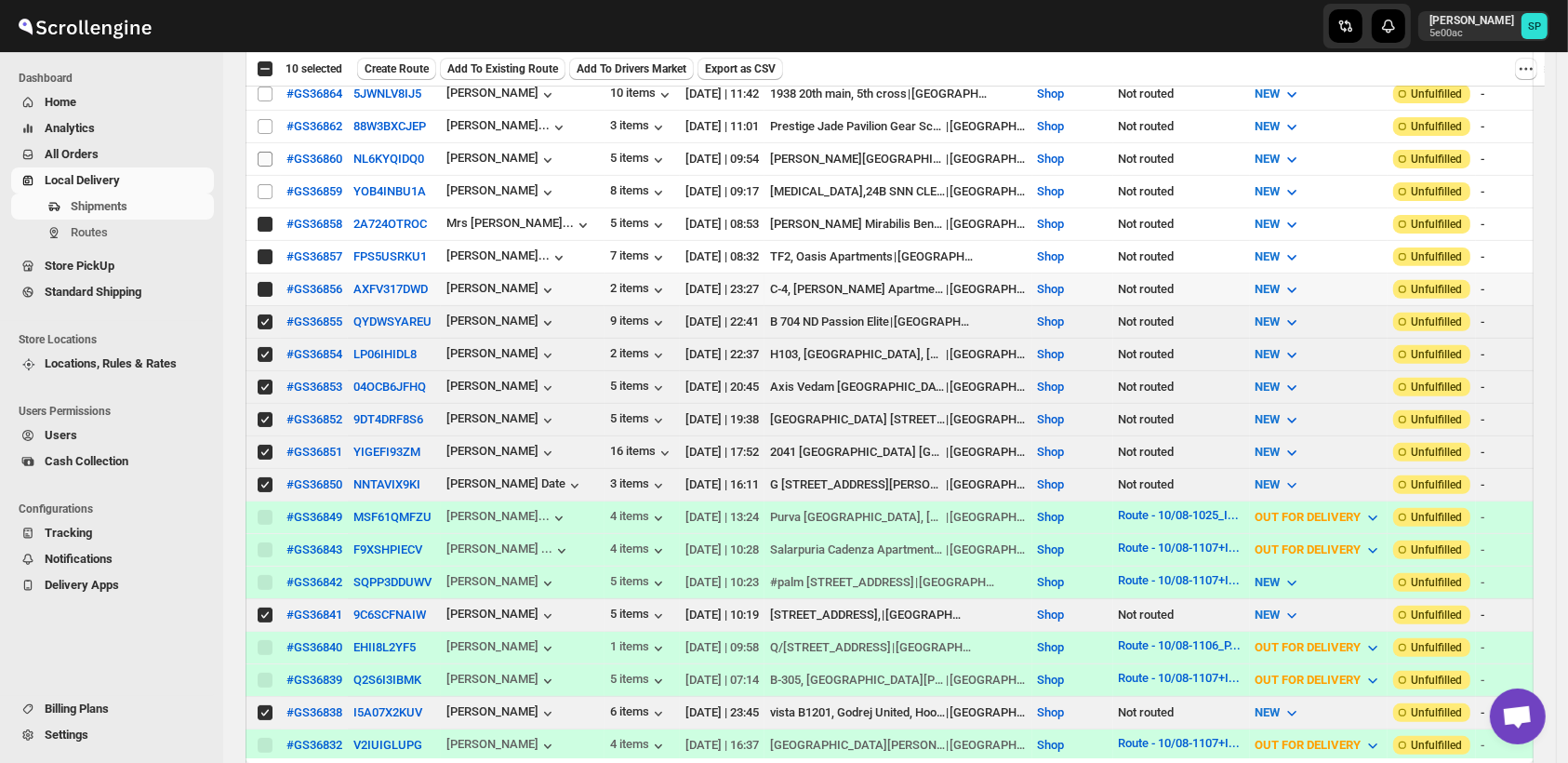
click at [265, 219] on input "Select shipment" at bounding box center [264, 223] width 15 height 15
checkbox input "false"
click at [263, 185] on input "Select shipment" at bounding box center [264, 191] width 15 height 15
checkbox input "true"
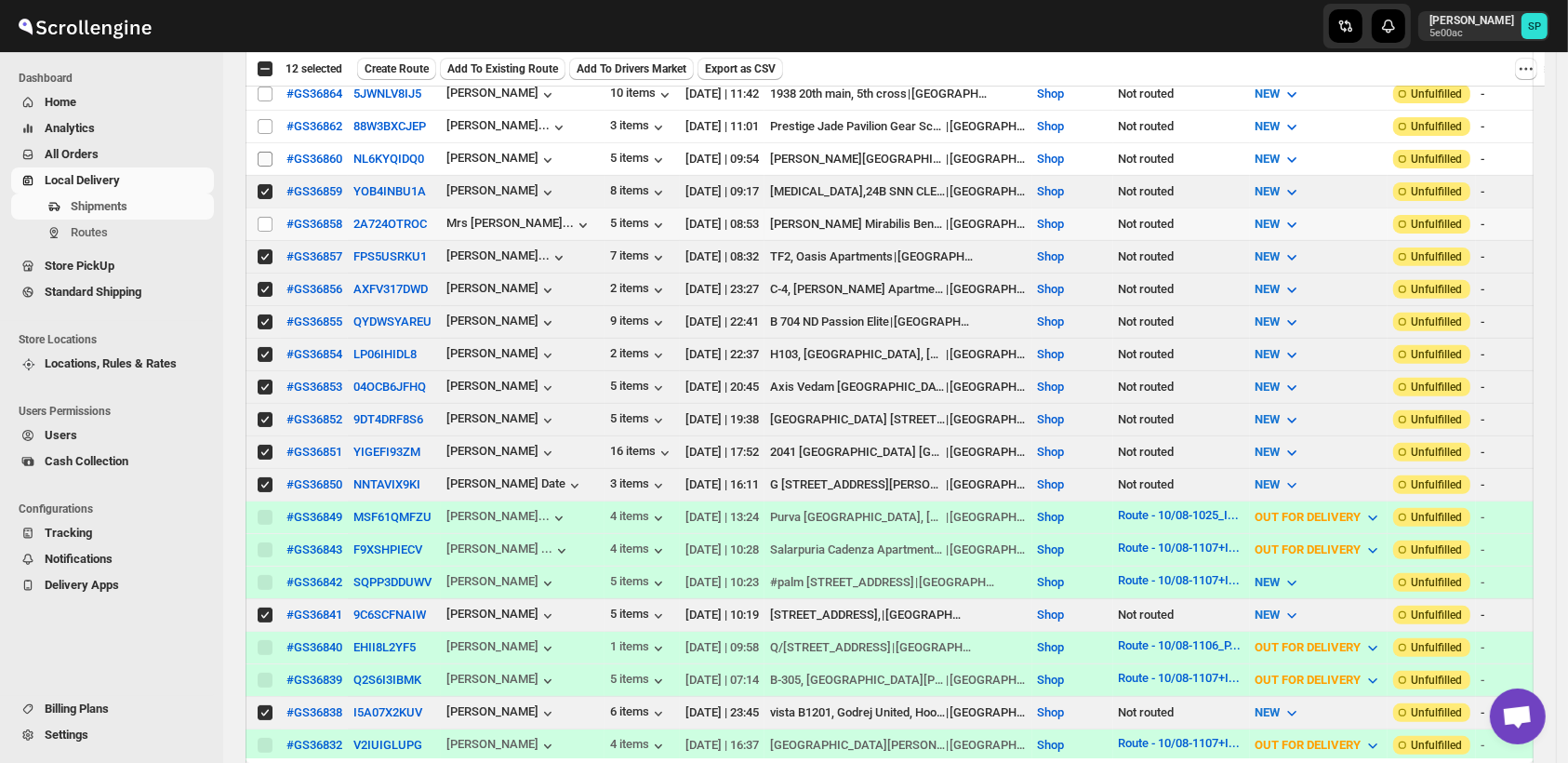
click at [270, 152] on input "Select shipment" at bounding box center [264, 159] width 15 height 15
checkbox input "true"
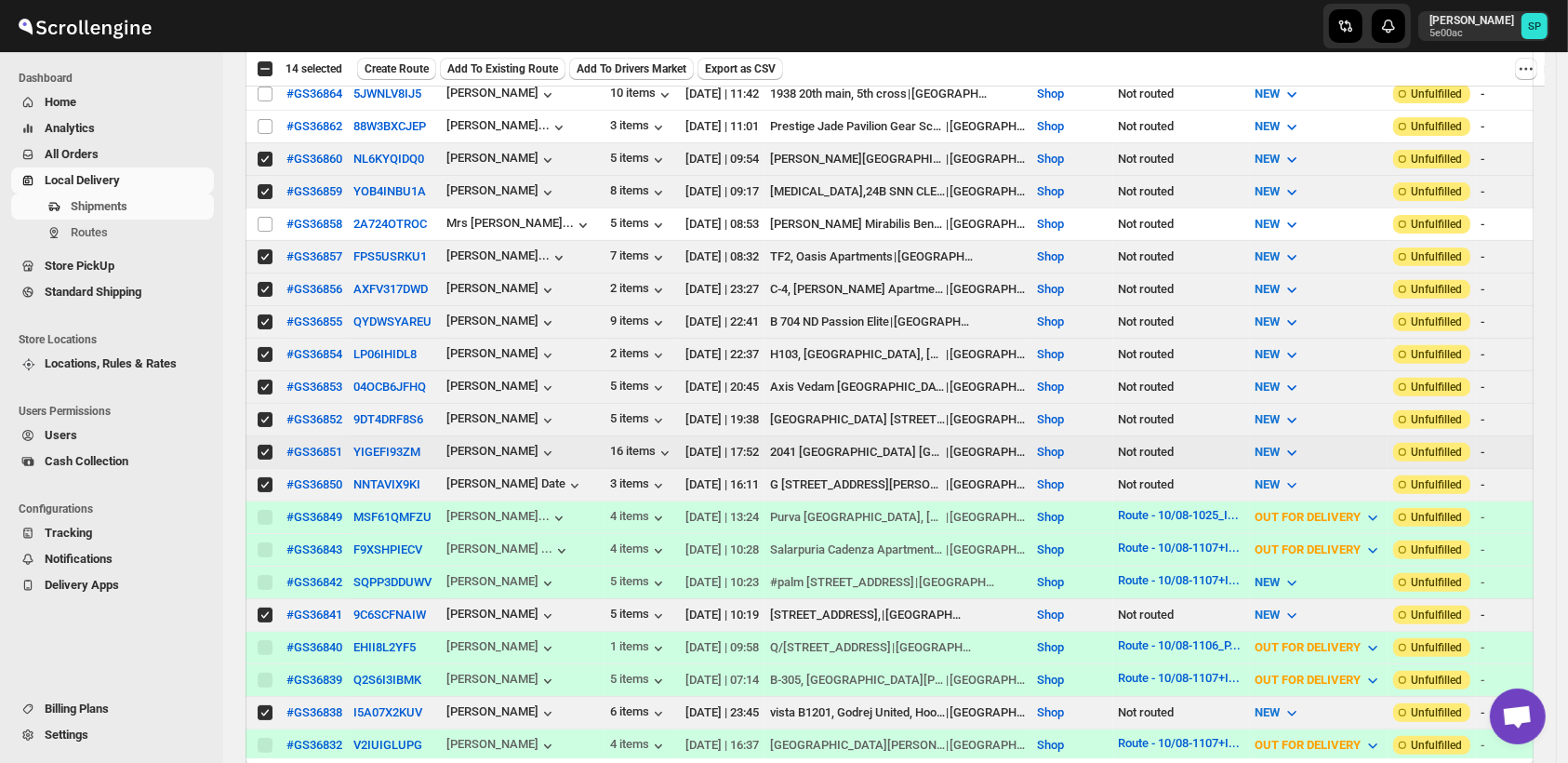
scroll to position [413, 0]
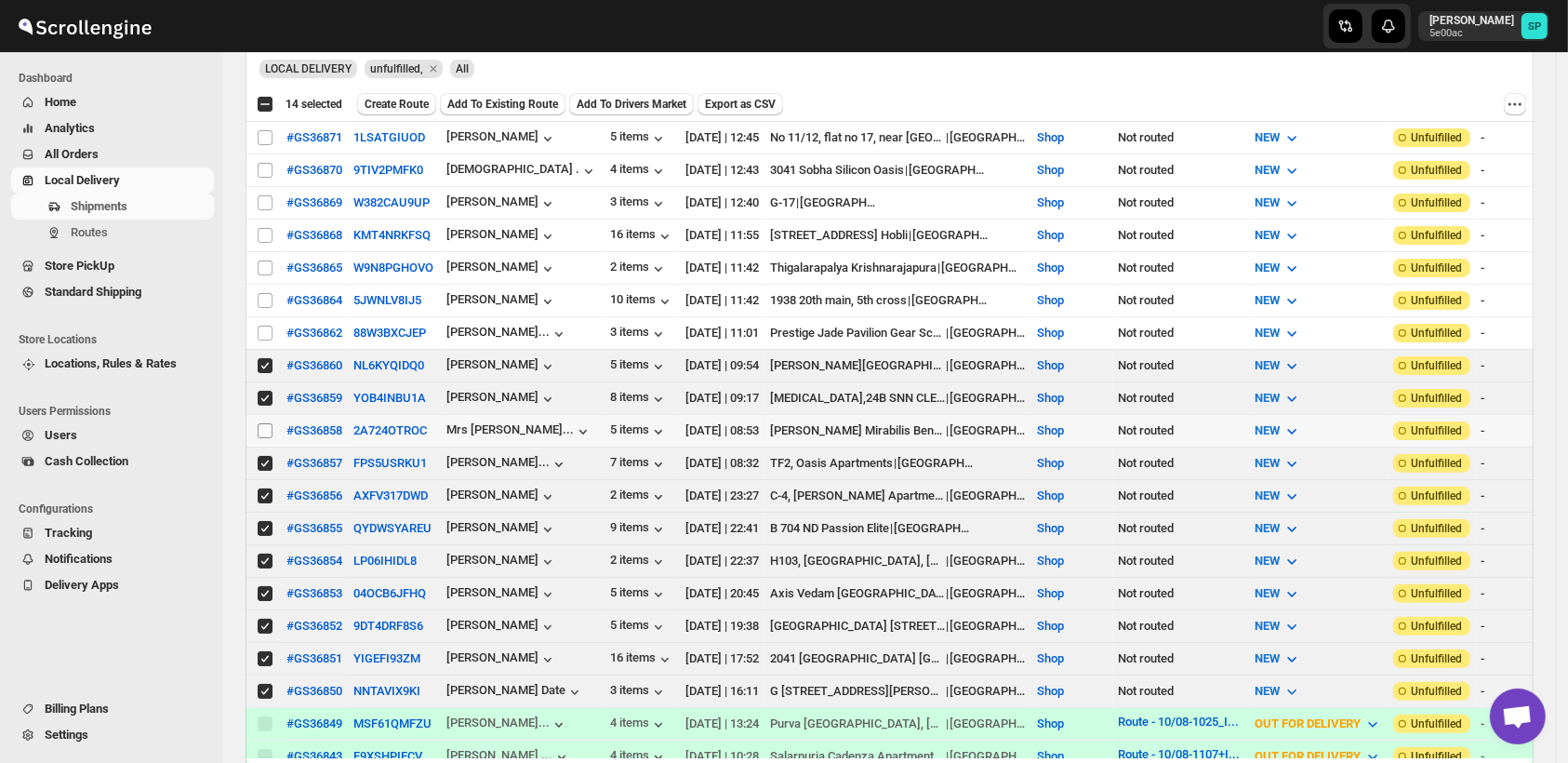
click at [270, 424] on input "Select shipment" at bounding box center [264, 431] width 15 height 15
checkbox input "true"
click at [268, 326] on input "Select shipment" at bounding box center [264, 333] width 15 height 15
checkbox input "true"
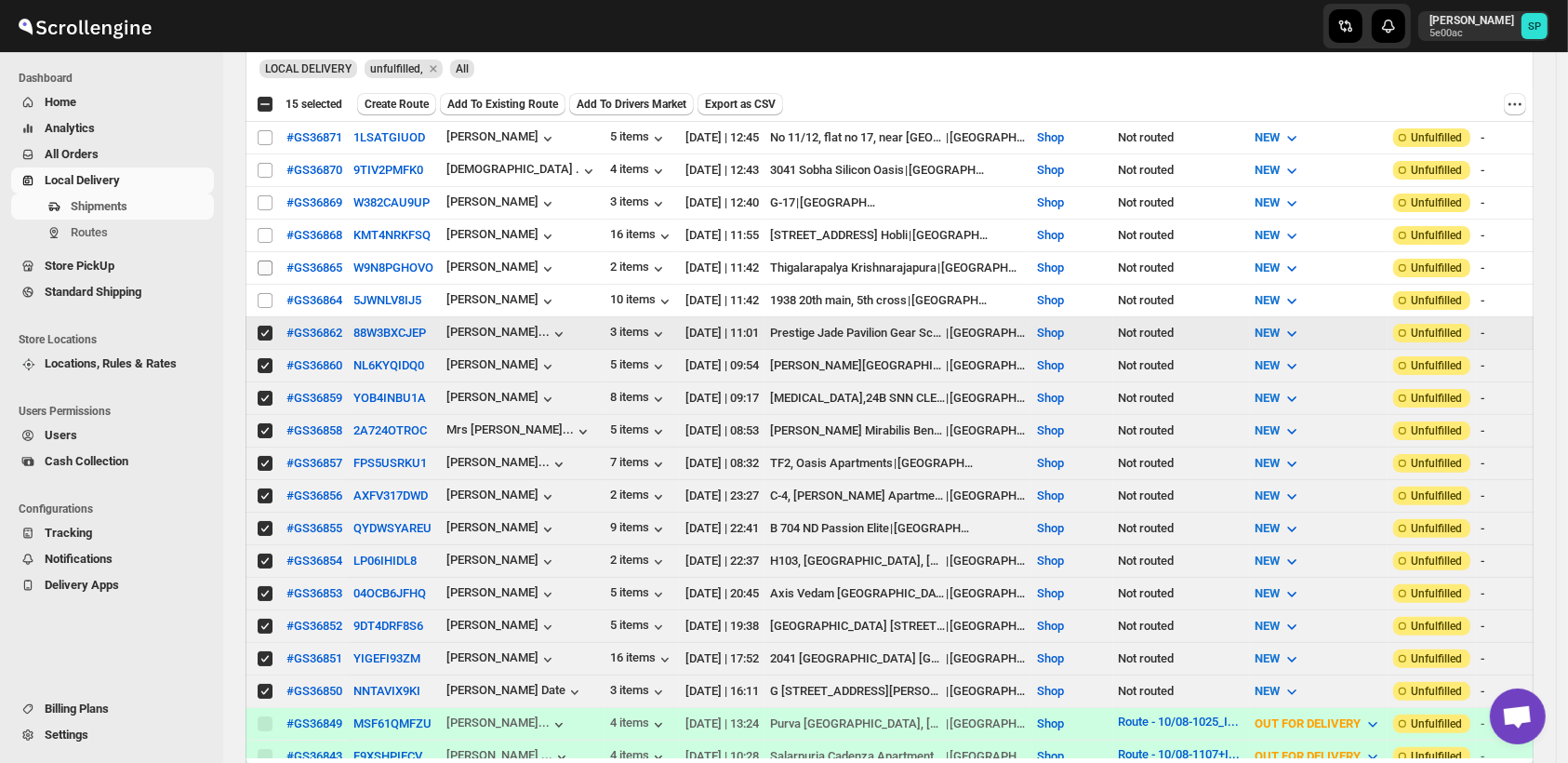
click at [263, 293] on input "Select shipment" at bounding box center [264, 300] width 15 height 15
checkbox input "true"
click at [267, 260] on input "Select shipment" at bounding box center [264, 267] width 15 height 15
checkbox input "true"
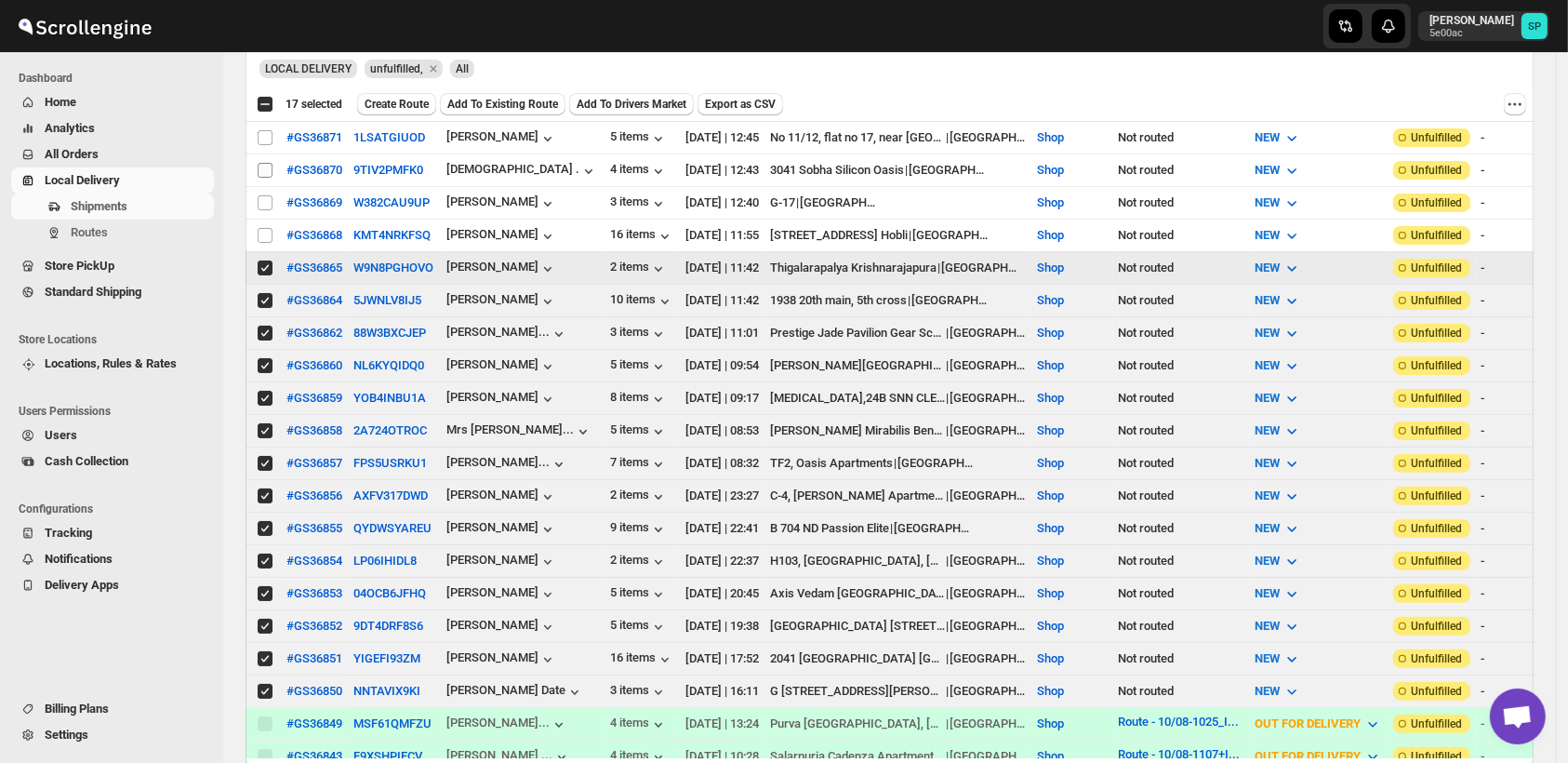
click at [264, 219] on td "Select shipment" at bounding box center [262, 235] width 35 height 33
click at [266, 195] on input "Select shipment" at bounding box center [264, 202] width 15 height 15
checkbox input "true"
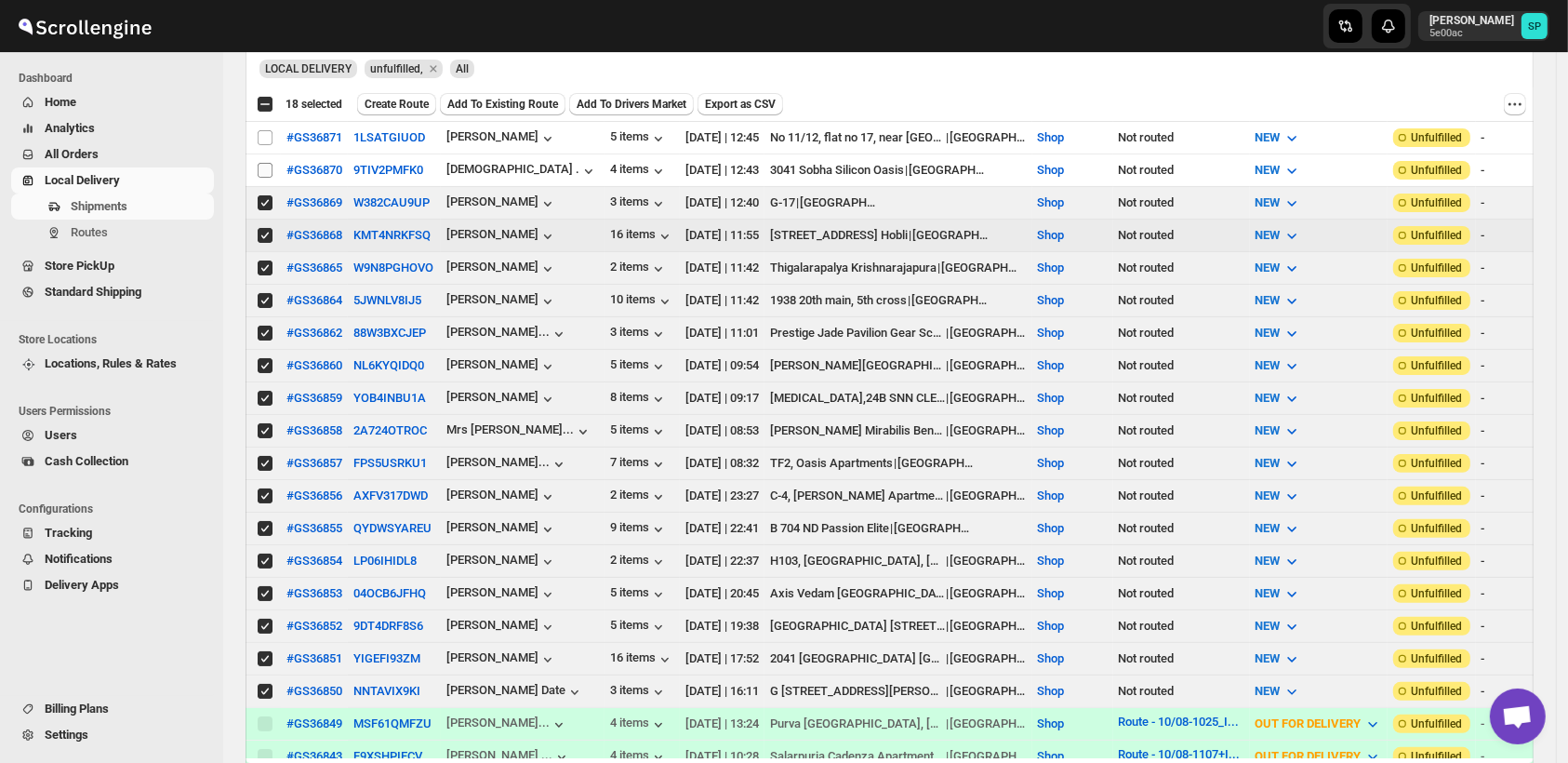
checkbox input "true"
click at [262, 163] on input "Select shipment" at bounding box center [264, 170] width 15 height 15
checkbox input "true"
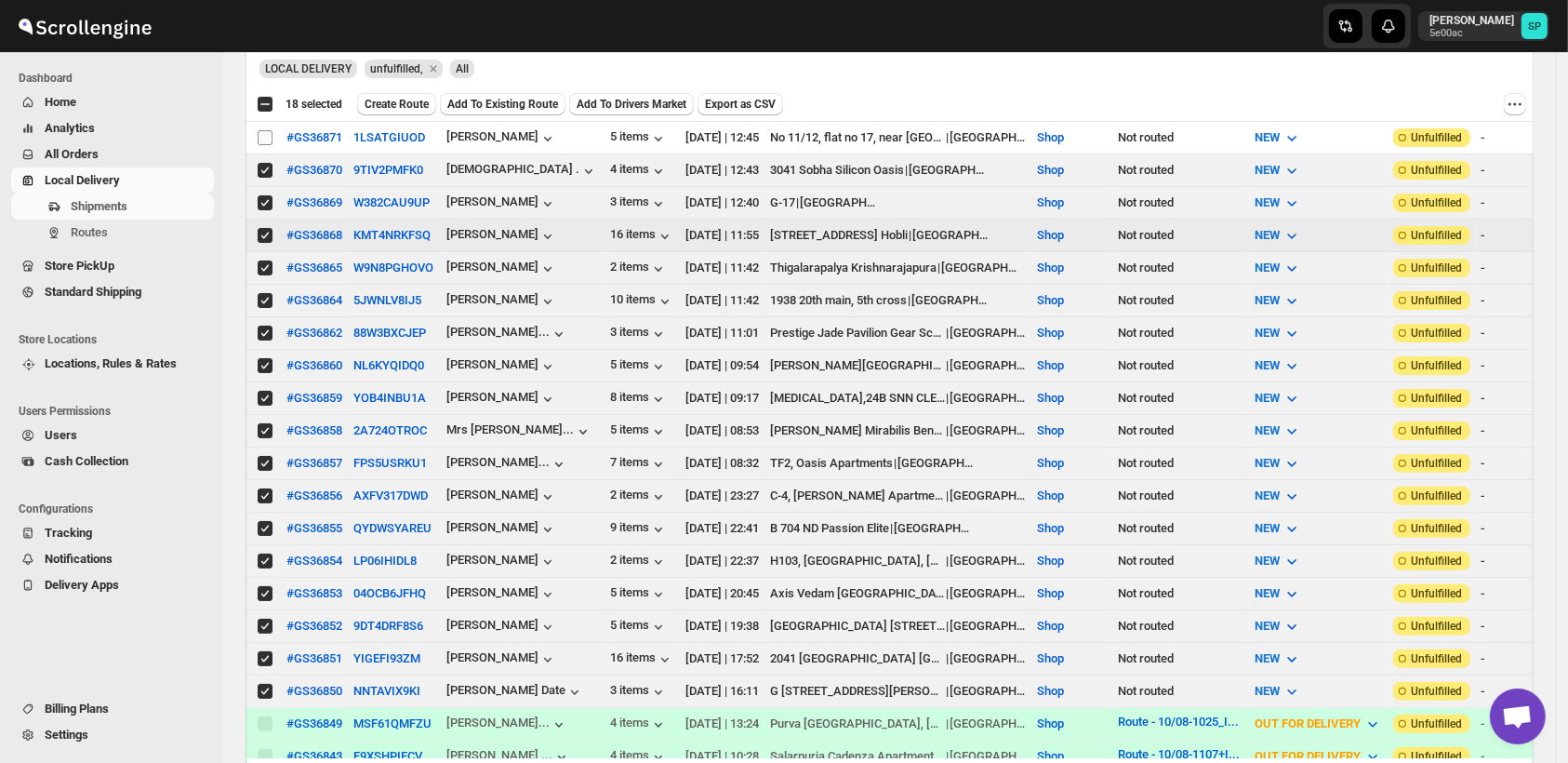
click at [266, 138] on input "Select shipment" at bounding box center [264, 138] width 15 height 15
checkbox input "true"
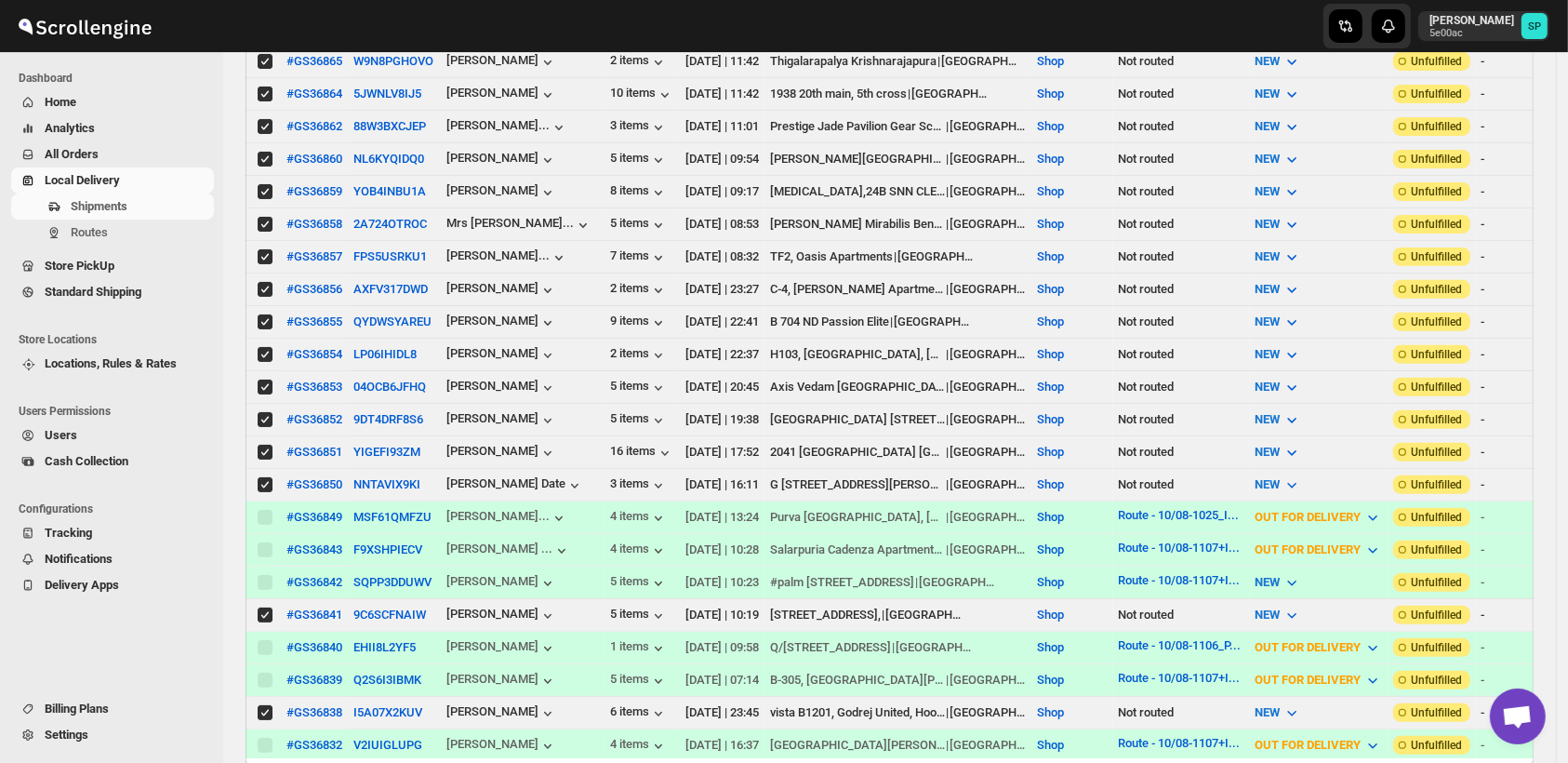
scroll to position [104, 0]
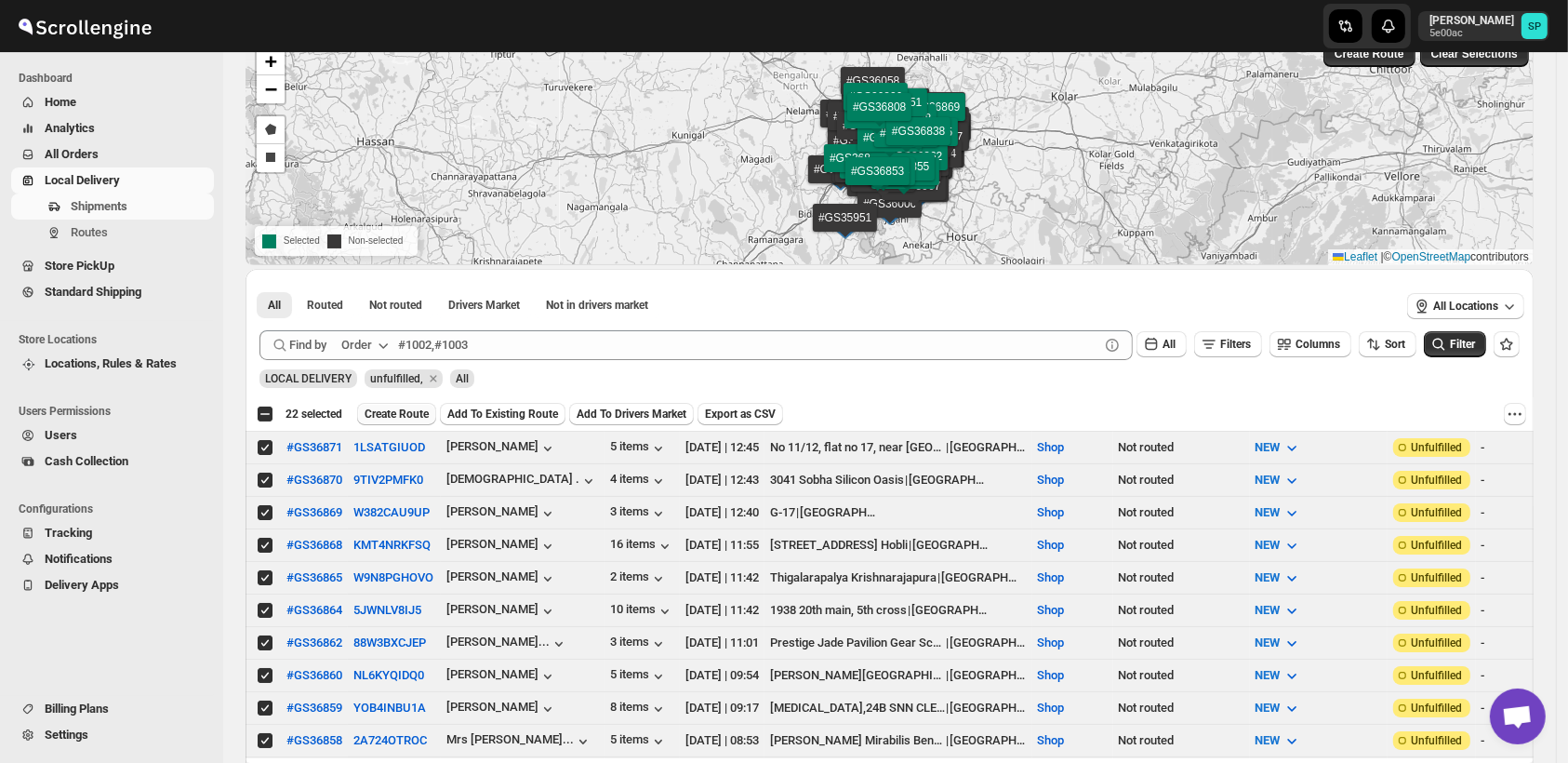
click at [402, 411] on span "Create Route" at bounding box center [397, 414] width 64 height 15
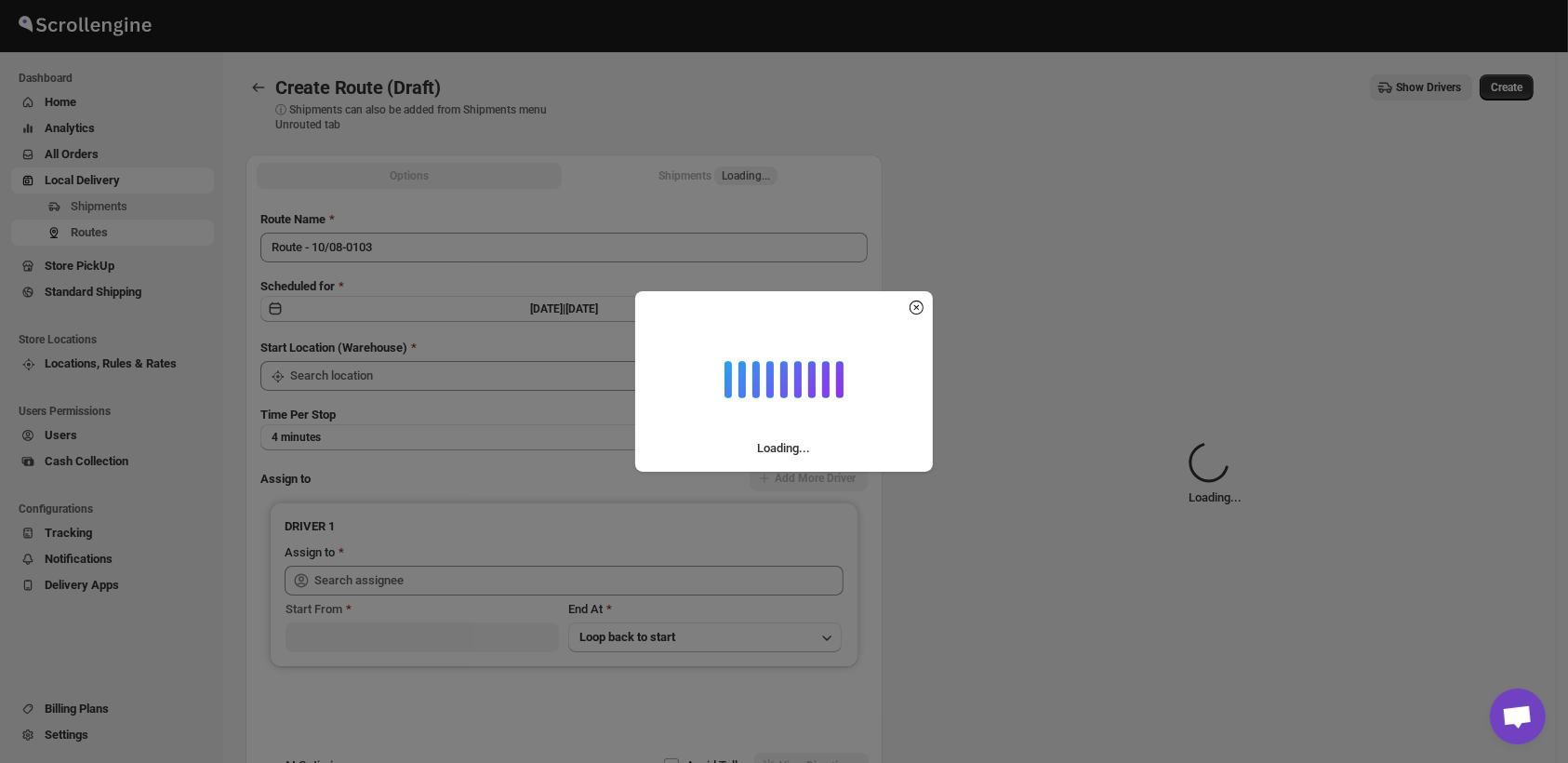
type input "Shop"
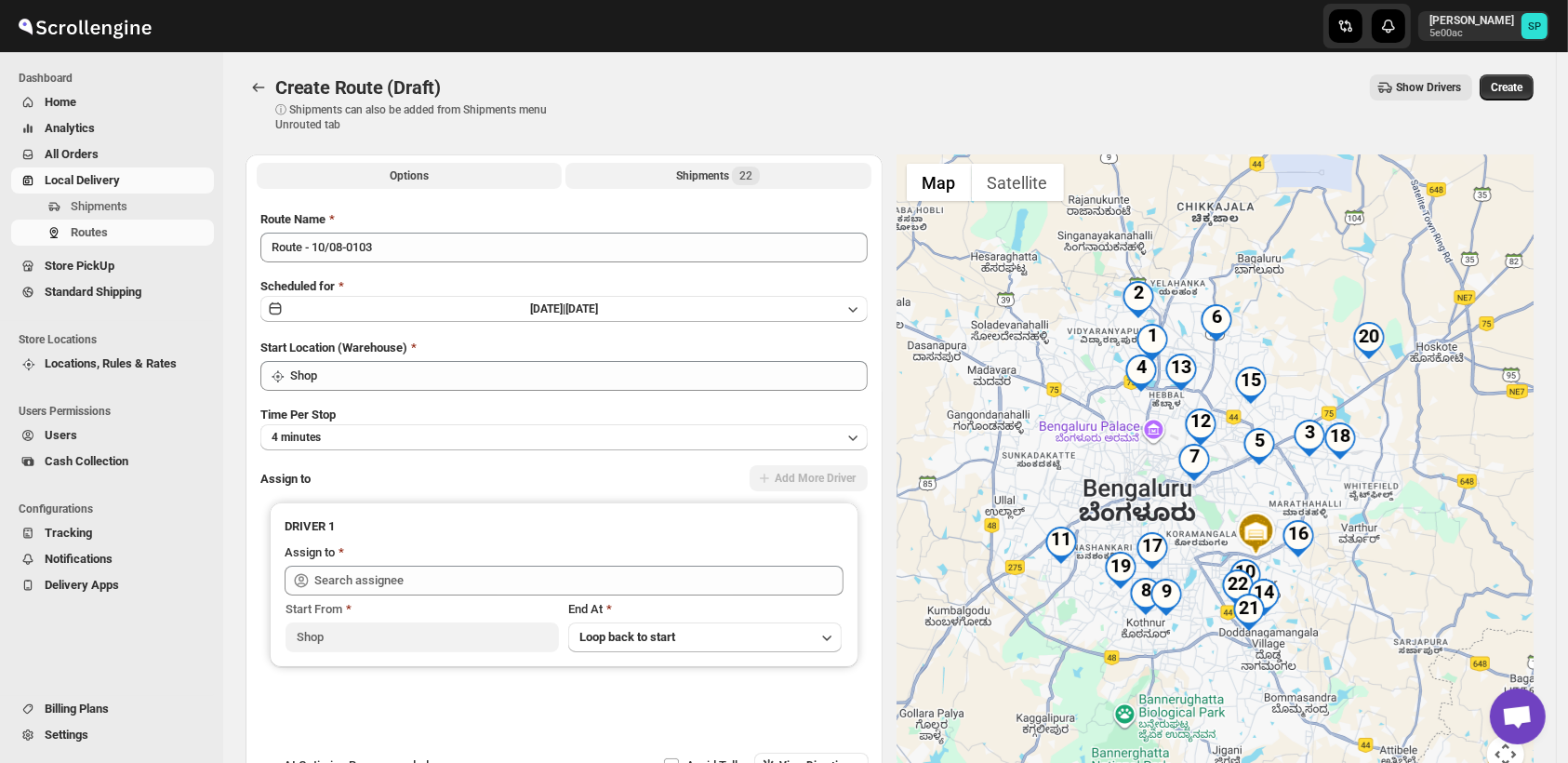
click at [733, 177] on div "Shipments 22" at bounding box center [718, 176] width 84 height 19
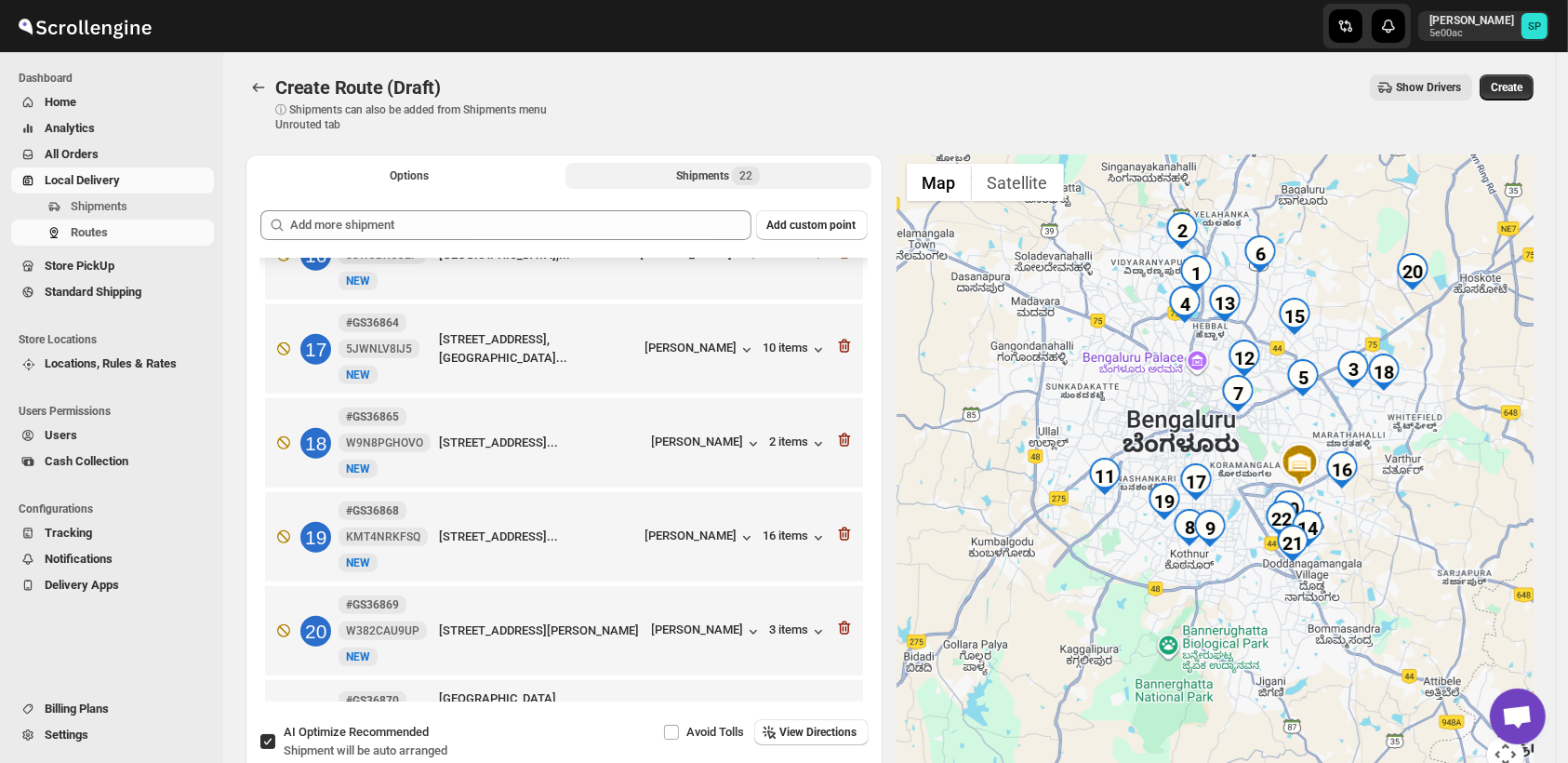
scroll to position [1647, 0]
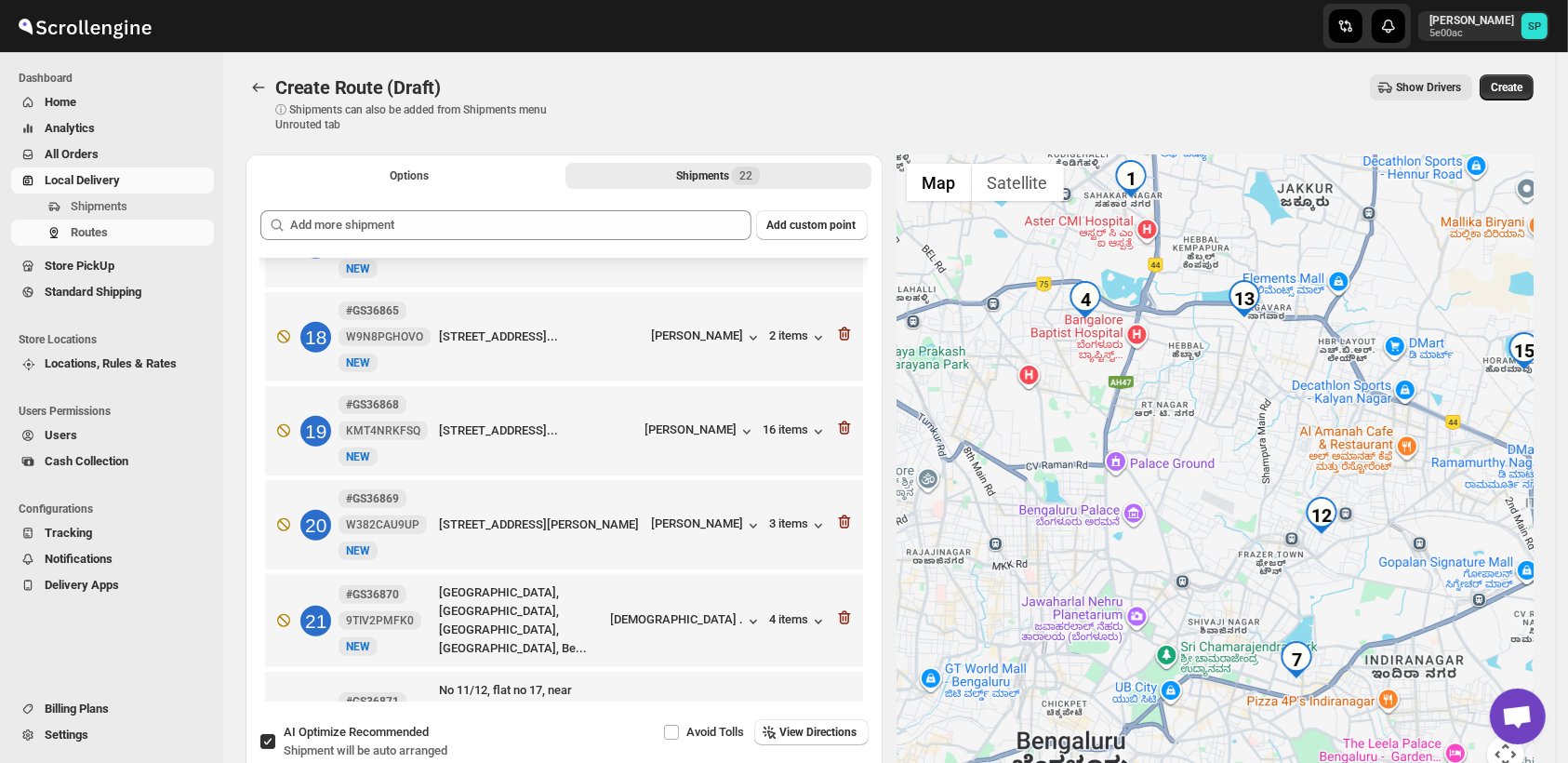
drag, startPoint x: 1174, startPoint y: 333, endPoint x: 1265, endPoint y: 361, distance: 95.2
click at [1265, 361] on div at bounding box center [1215, 475] width 637 height 641
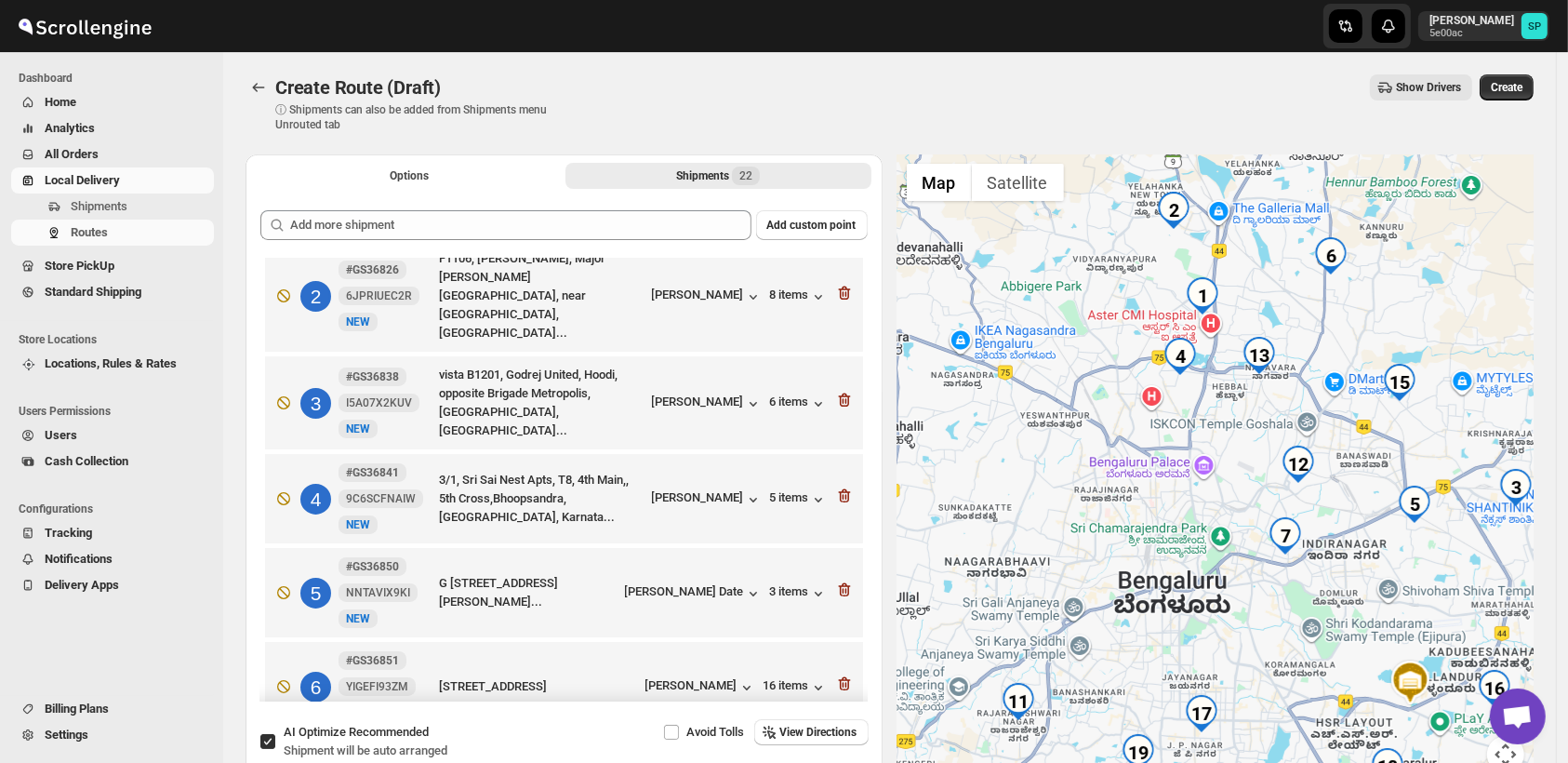
scroll to position [0, 0]
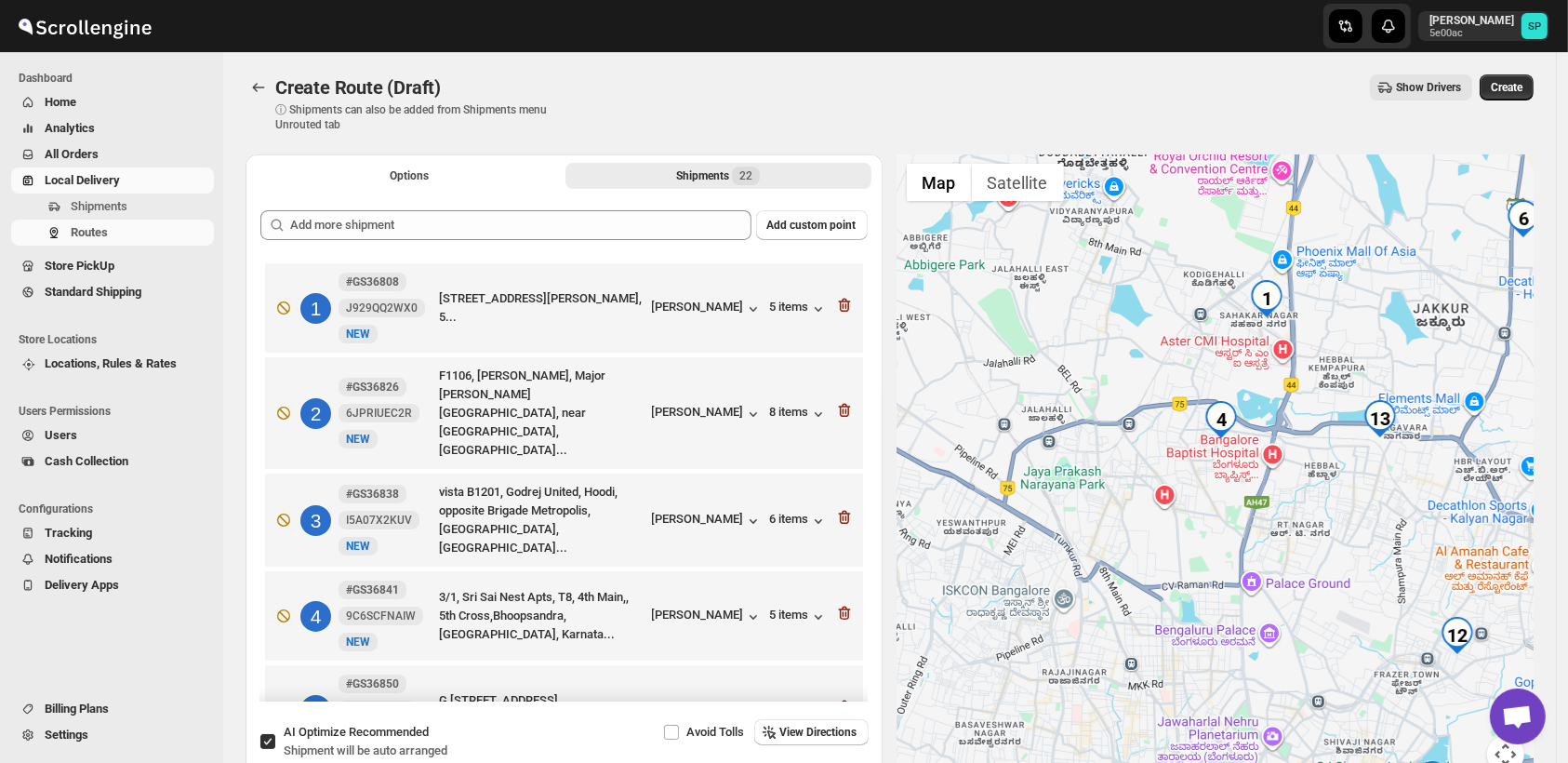
drag, startPoint x: 1151, startPoint y: 411, endPoint x: 1220, endPoint y: 537, distance: 143.7
click at [1220, 537] on div at bounding box center [1215, 475] width 637 height 641
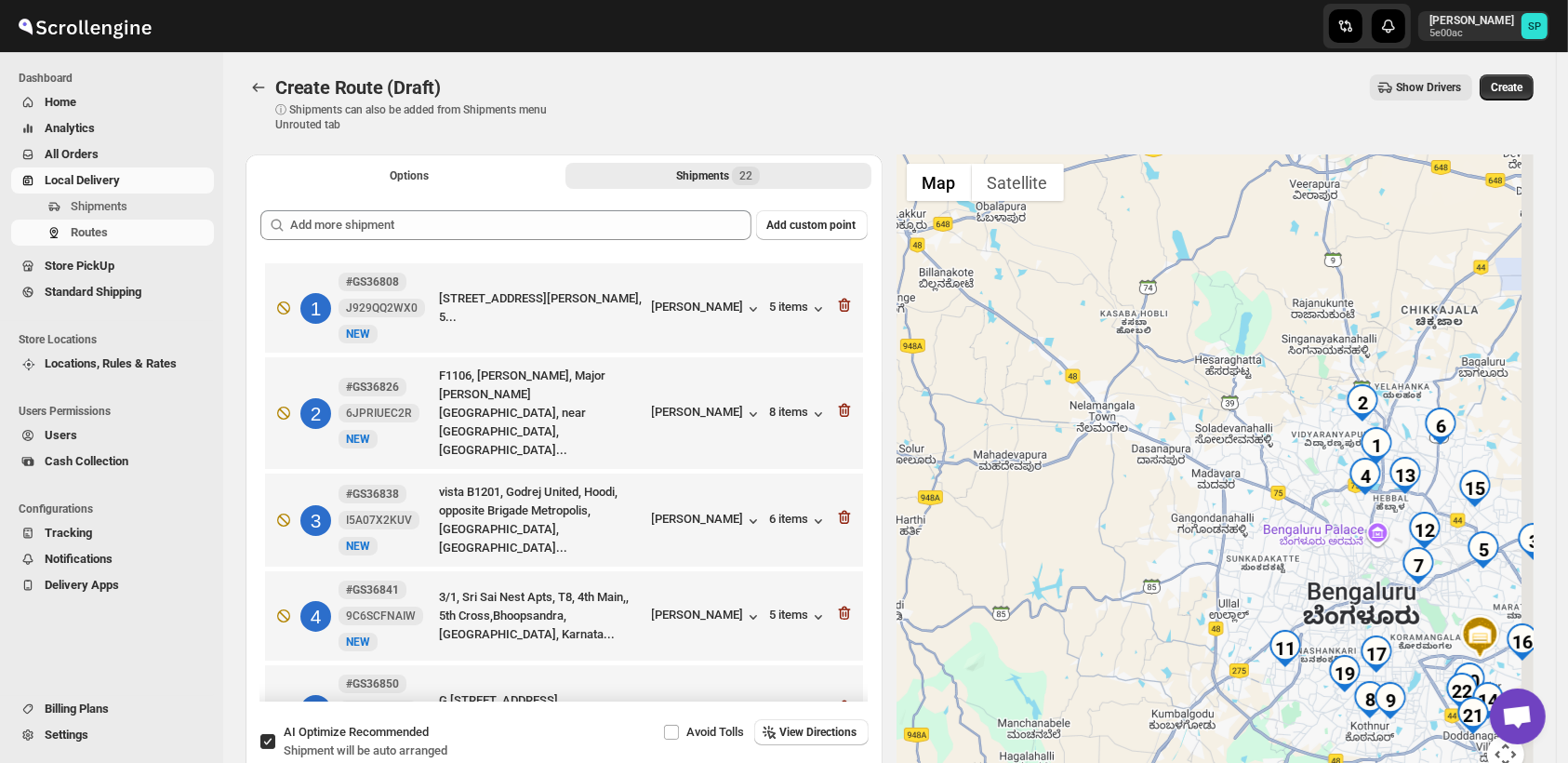
drag, startPoint x: 1227, startPoint y: 558, endPoint x: 1004, endPoint y: 558, distance: 223.0
click at [1004, 558] on div at bounding box center [1215, 475] width 637 height 641
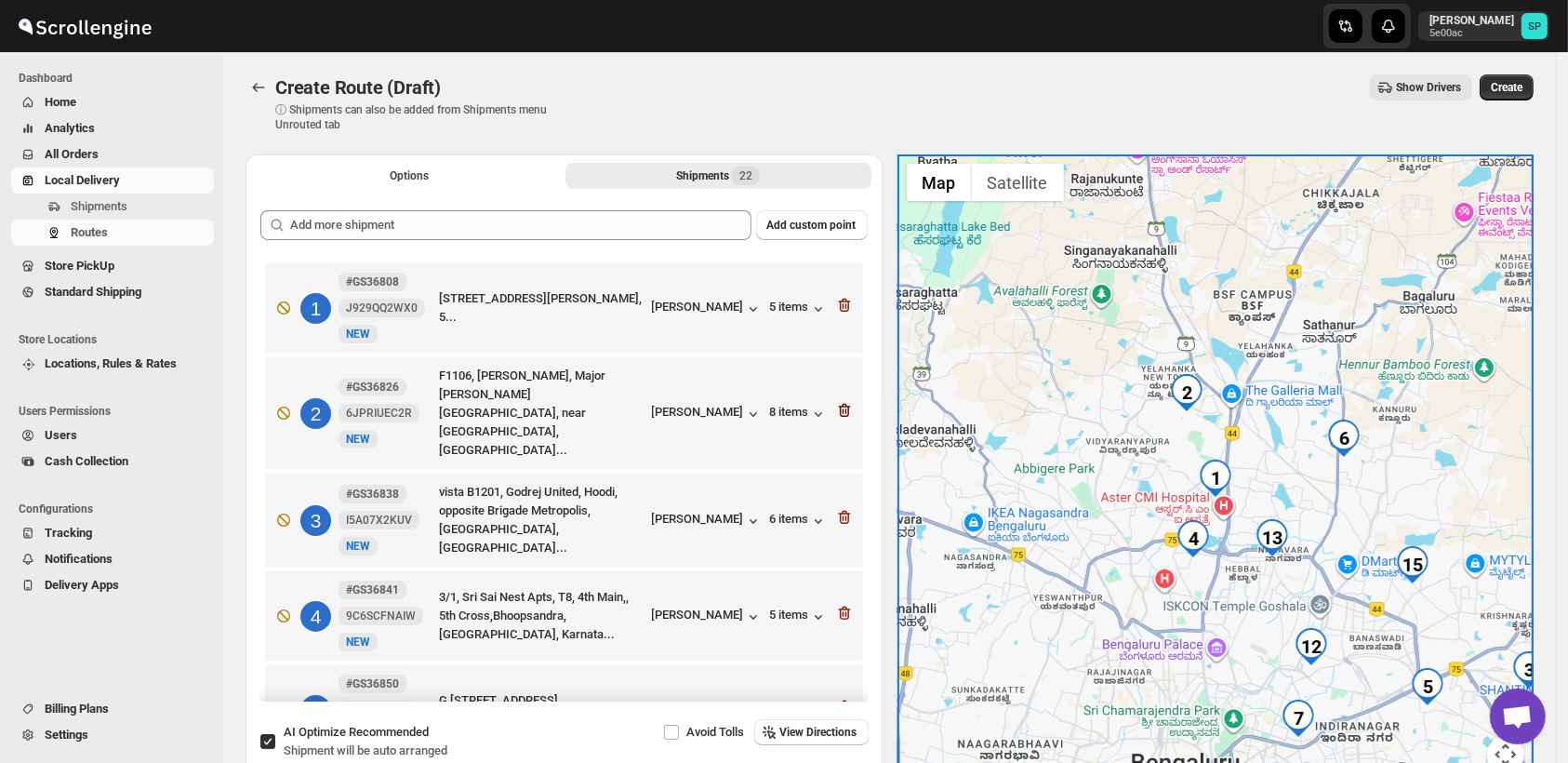
click at [835, 401] on icon "button" at bounding box center [844, 410] width 19 height 19
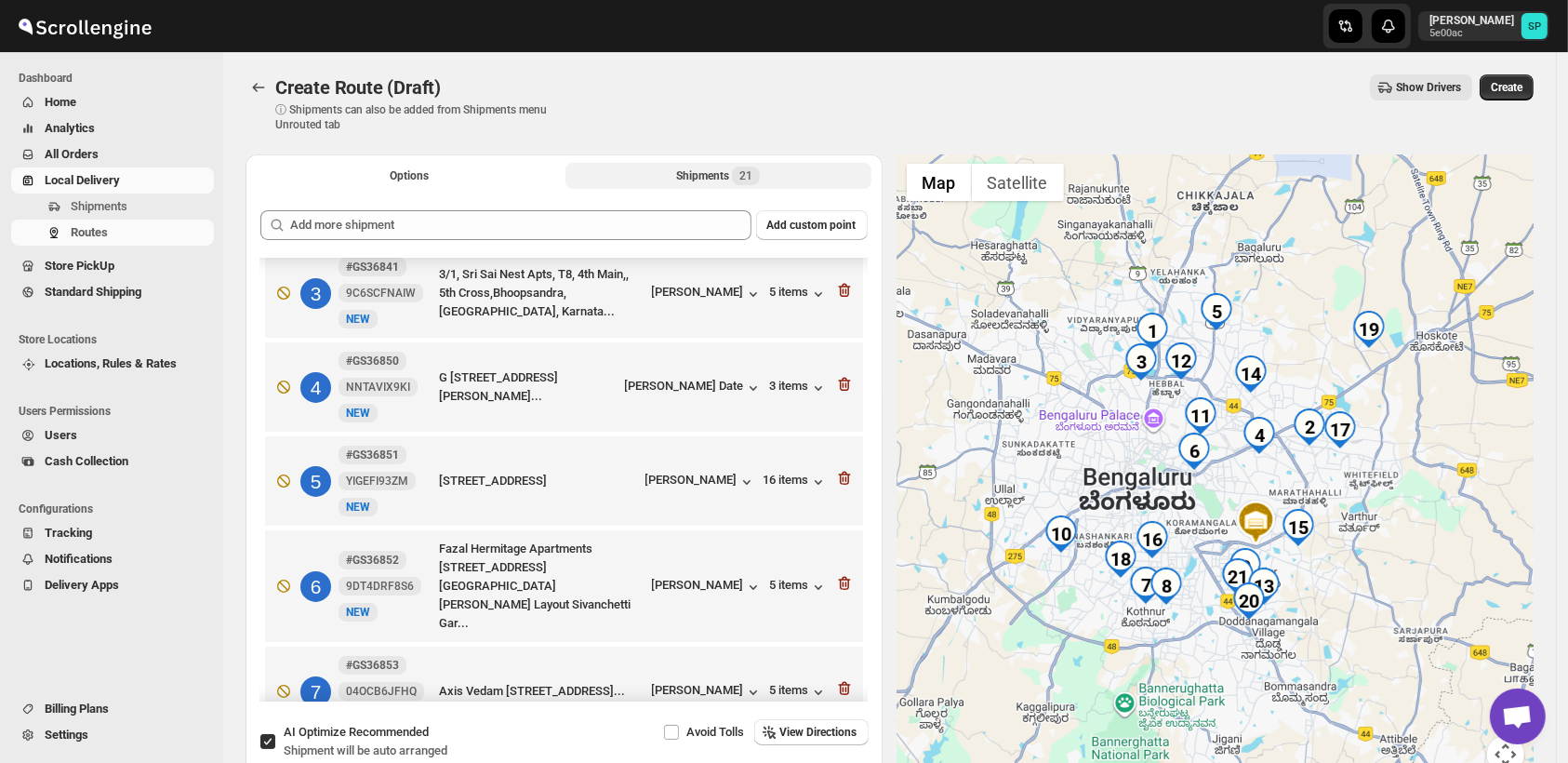
scroll to position [104, 0]
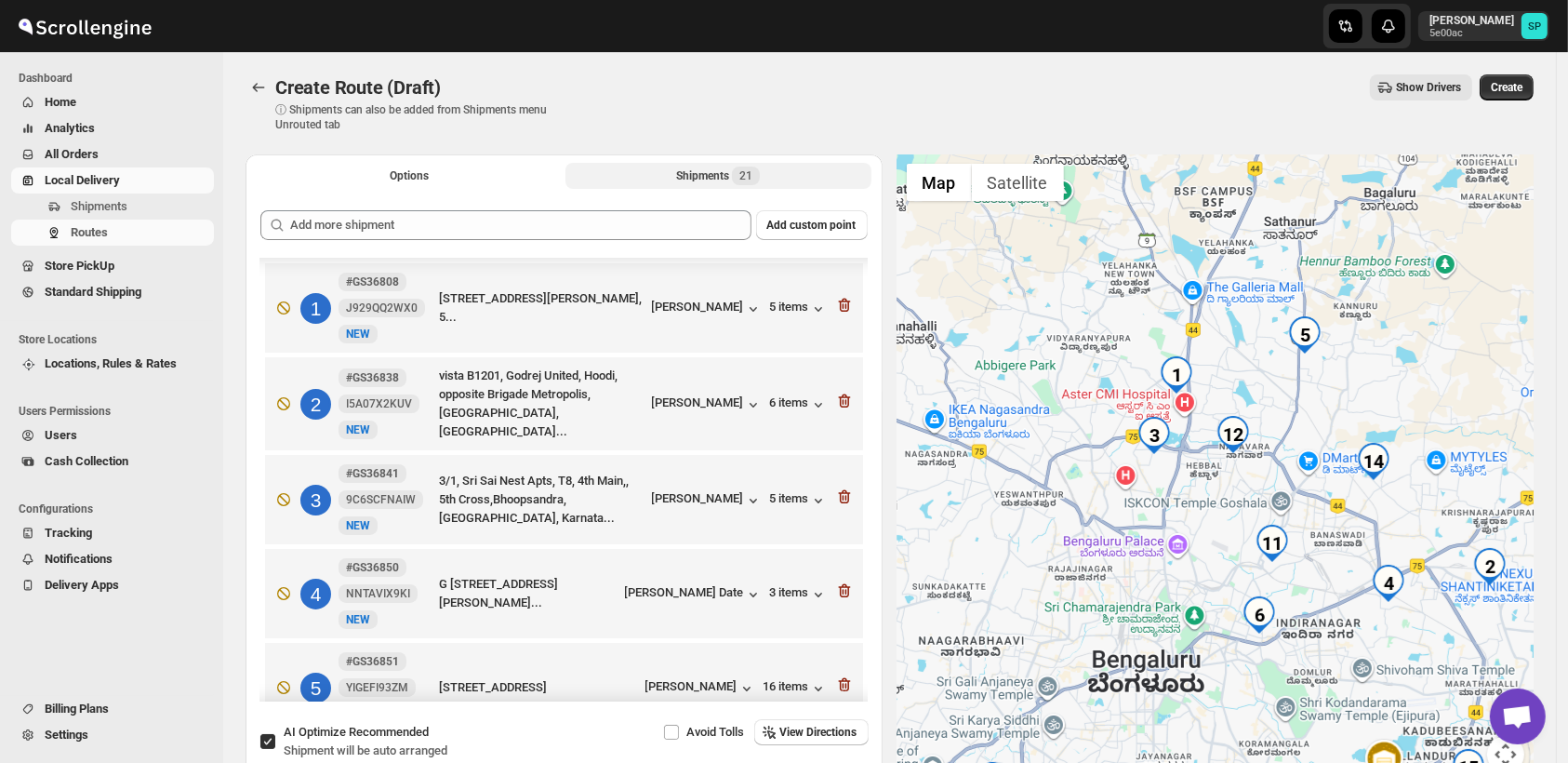
scroll to position [104, 0]
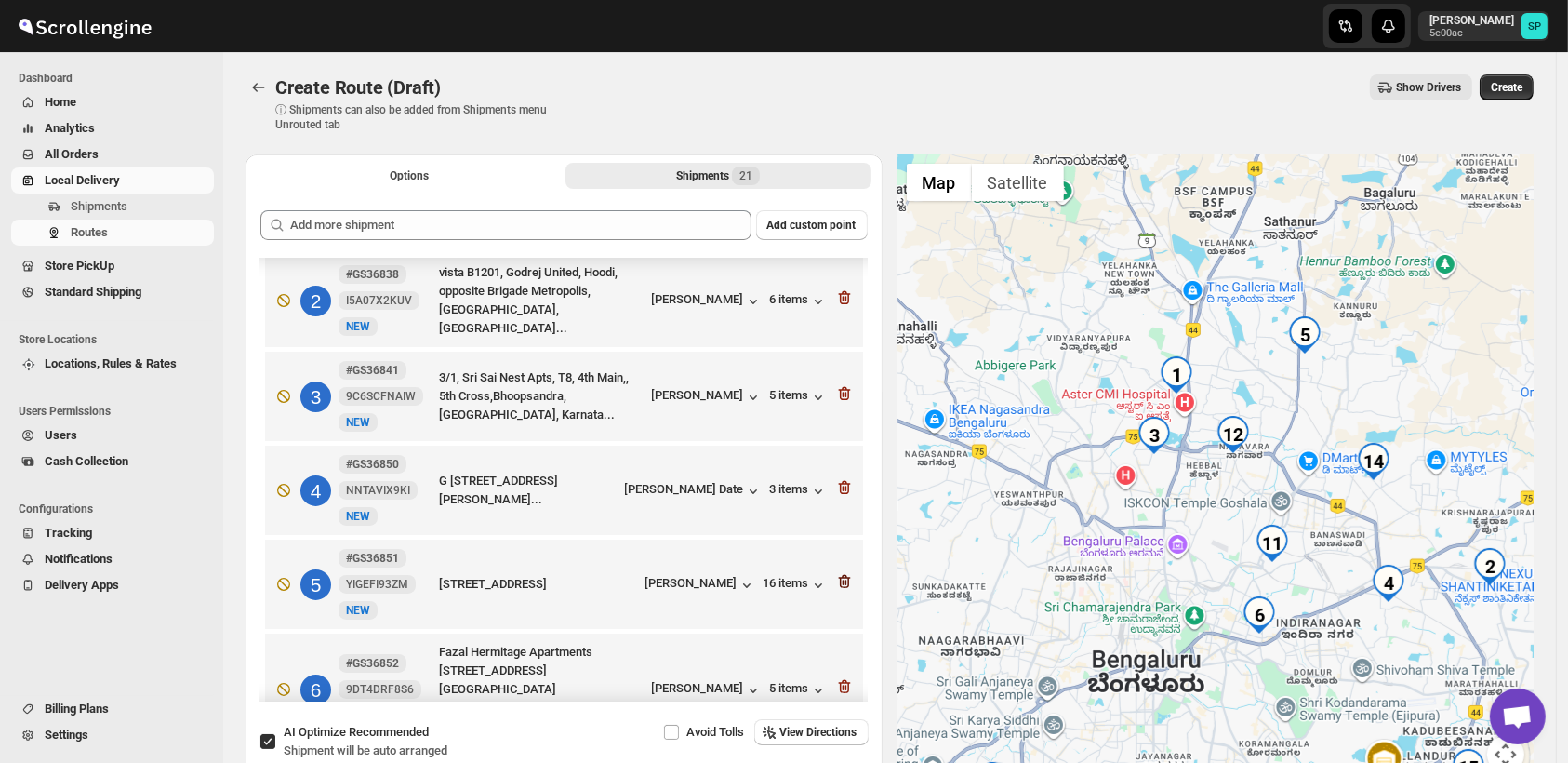
click at [835, 579] on icon "button" at bounding box center [844, 581] width 19 height 19
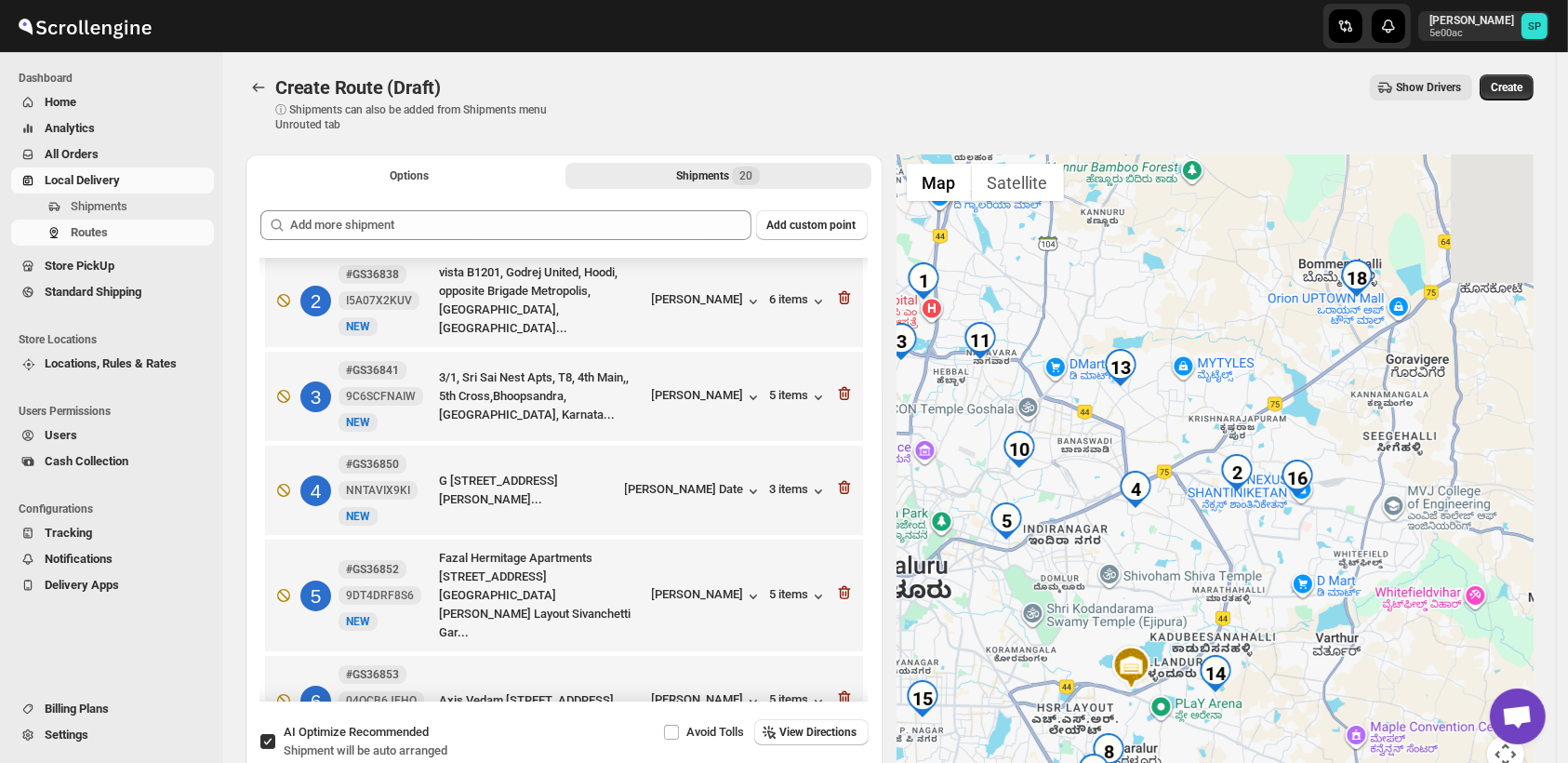
drag, startPoint x: 1395, startPoint y: 377, endPoint x: 668, endPoint y: 617, distance: 765.6
click at [1209, 428] on div at bounding box center [1215, 475] width 637 height 641
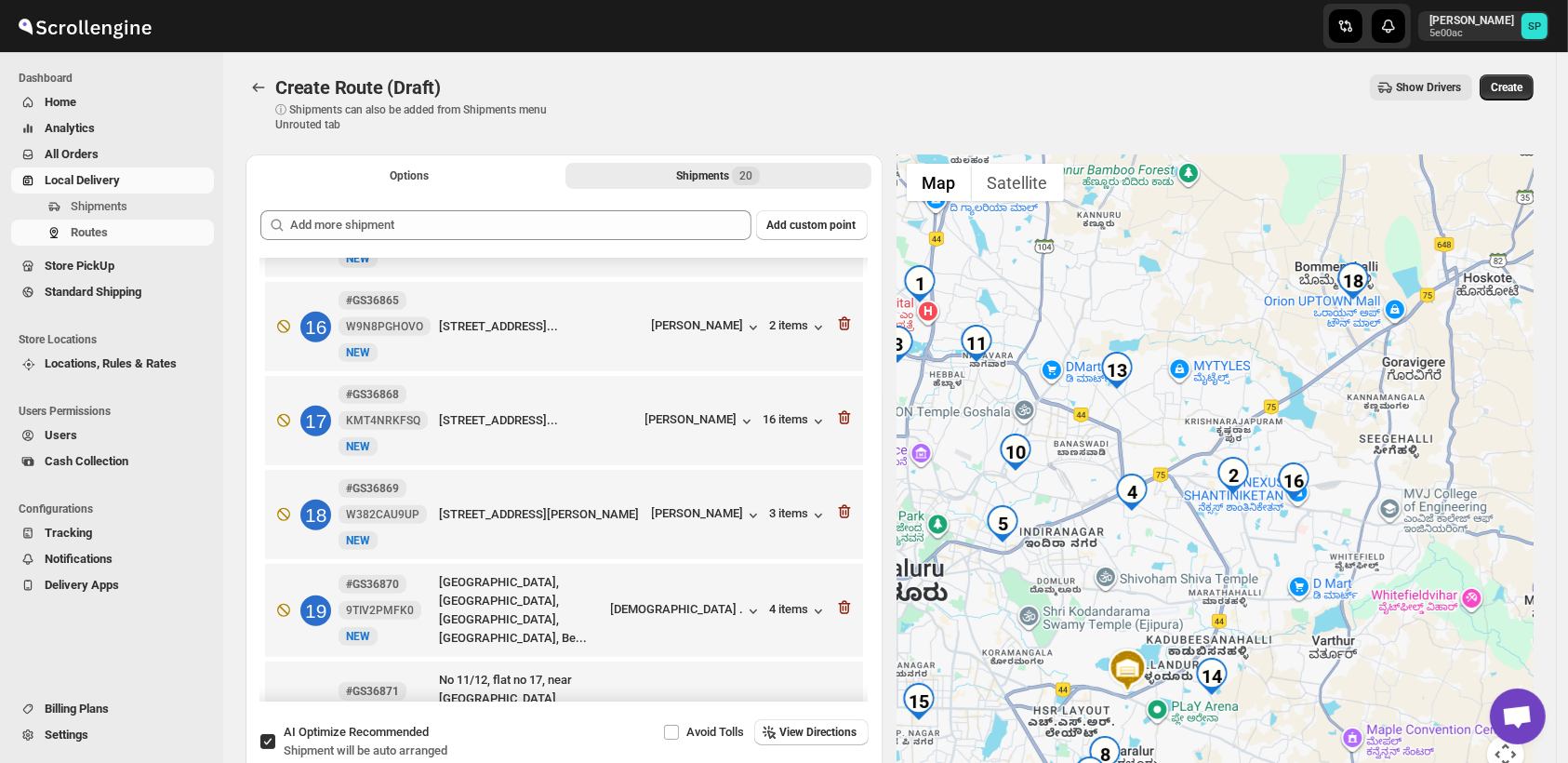
scroll to position [1459, 0]
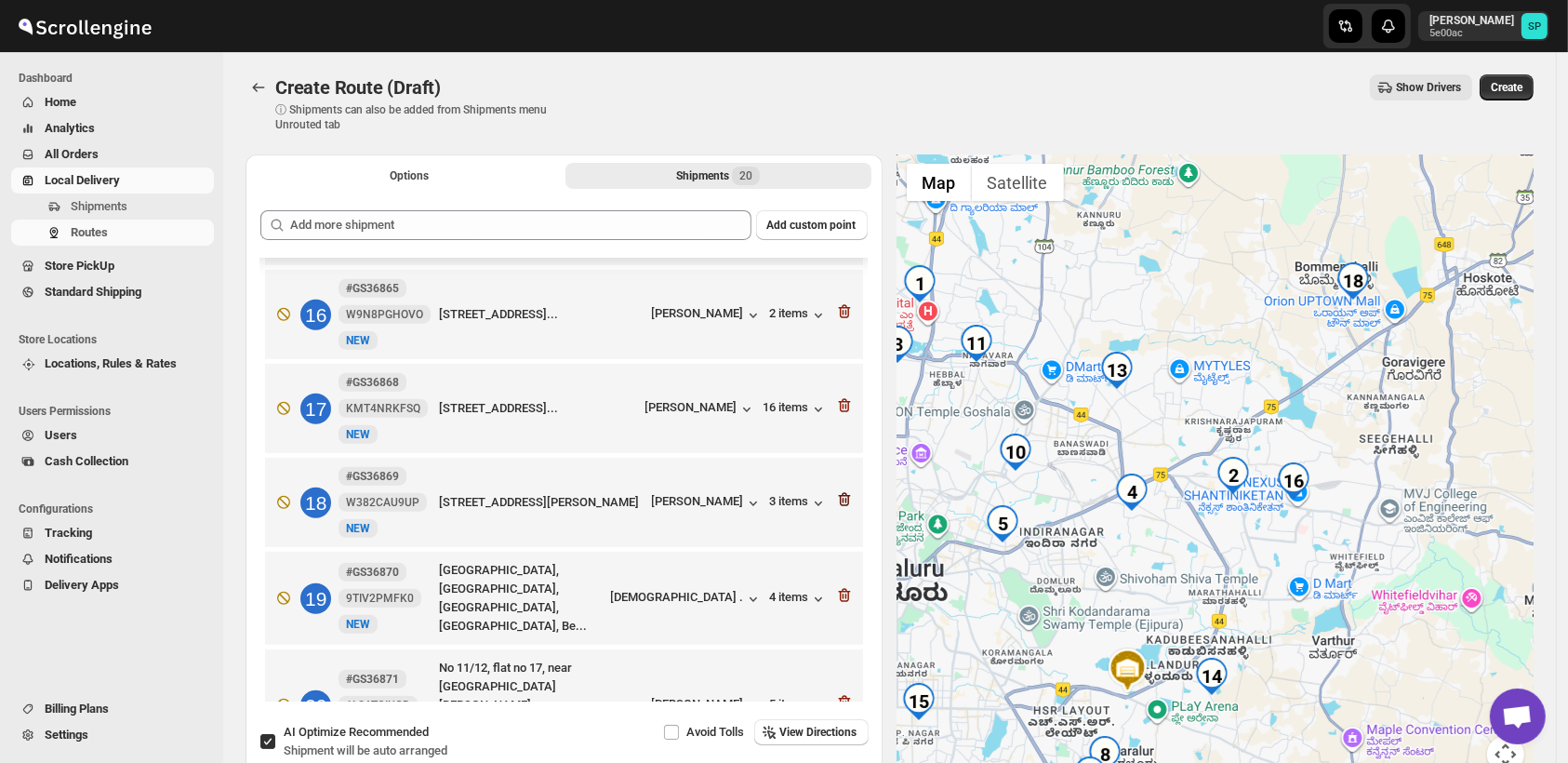
click at [844, 491] on icon "button" at bounding box center [844, 500] width 19 height 19
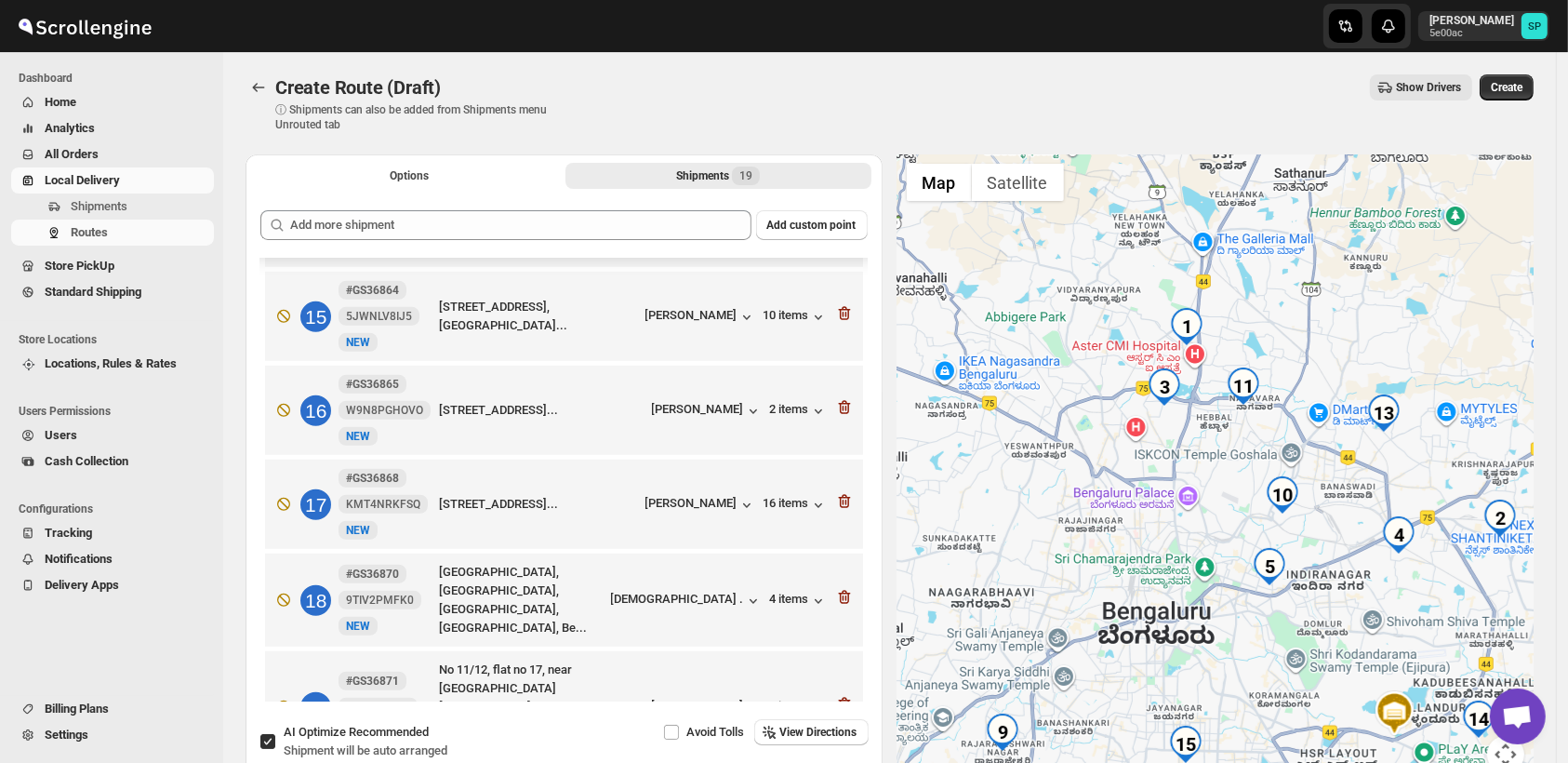
drag, startPoint x: 1309, startPoint y: 468, endPoint x: 1372, endPoint y: 609, distance: 154.4
click at [1372, 609] on div at bounding box center [1215, 475] width 637 height 641
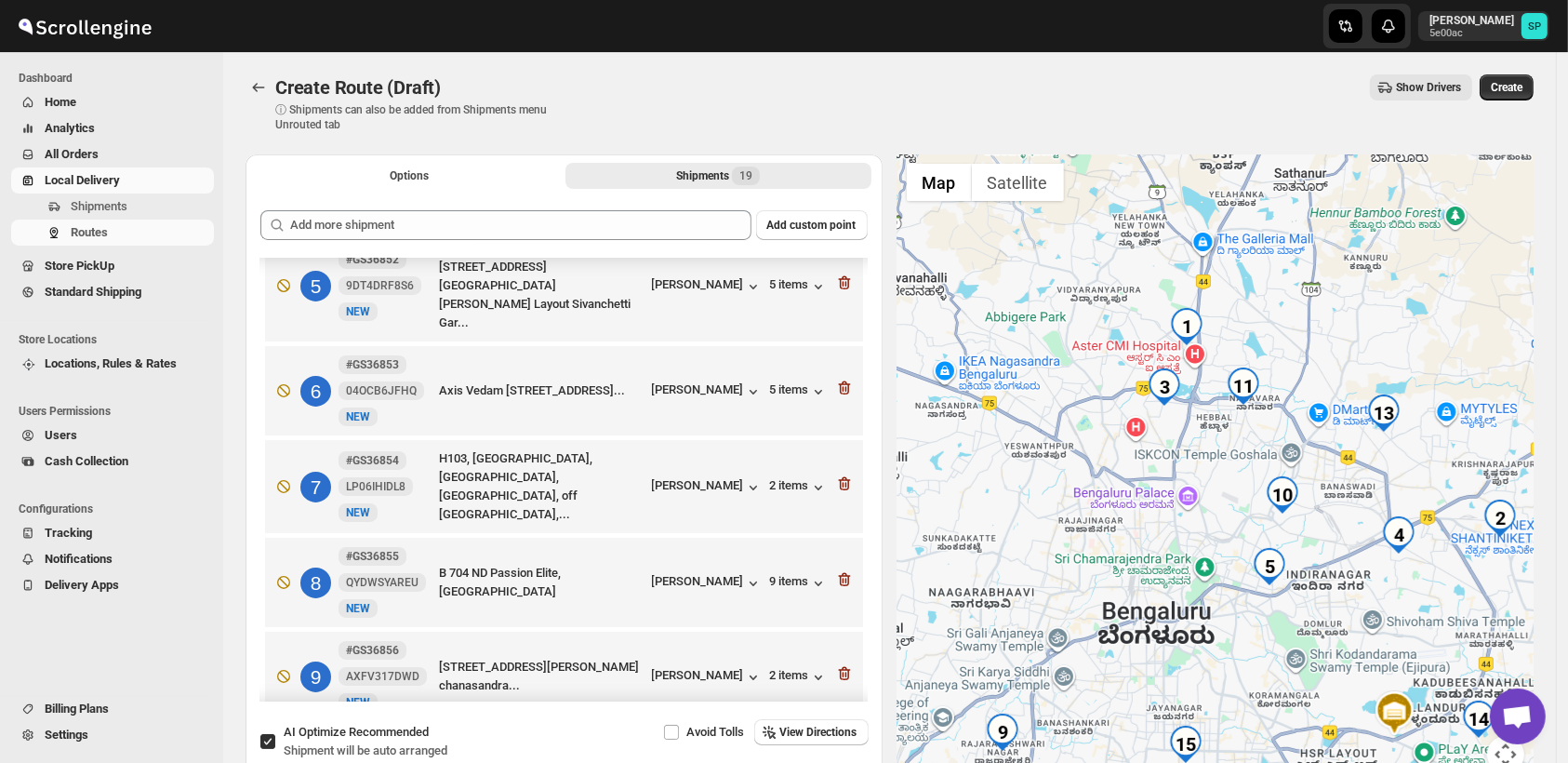
scroll to position [0, 0]
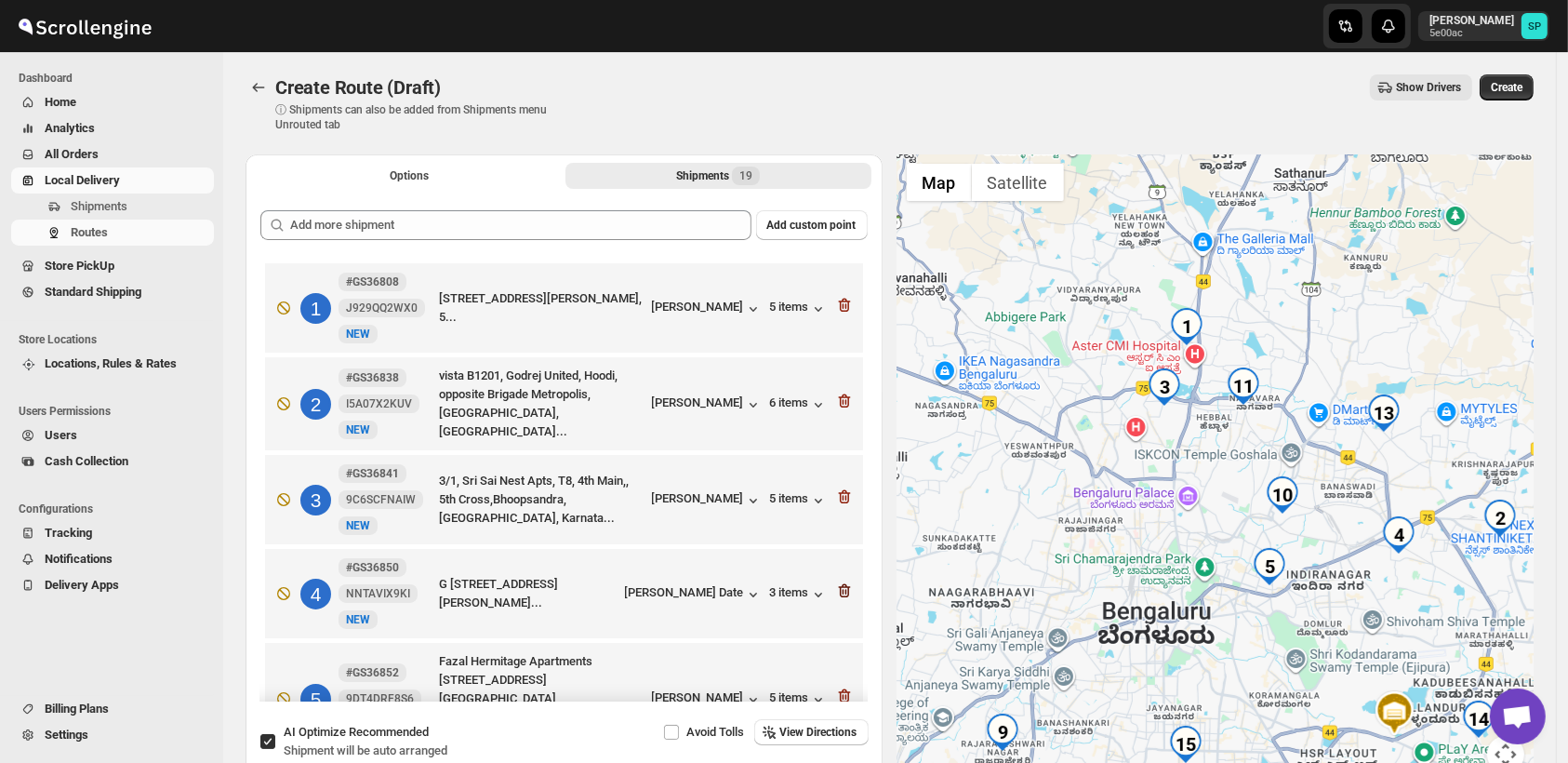
click at [844, 591] on icon "button" at bounding box center [845, 592] width 2 height 6
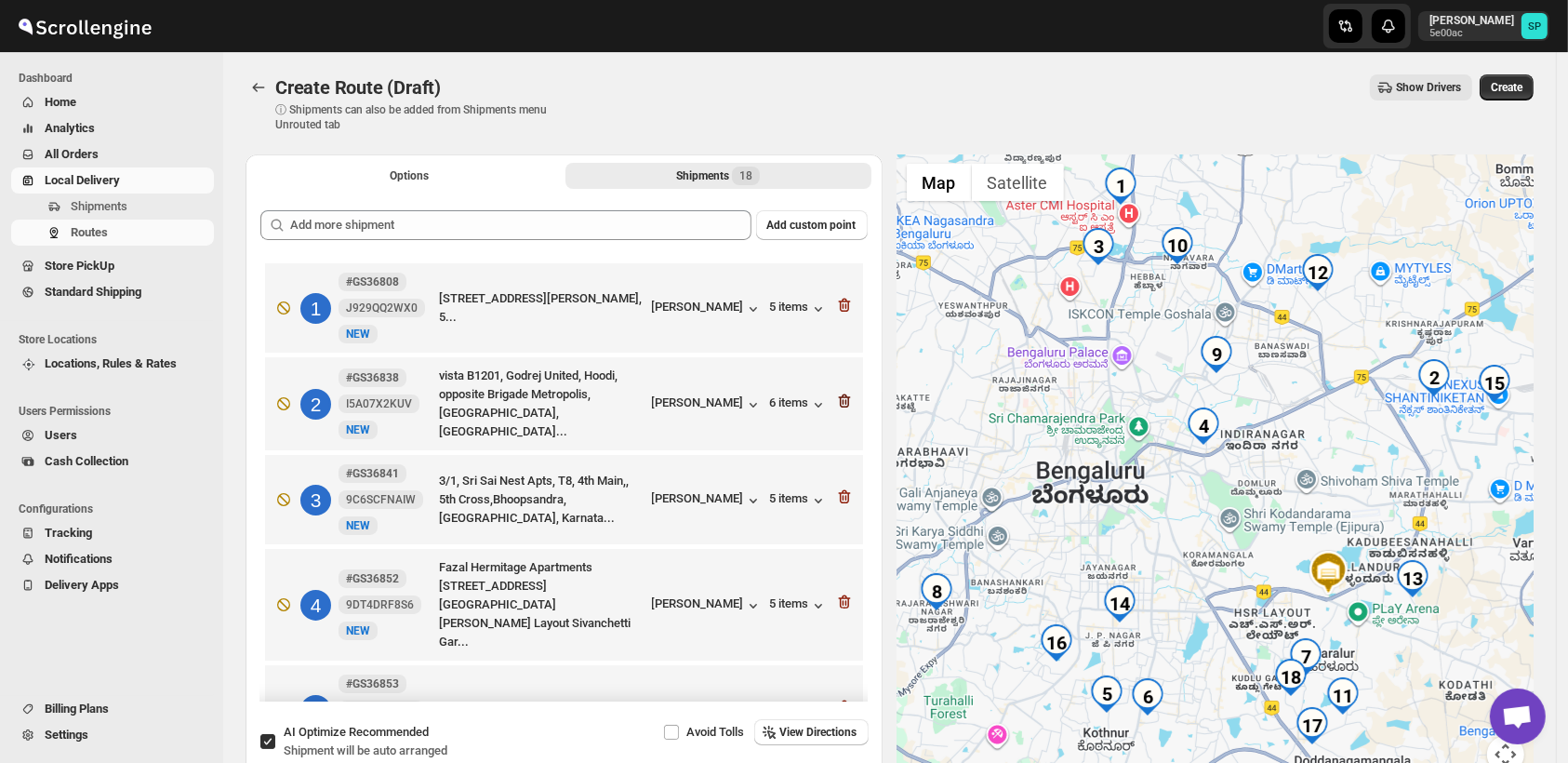
click at [838, 398] on icon "button" at bounding box center [844, 401] width 19 height 19
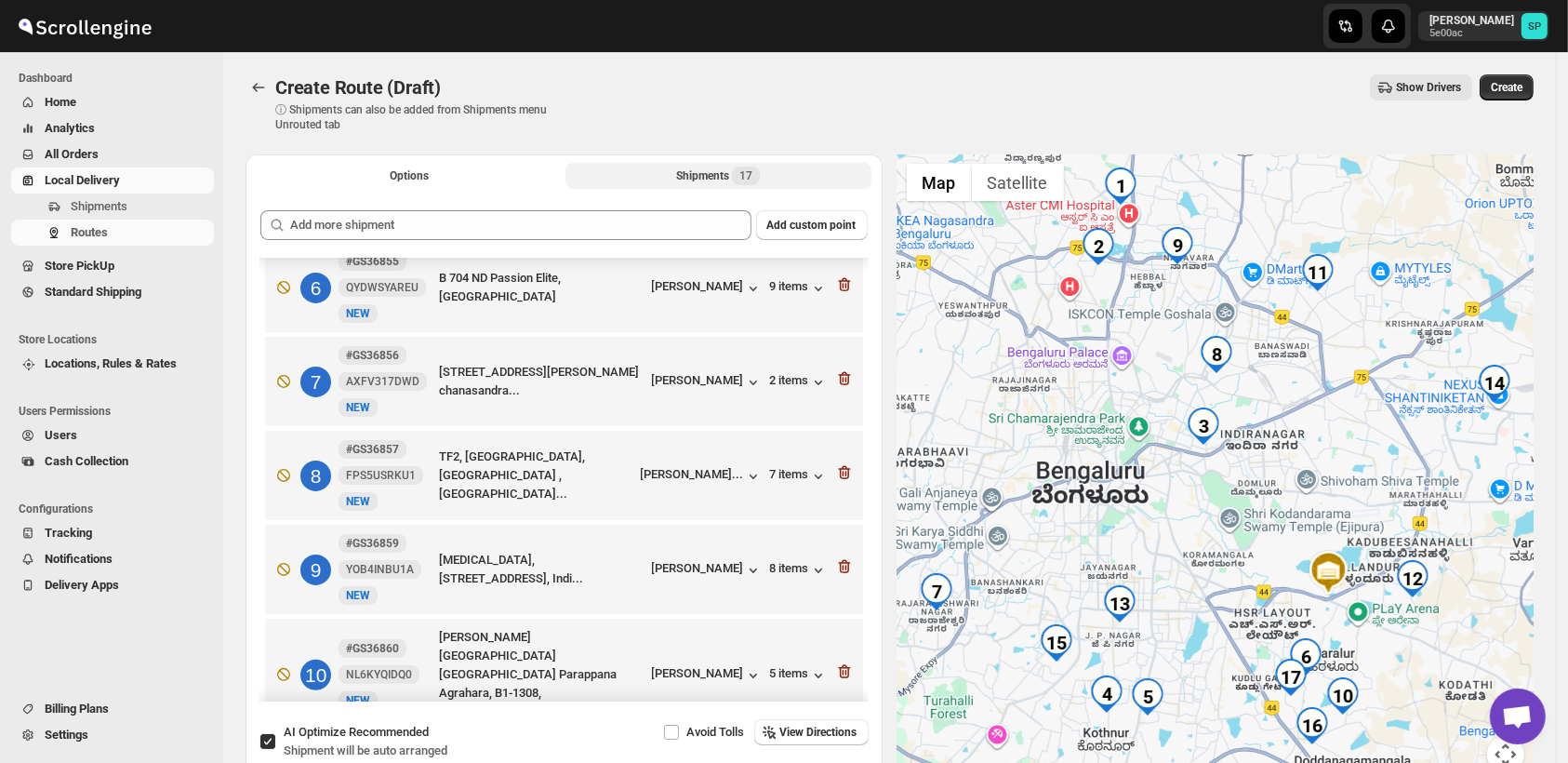
scroll to position [931, 0]
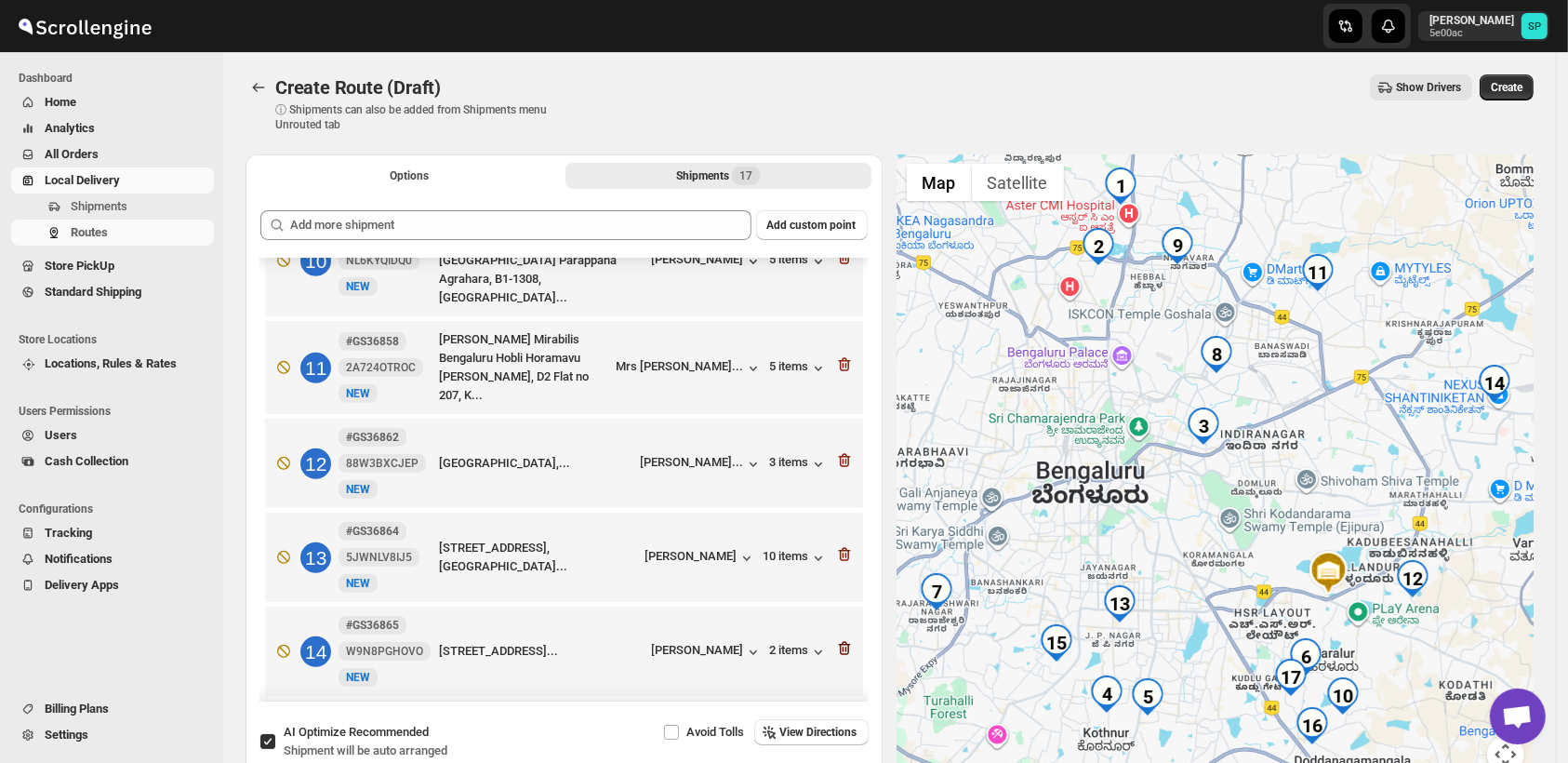
click at [836, 639] on icon "button" at bounding box center [844, 648] width 19 height 19
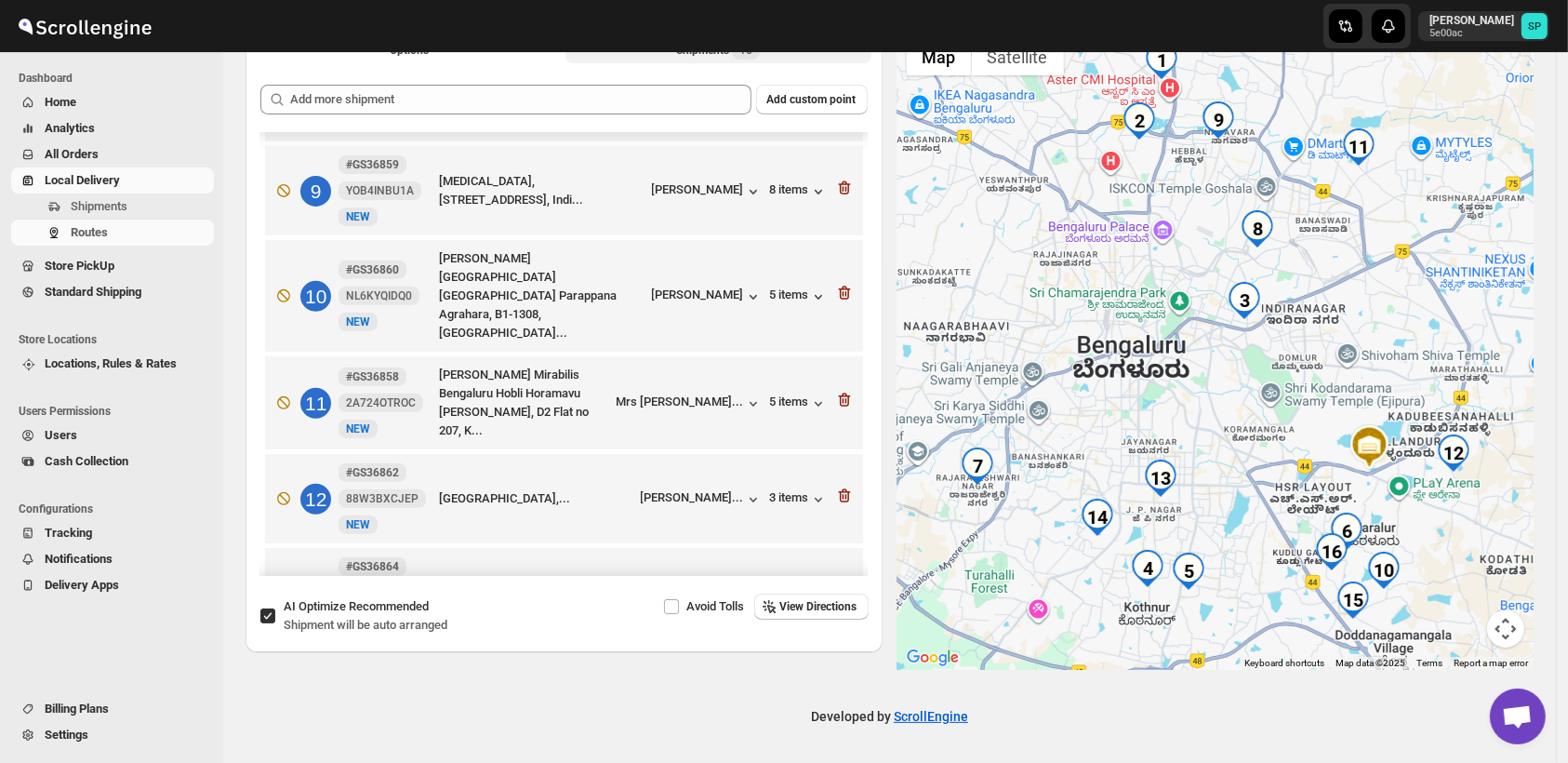
scroll to position [563, 0]
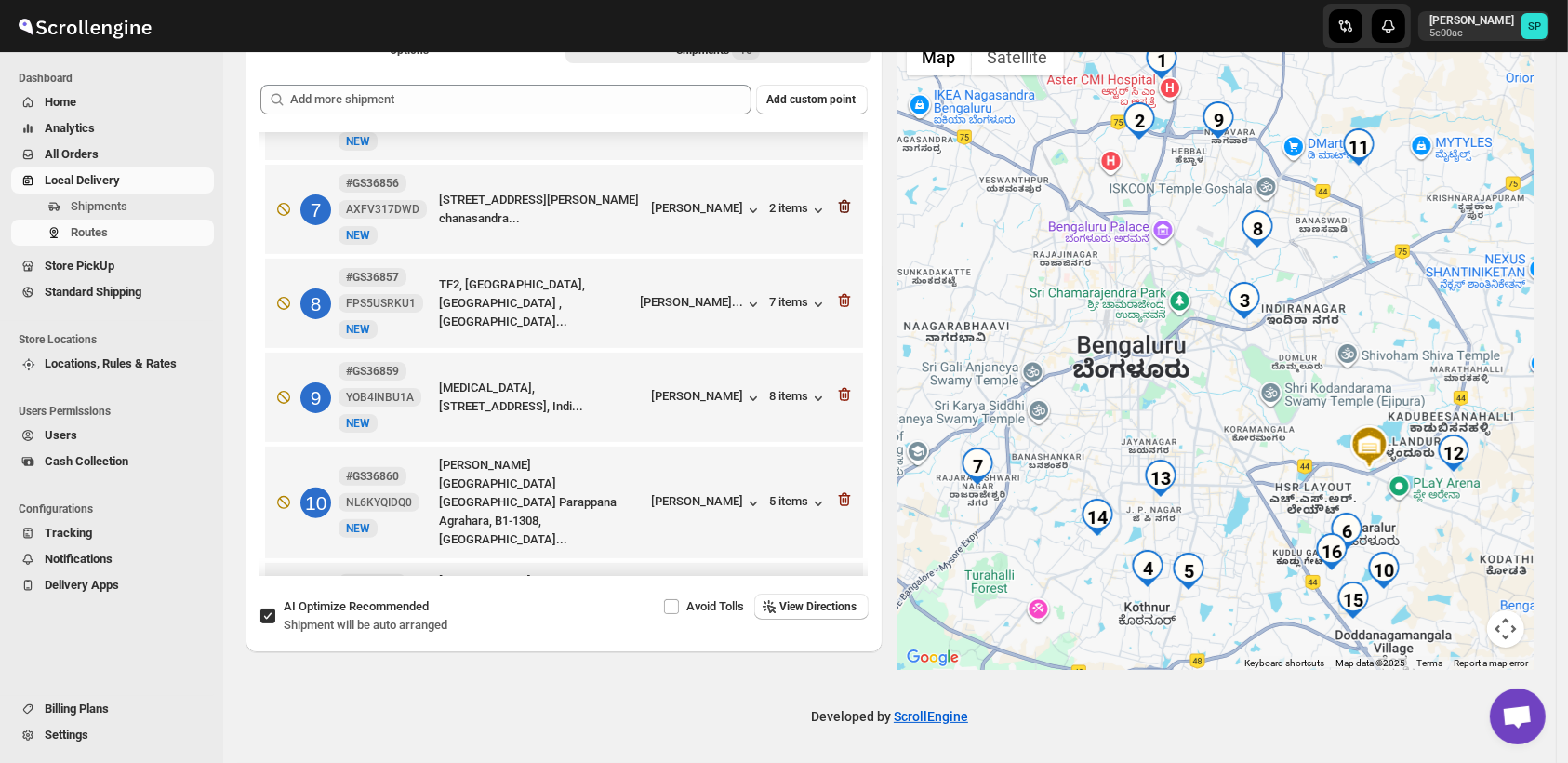
click at [835, 197] on icon "button" at bounding box center [844, 206] width 19 height 19
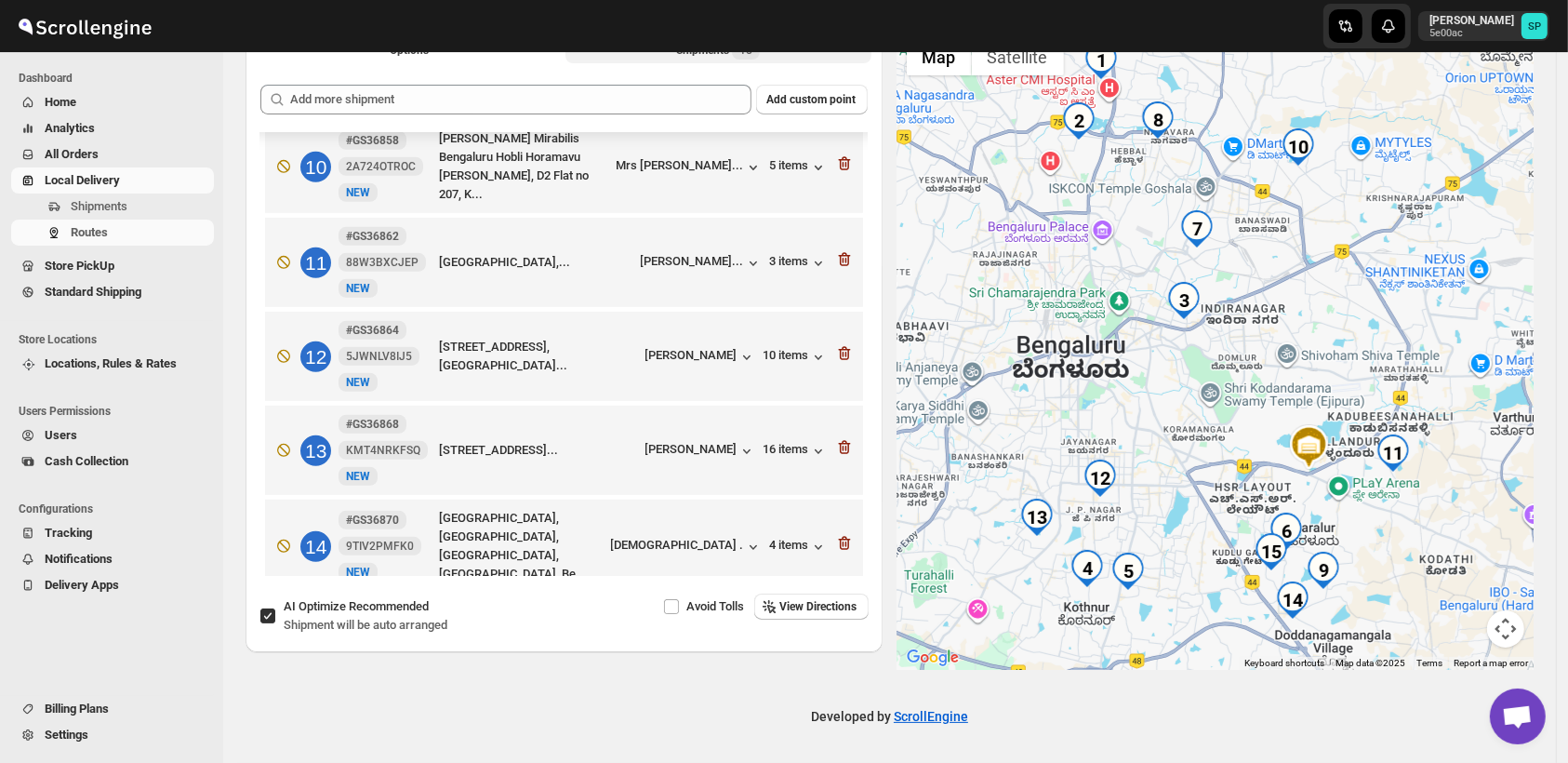
scroll to position [985, 0]
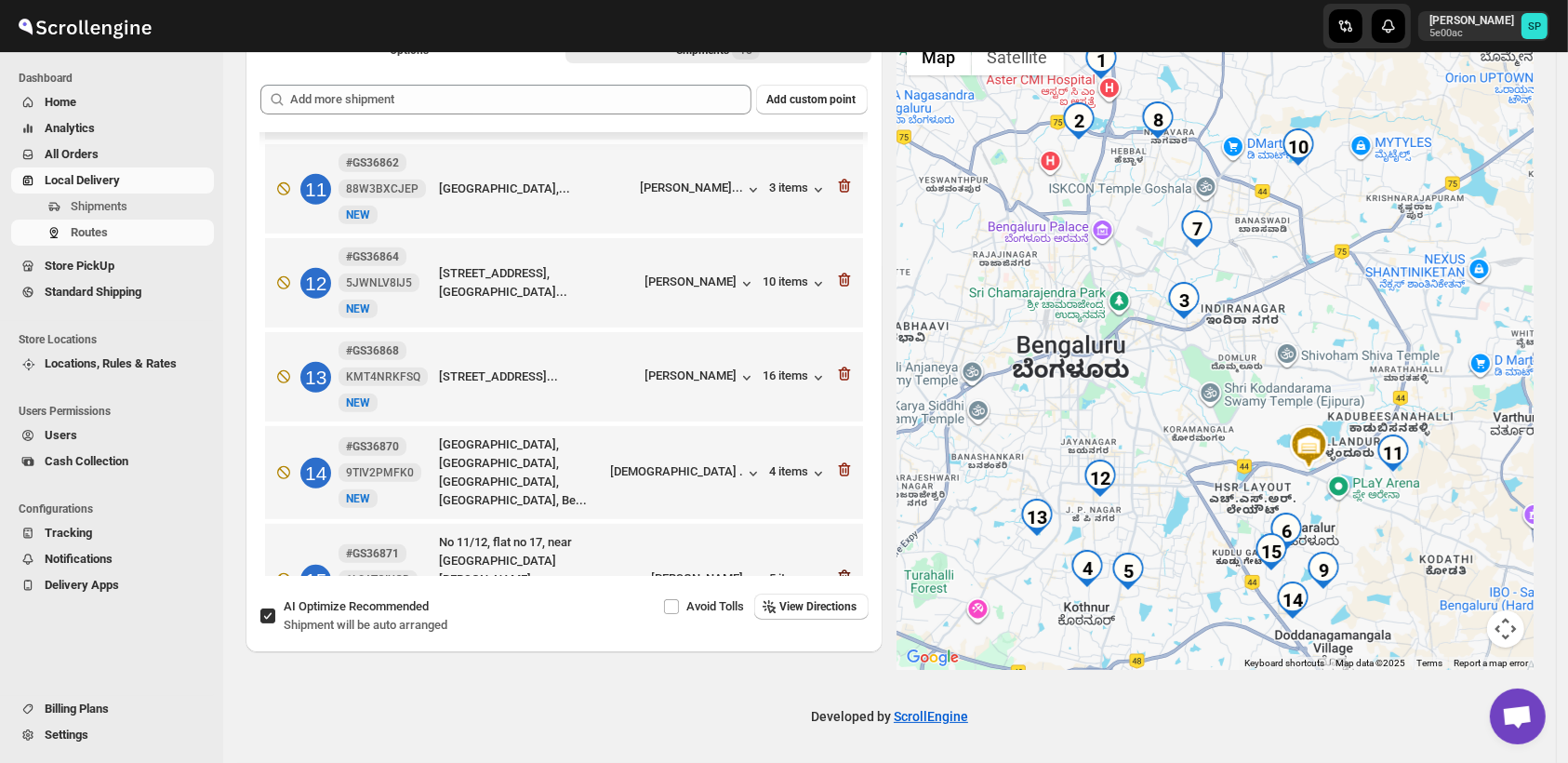
click at [835, 568] on icon "button" at bounding box center [844, 576] width 19 height 19
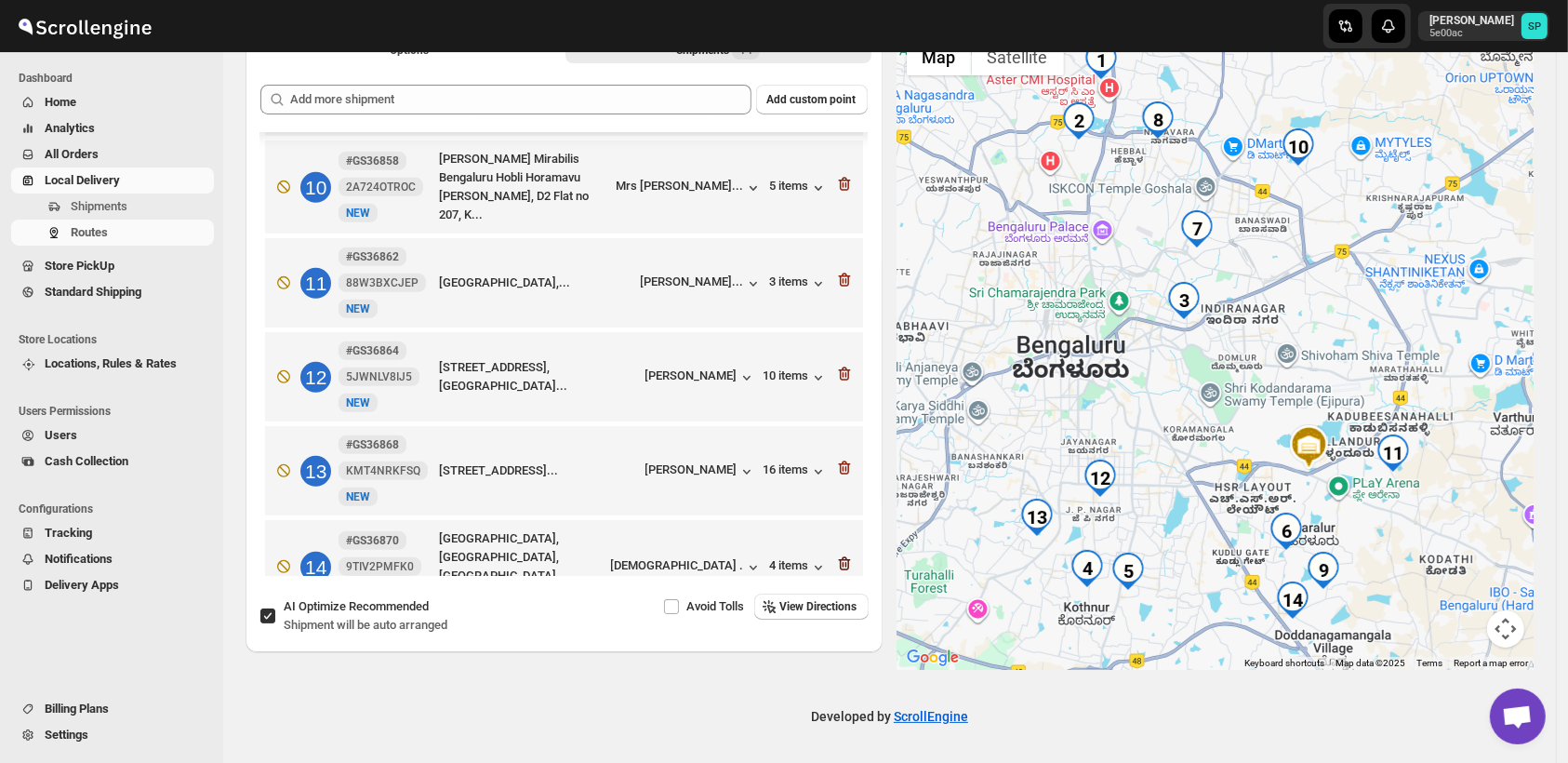
click at [841, 563] on icon "button" at bounding box center [842, 566] width 2 height 6
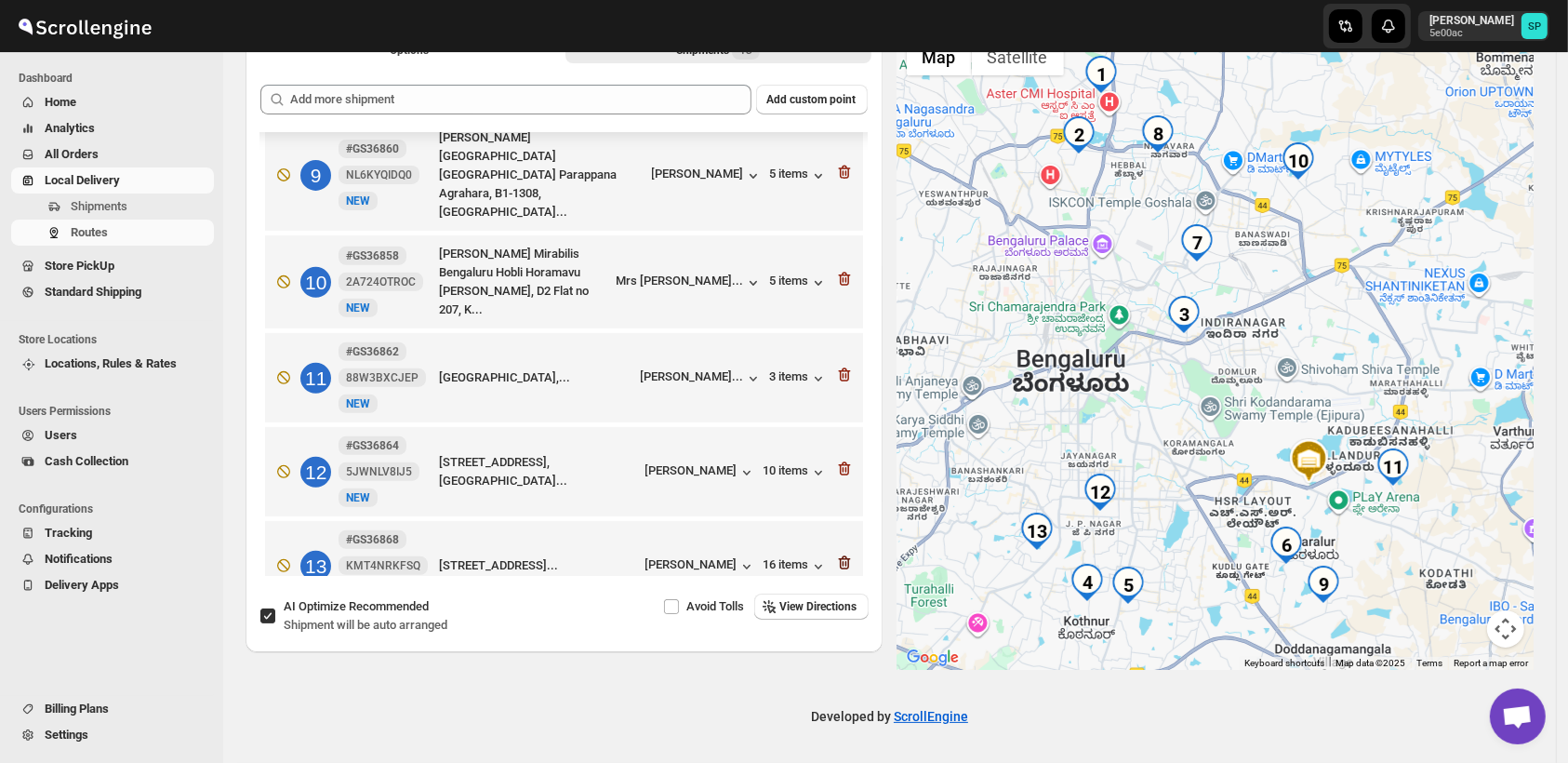
click at [839, 554] on icon "button" at bounding box center [844, 563] width 19 height 19
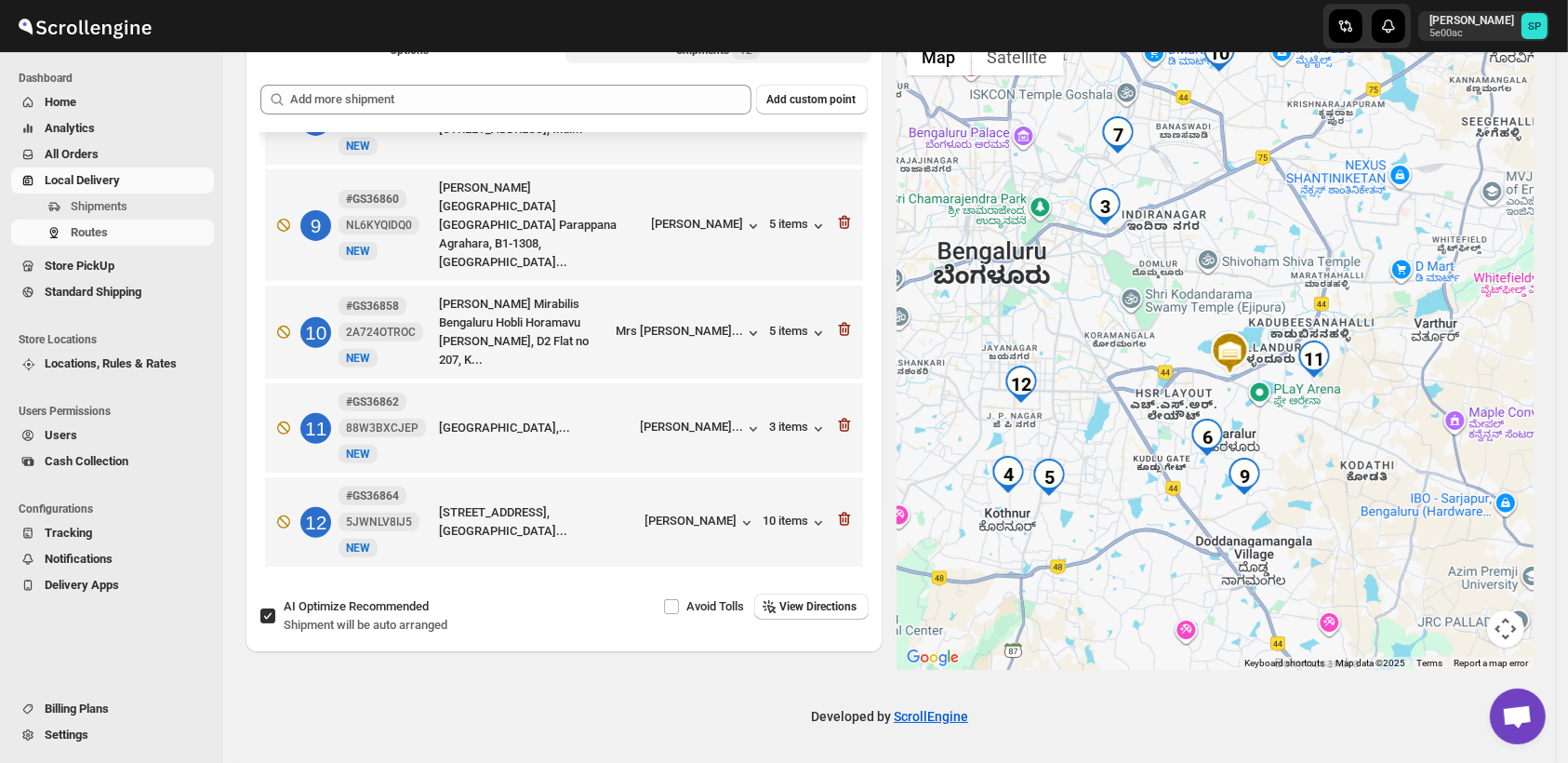
scroll to position [701, 0]
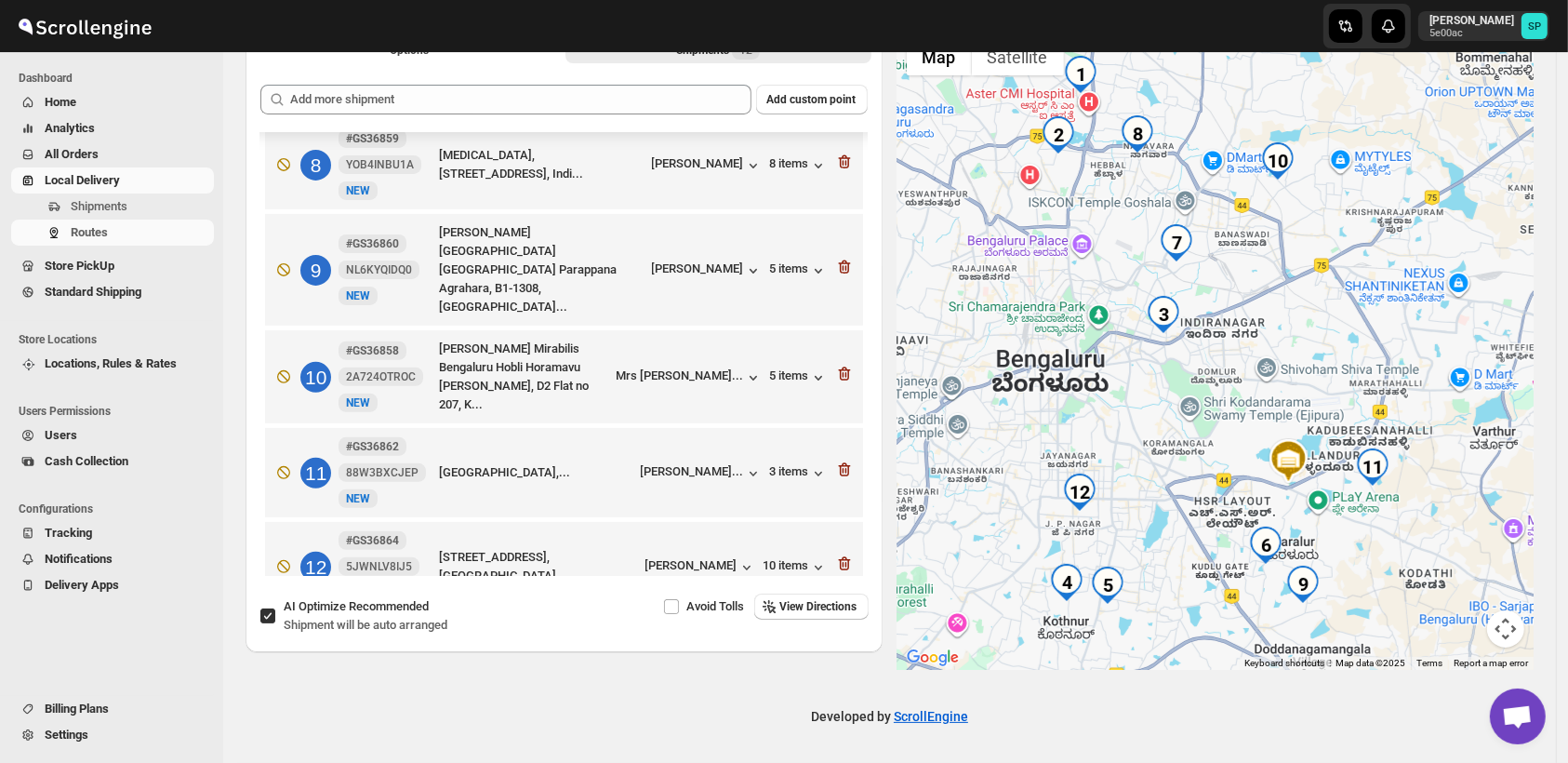
click at [839, 555] on icon "button" at bounding box center [844, 564] width 19 height 19
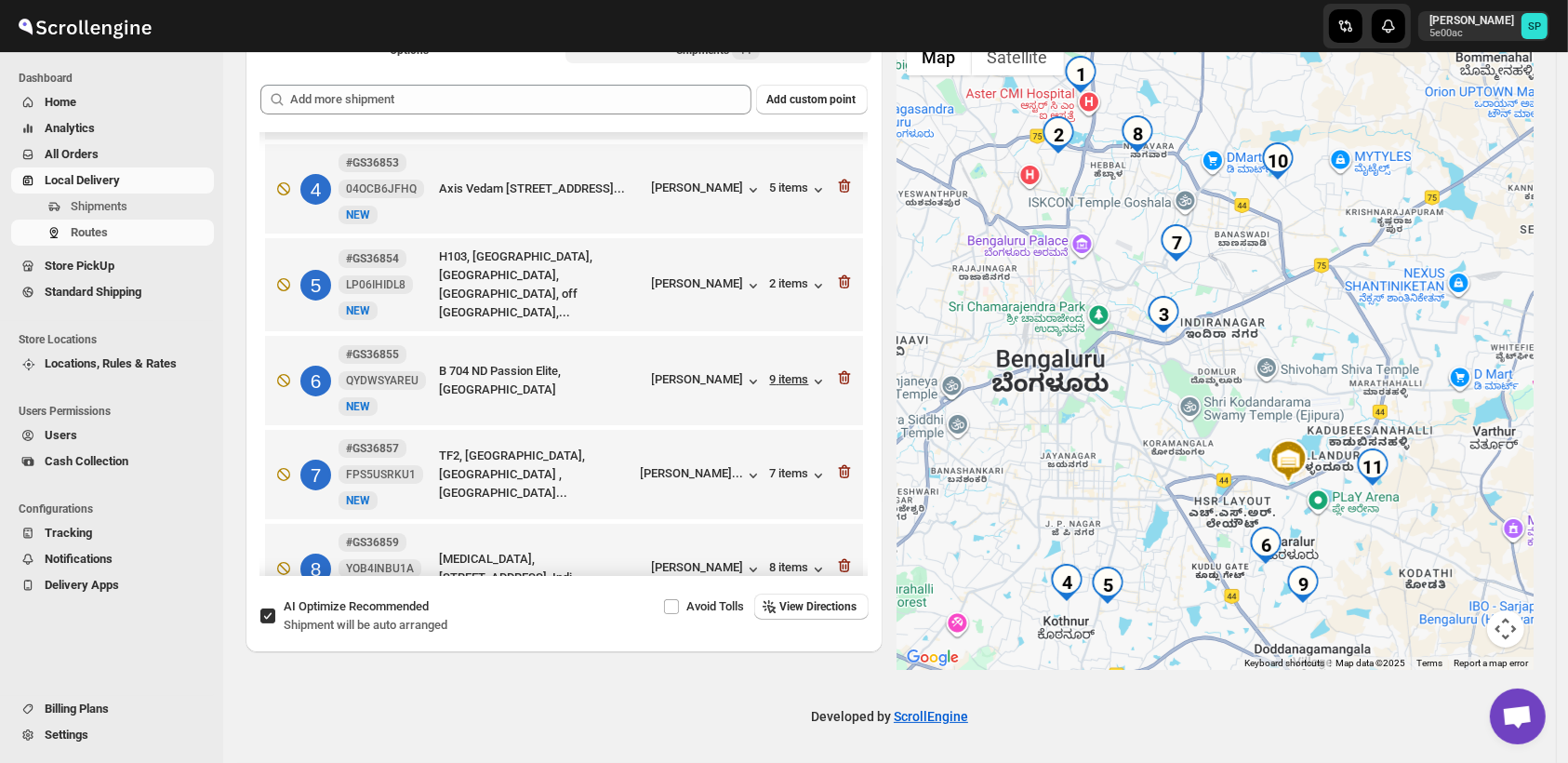
scroll to position [297, 0]
click at [843, 178] on icon "button" at bounding box center [844, 187] width 19 height 19
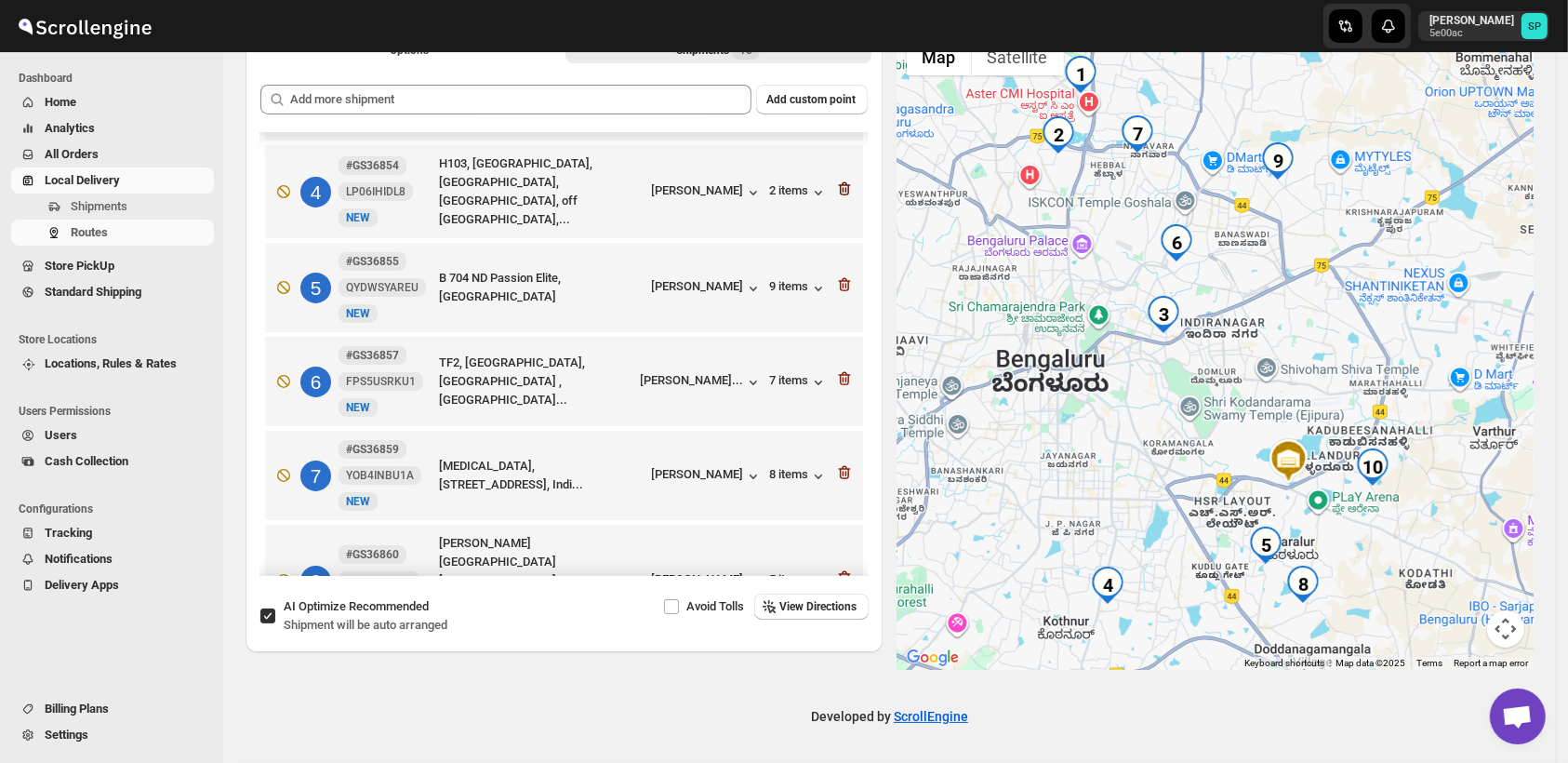
click at [839, 180] on icon "button" at bounding box center [844, 189] width 19 height 19
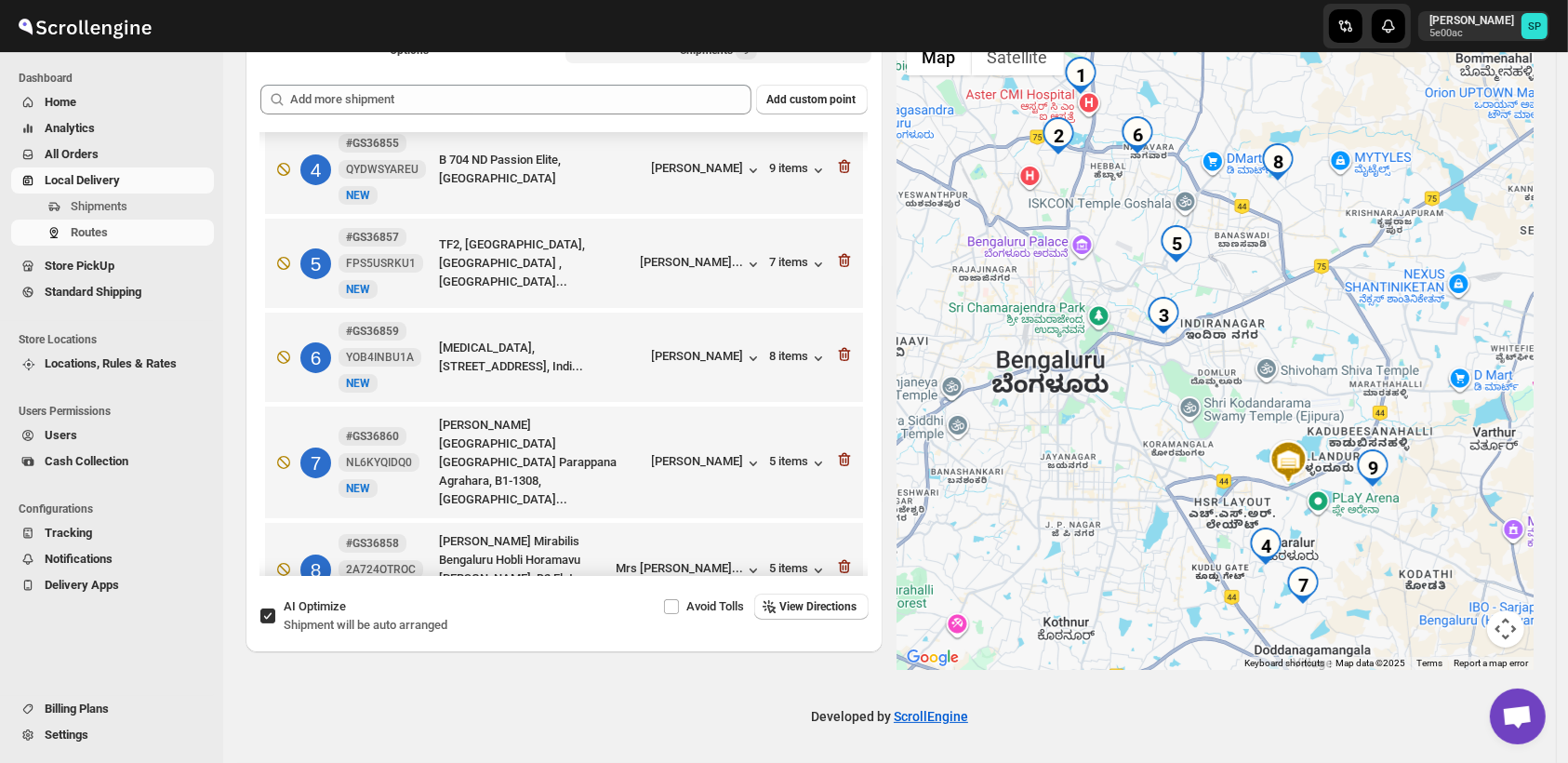
scroll to position [417, 0]
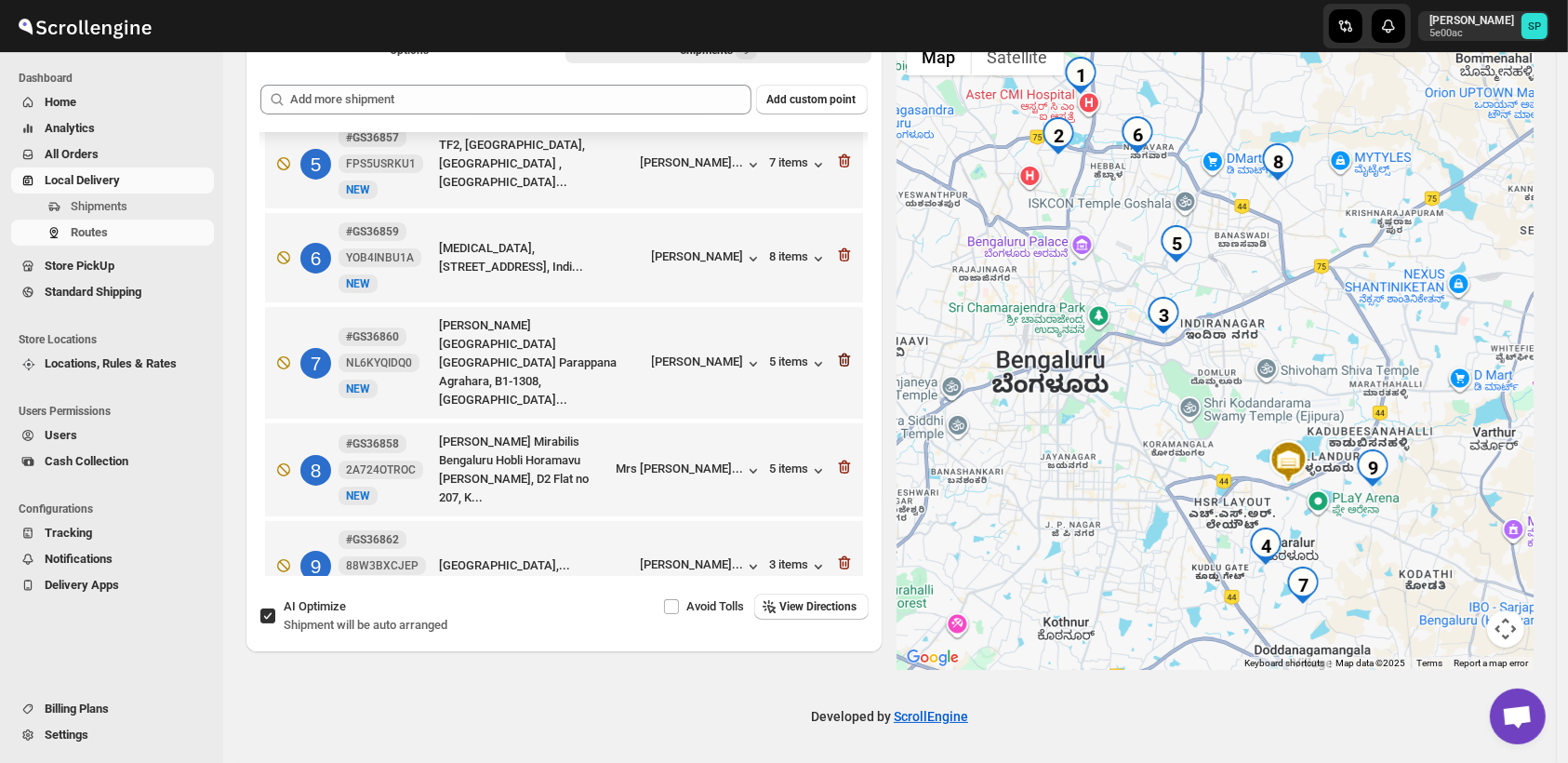
click at [841, 358] on icon "button" at bounding box center [842, 361] width 2 height 6
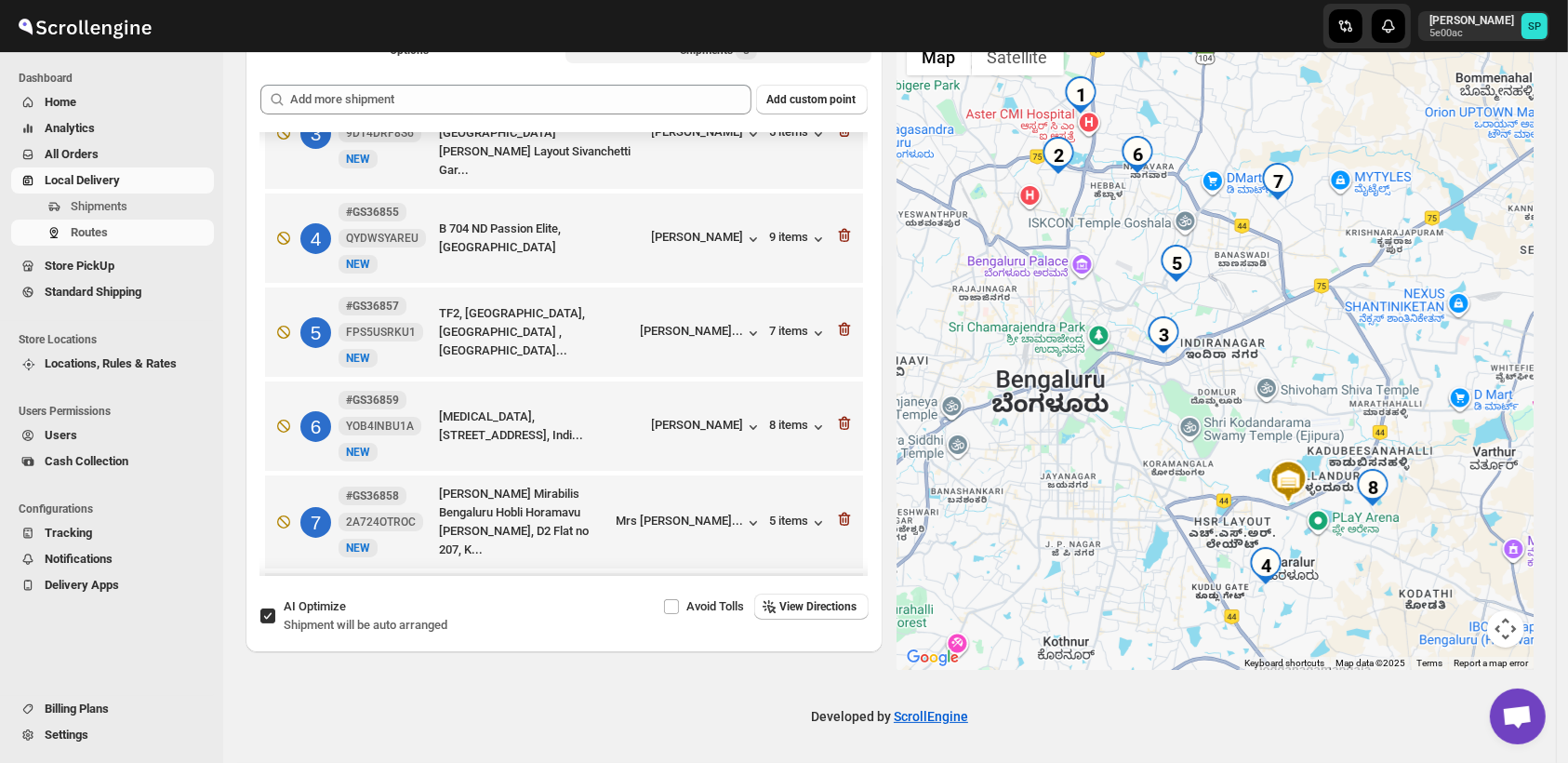
scroll to position [219, 0]
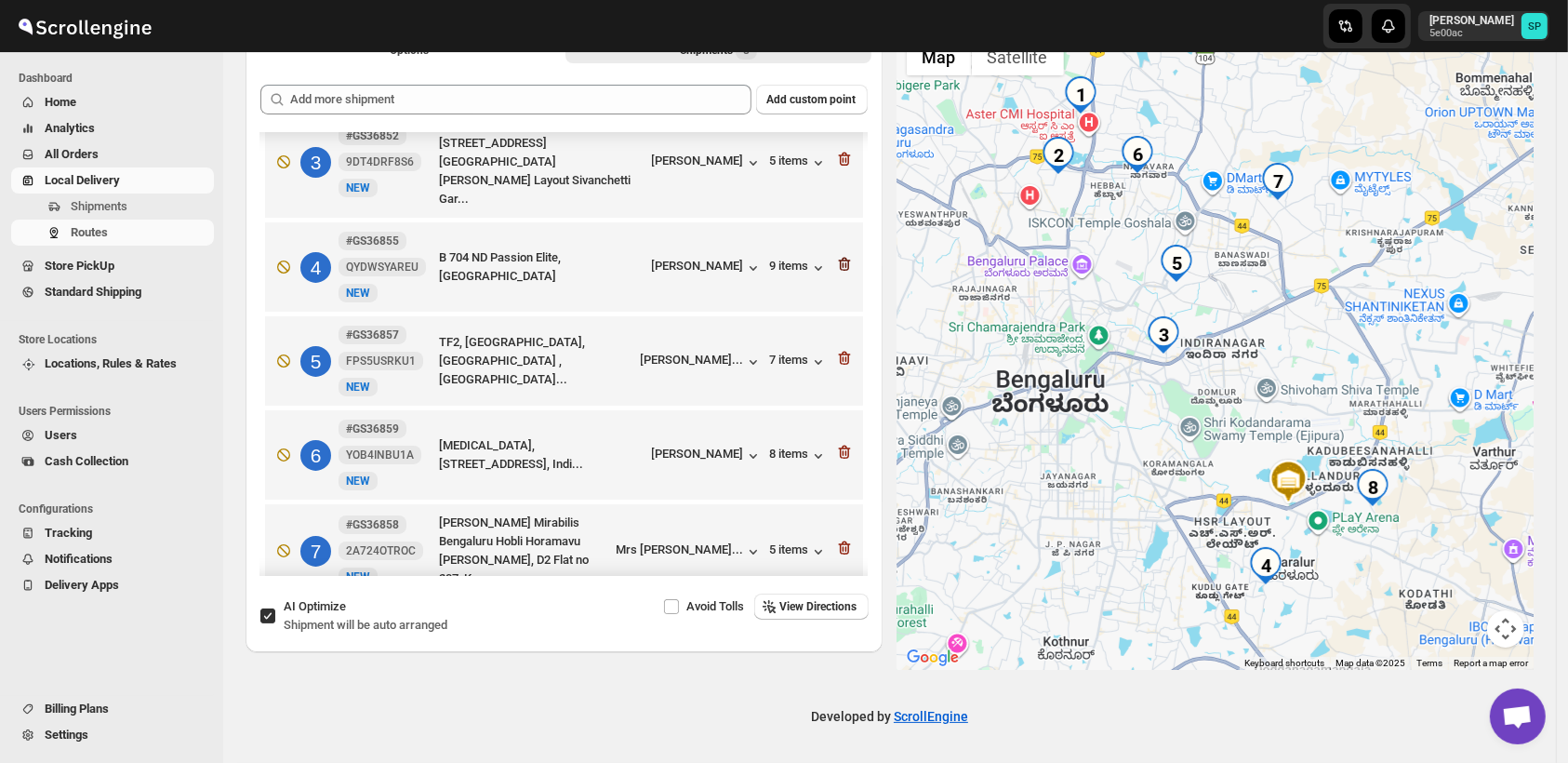
click at [839, 257] on icon "button" at bounding box center [844, 264] width 12 height 14
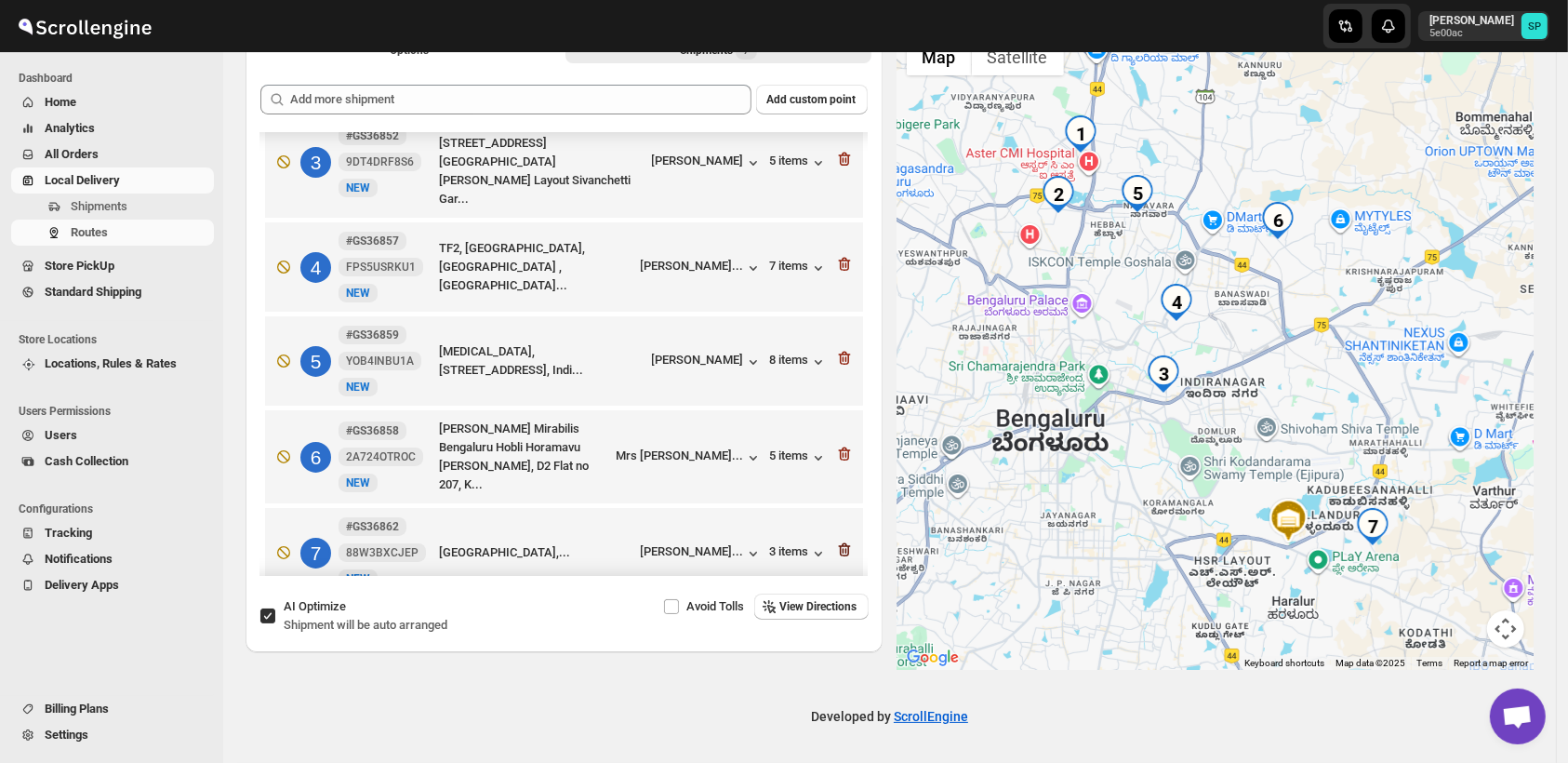
click at [838, 544] on icon "button" at bounding box center [844, 551] width 12 height 14
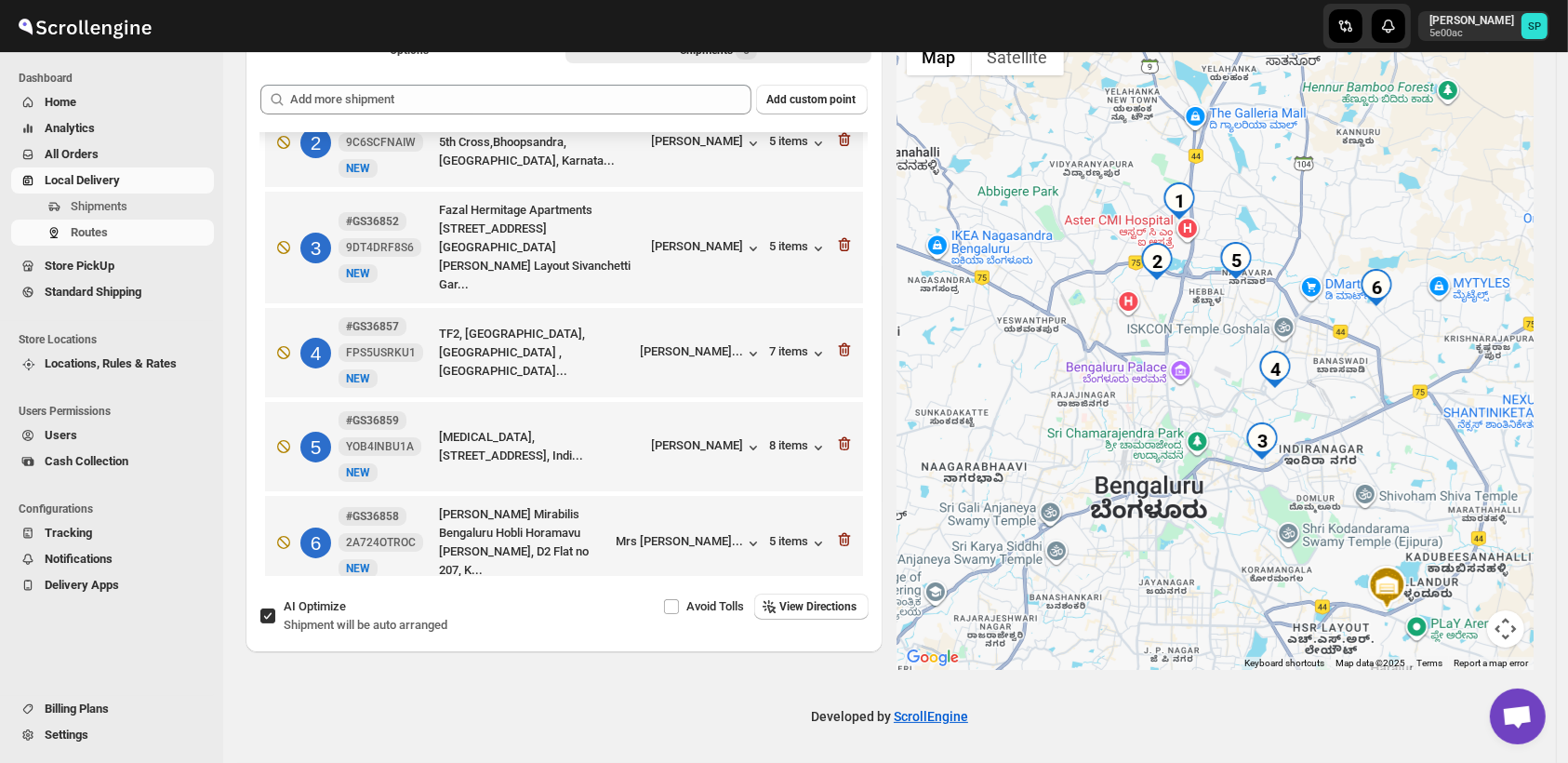
drag, startPoint x: 1235, startPoint y: 506, endPoint x: 1297, endPoint y: 581, distance: 97.3
click at [1297, 581] on div at bounding box center [1215, 349] width 637 height 641
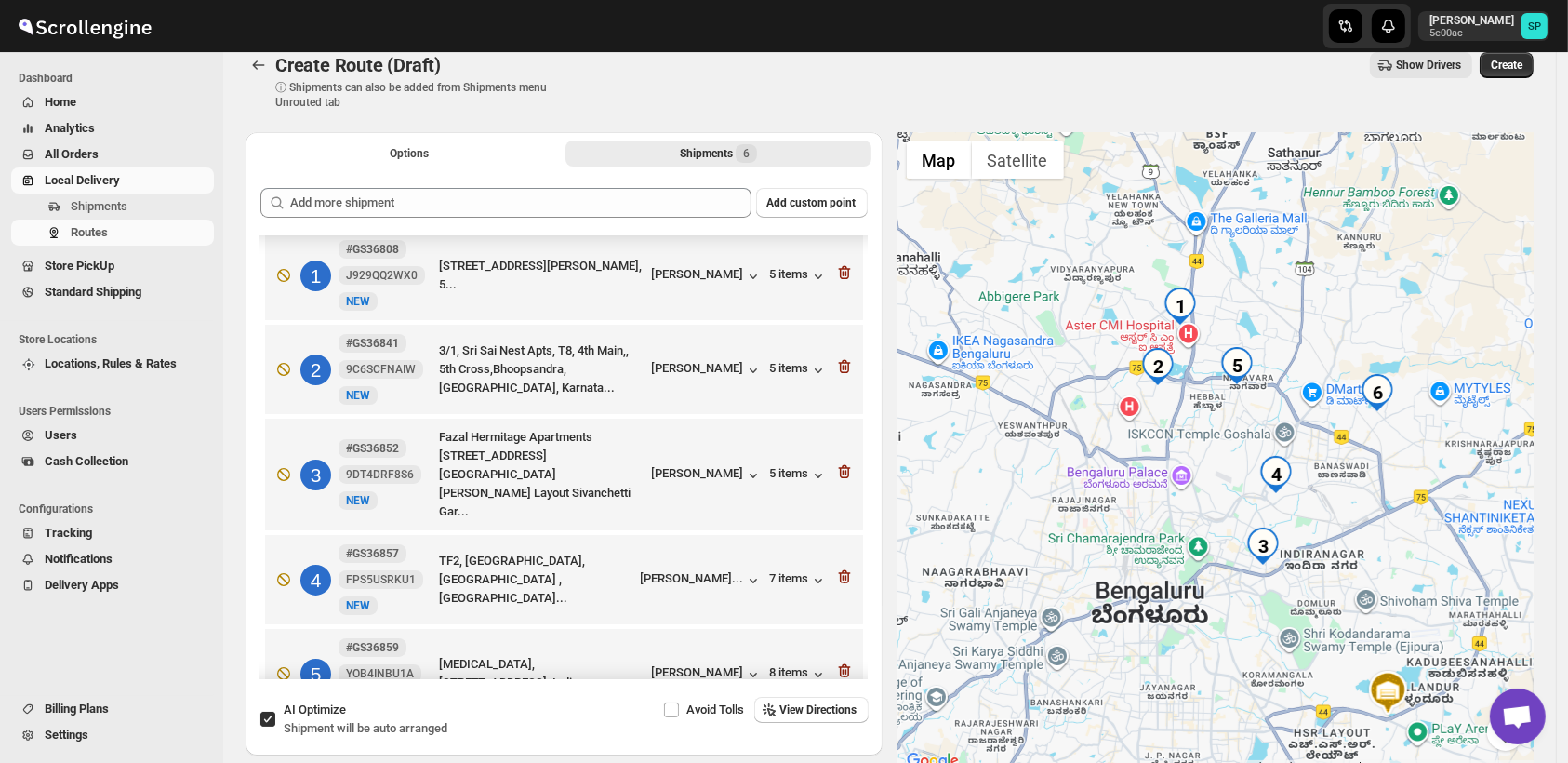
scroll to position [0, 0]
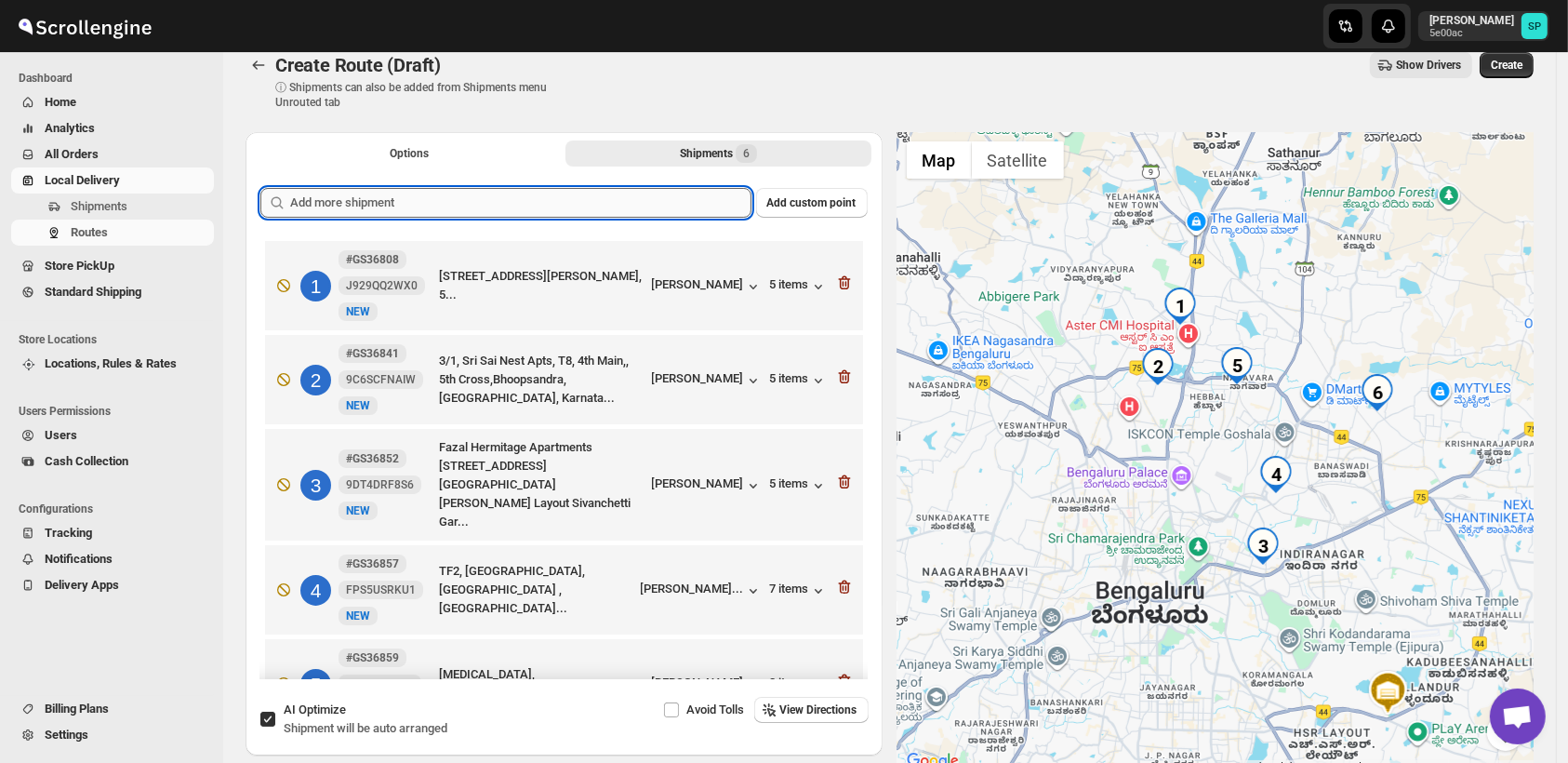
click at [481, 204] on input "text" at bounding box center [520, 202] width 462 height 30
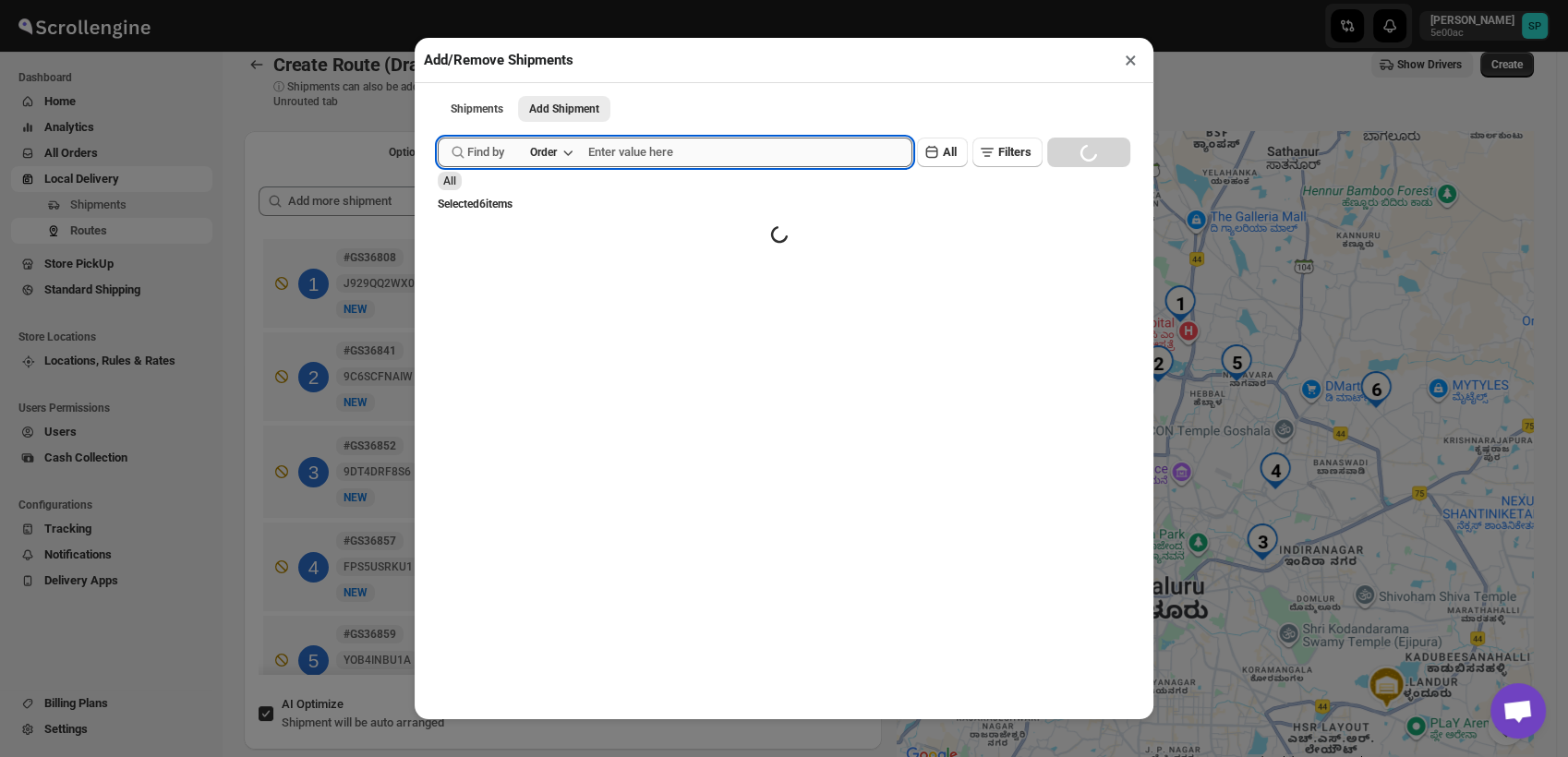
click at [639, 163] on input "text" at bounding box center [749, 152] width 324 height 30
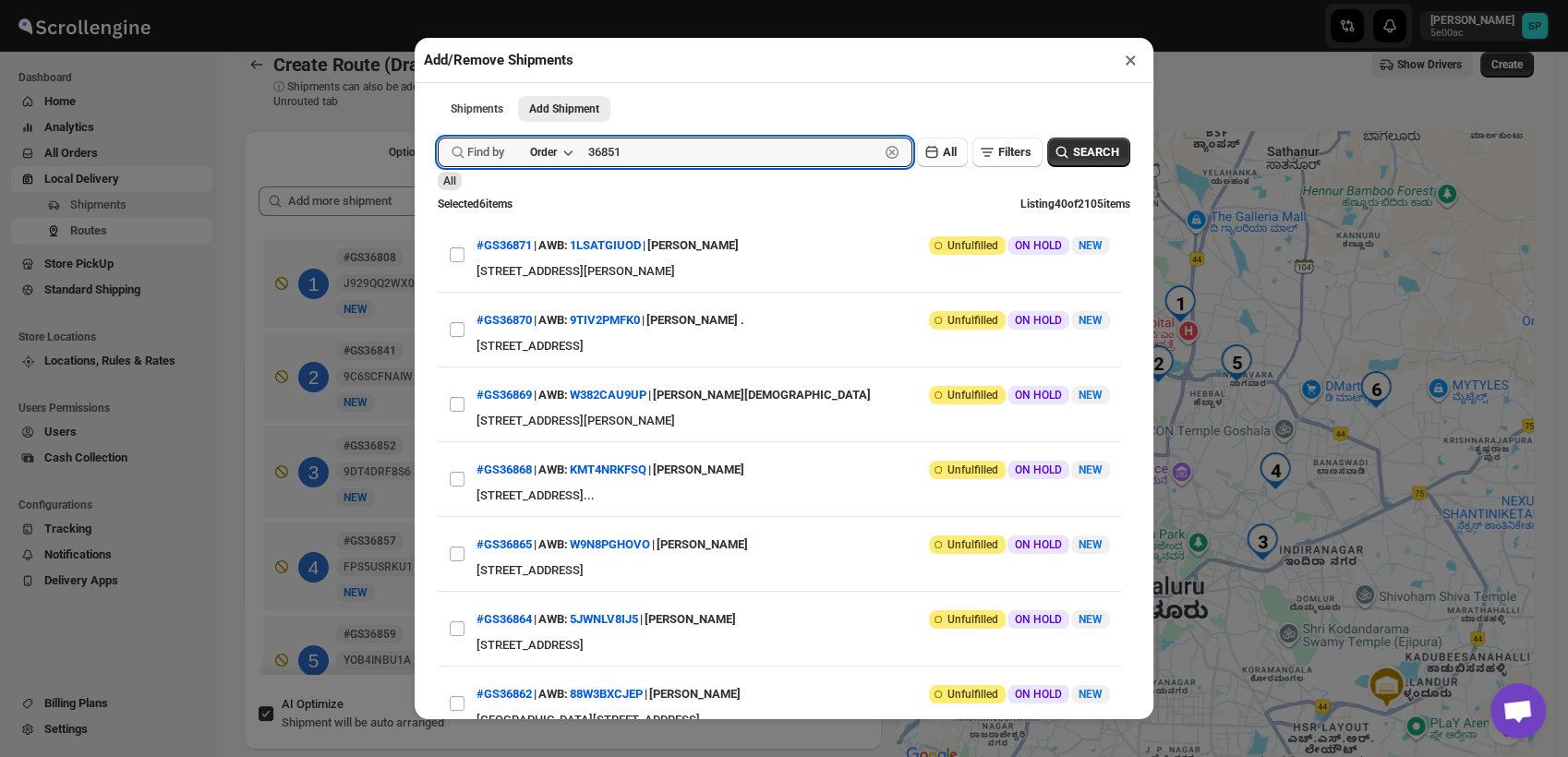
type input "36851"
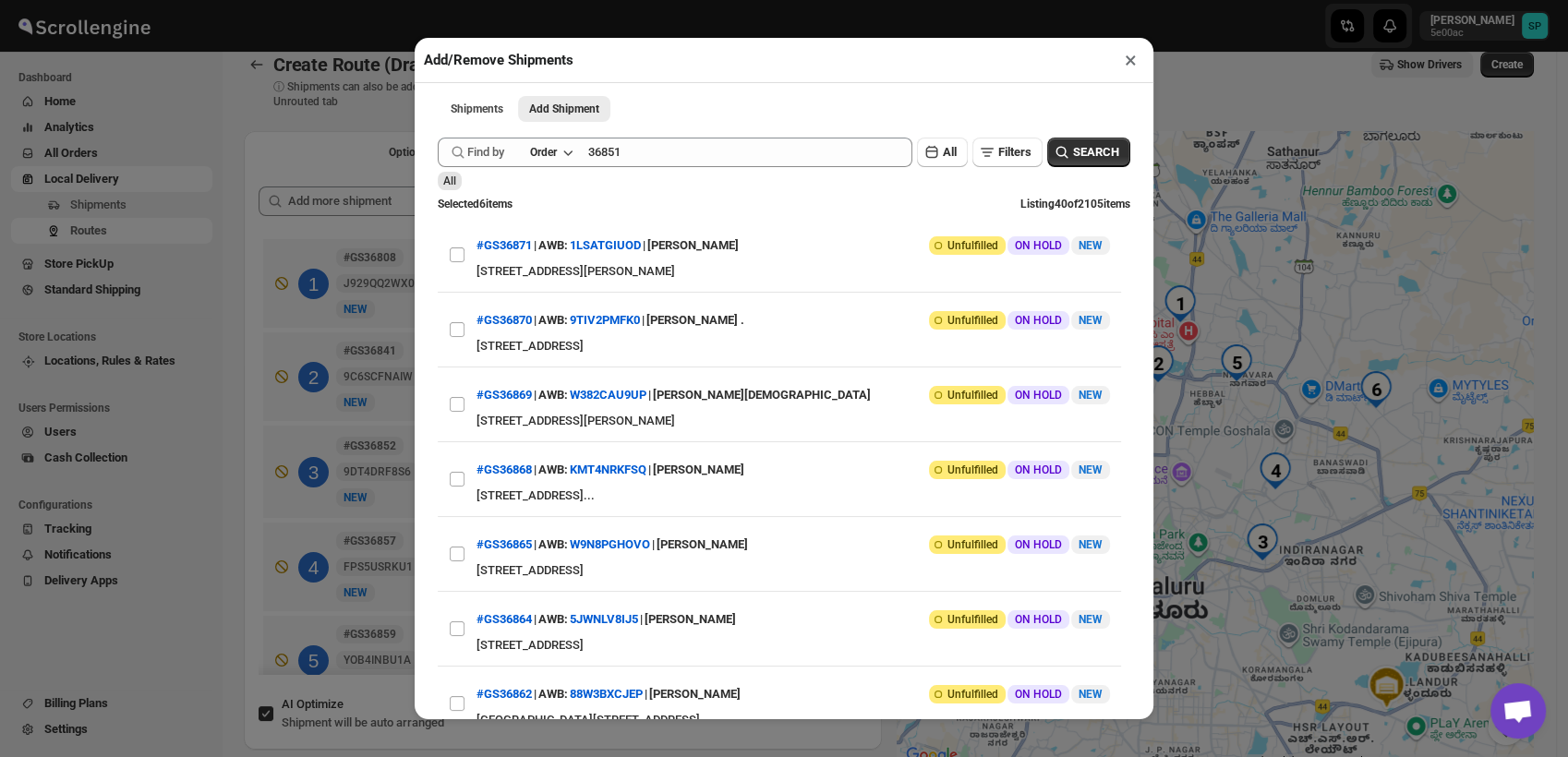
click at [1072, 140] on div "Submit Find by Order 36851 Clear All Filters SEARCH All Selected 6 items Listin…" at bounding box center [784, 441] width 693 height 626
click at [1082, 151] on span "SEARCH" at bounding box center [1096, 152] width 47 height 19
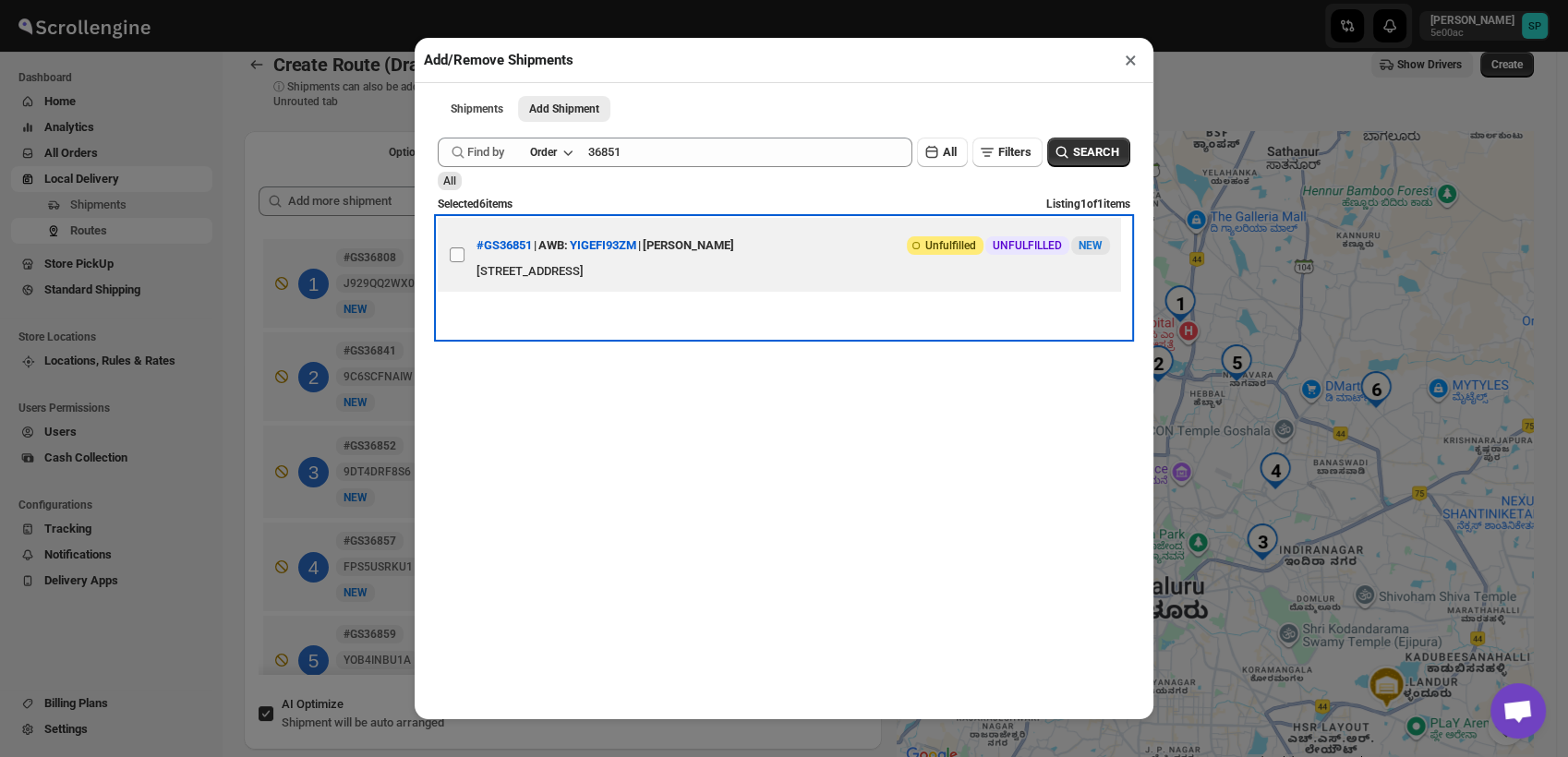
click at [447, 259] on label "View details for 68973d97f7cd3703b5a95add" at bounding box center [456, 254] width 39 height 74
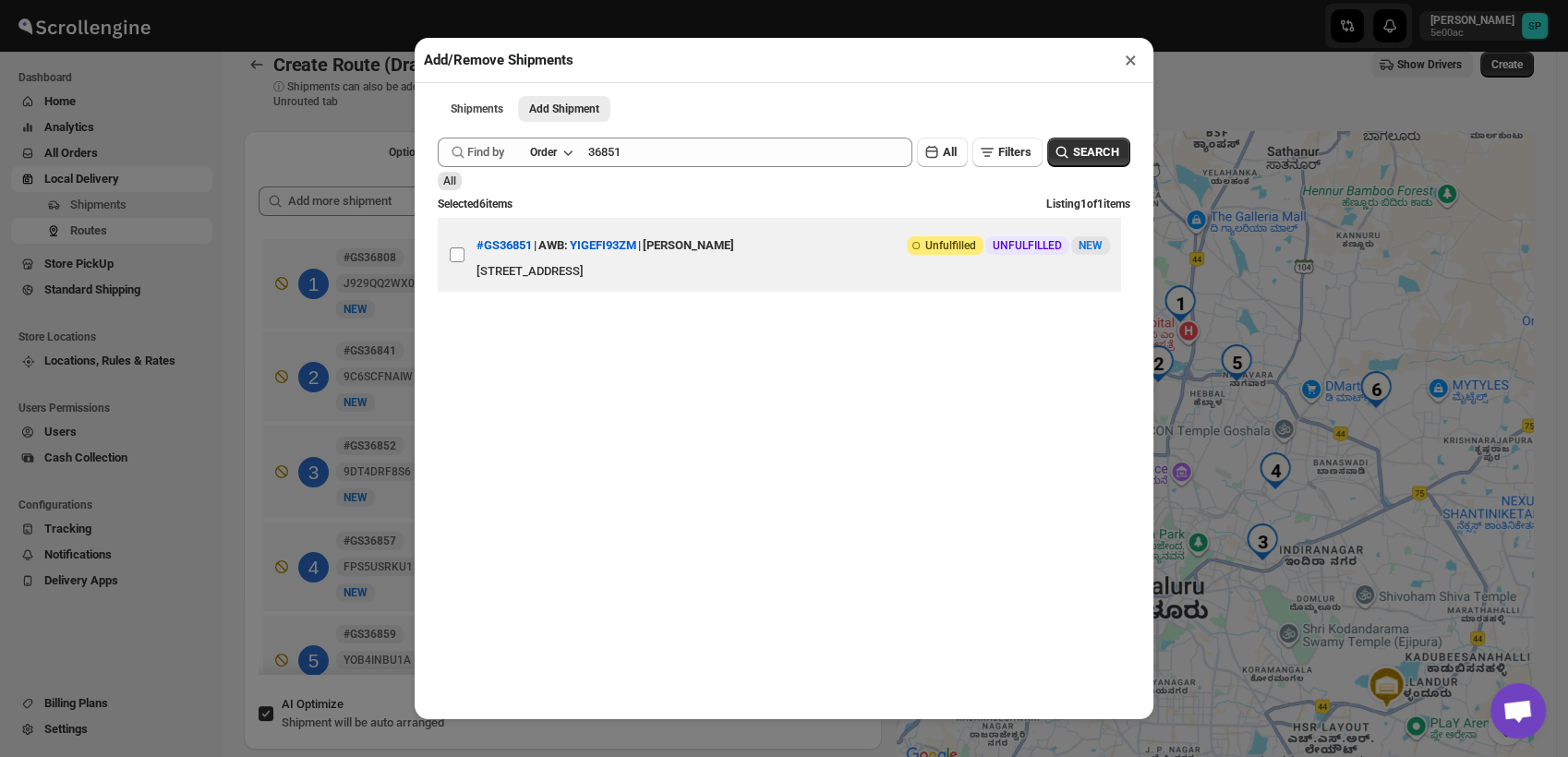
click at [449, 259] on input "View details for 68973d97f7cd3703b5a95add" at bounding box center [456, 254] width 15 height 15
checkbox input "true"
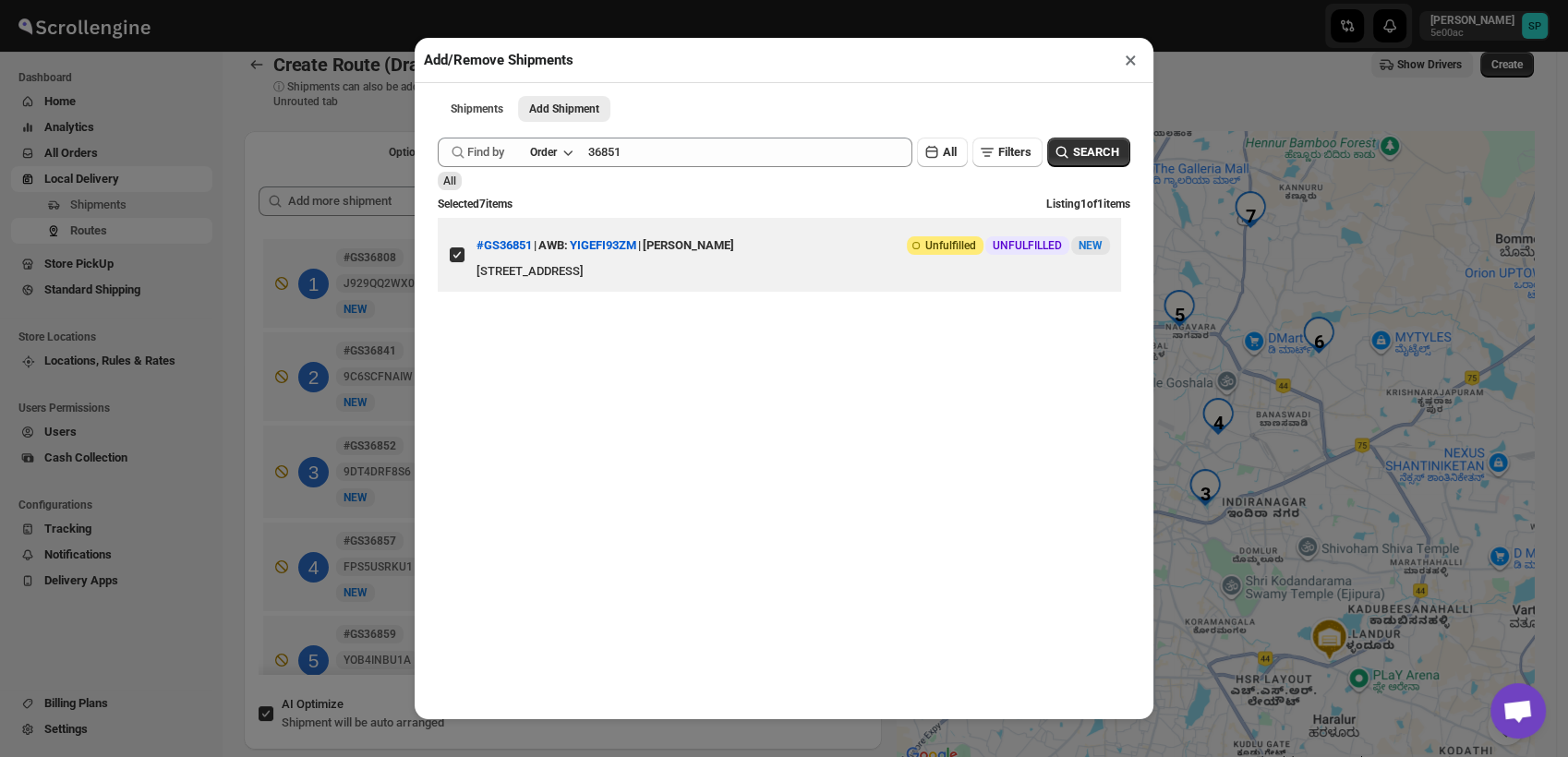
click at [1123, 62] on button "×" at bounding box center [1130, 60] width 27 height 26
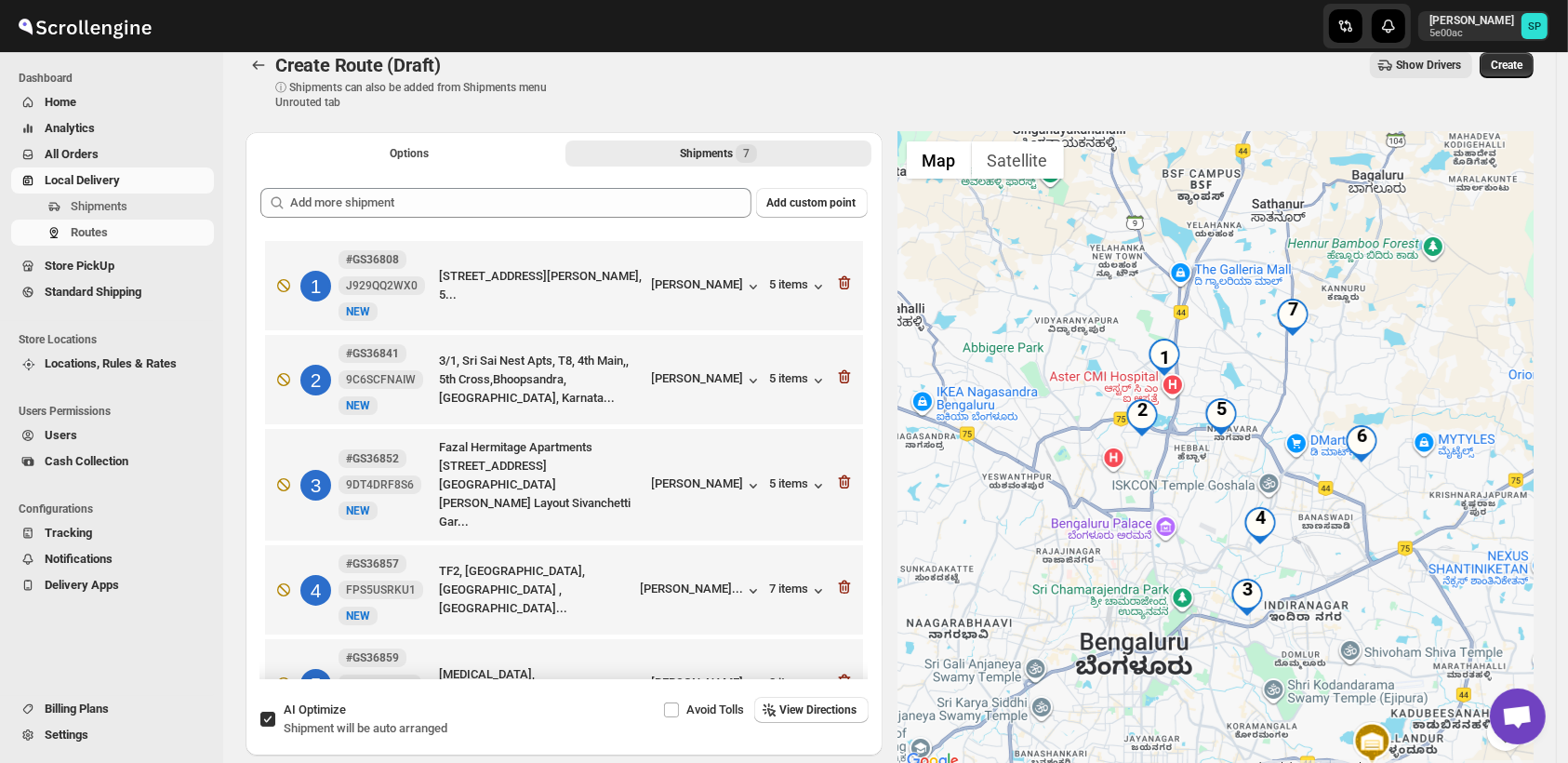
drag, startPoint x: 1363, startPoint y: 576, endPoint x: 1404, endPoint y: 673, distance: 105.3
click at [1404, 673] on div at bounding box center [1215, 452] width 637 height 641
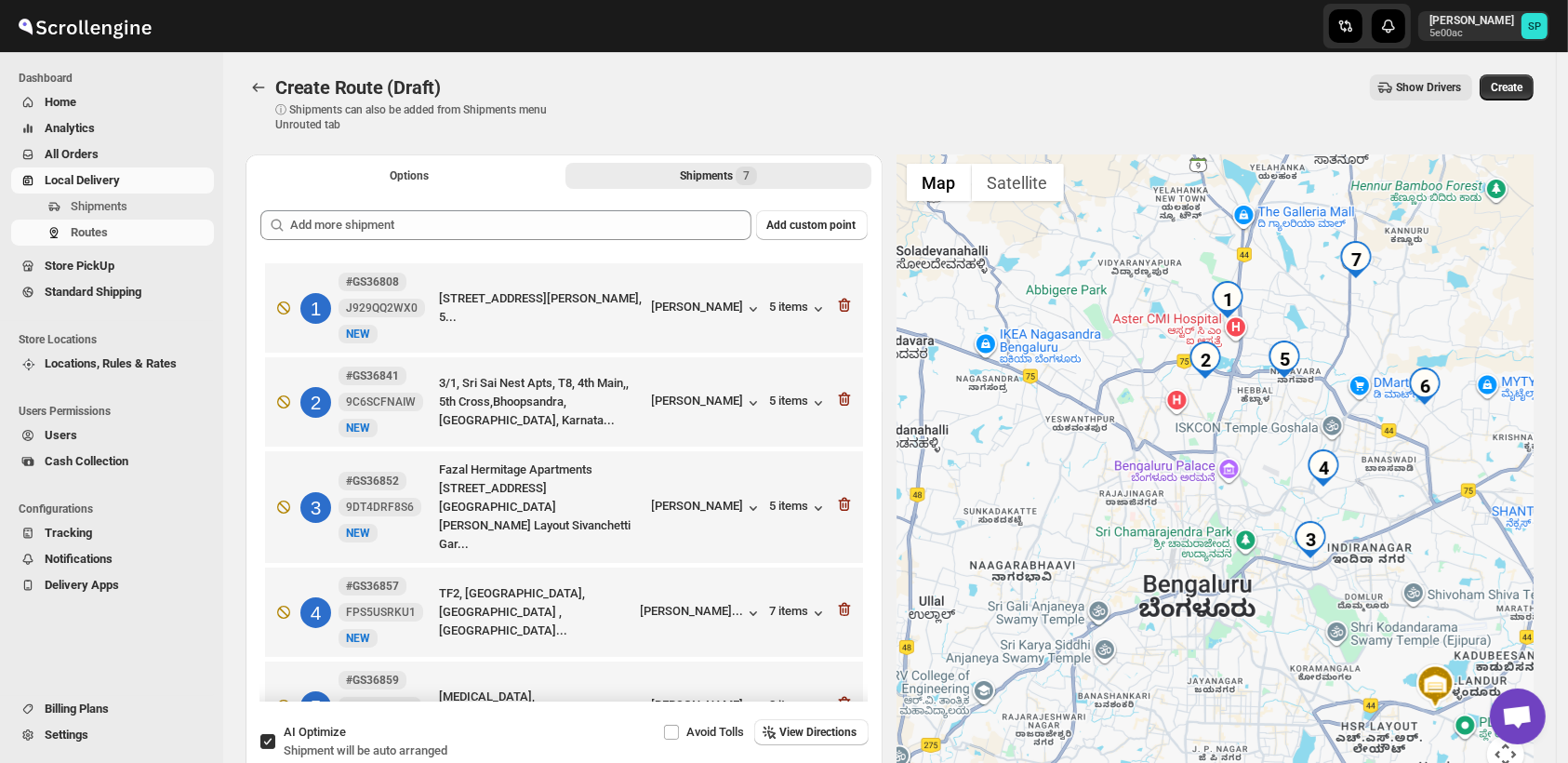
drag, startPoint x: 1185, startPoint y: 671, endPoint x: 1185, endPoint y: 567, distance: 104.0
click at [1185, 567] on div at bounding box center [1215, 475] width 637 height 641
click at [230, 116] on div "Create Route (Draft). This page is ready Create Route (Draft) ⓘ Shipments can a…" at bounding box center [889, 423] width 1333 height 743
